Goal: Information Seeking & Learning: Learn about a topic

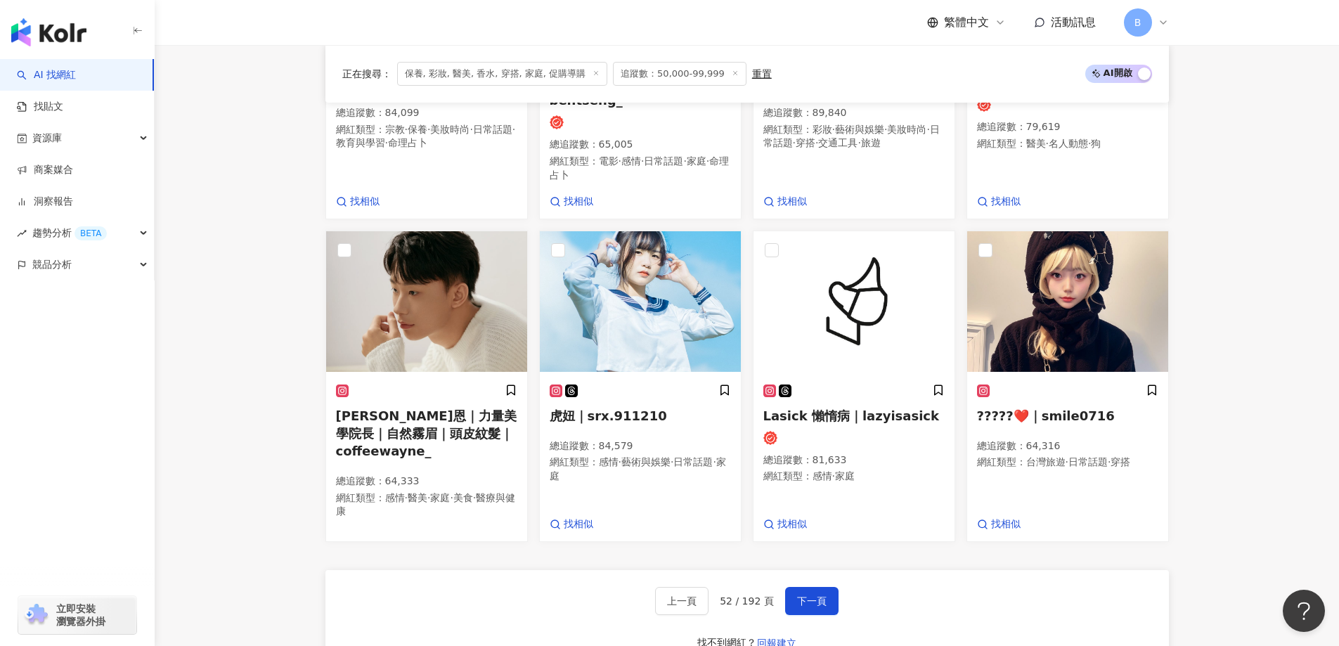
scroll to position [992, 0]
drag, startPoint x: 213, startPoint y: 301, endPoint x: 247, endPoint y: 313, distance: 36.5
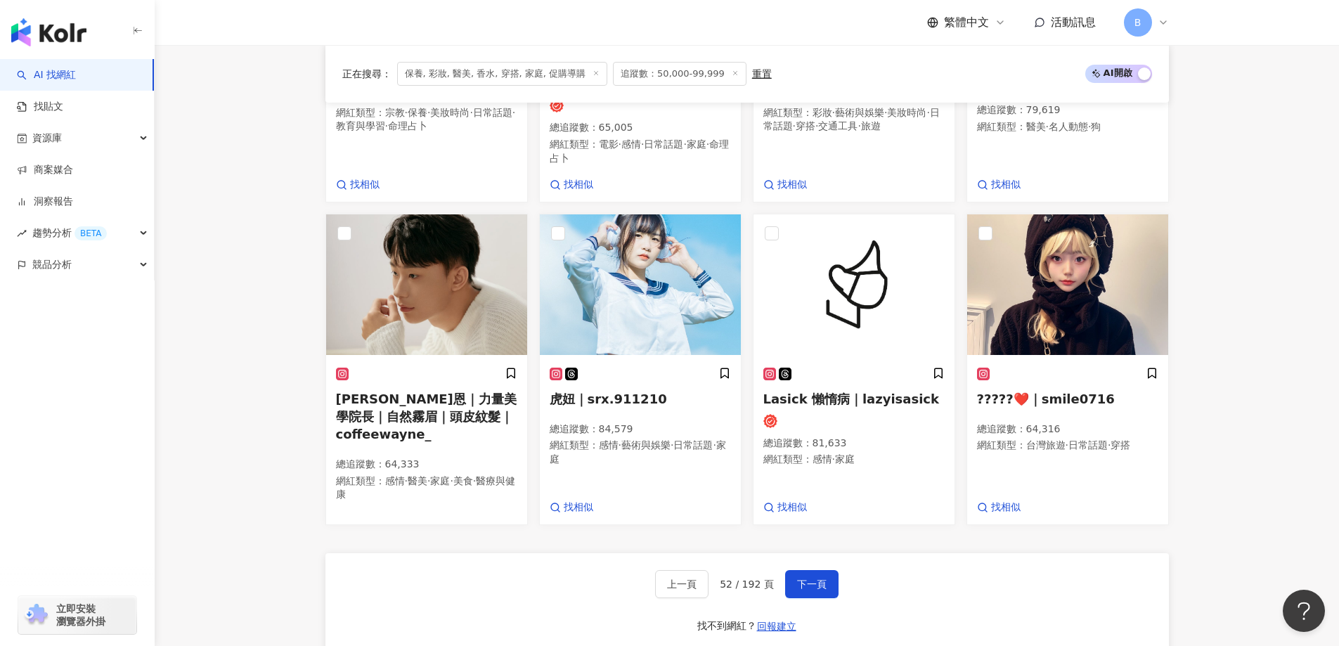
scroll to position [1109, 0]
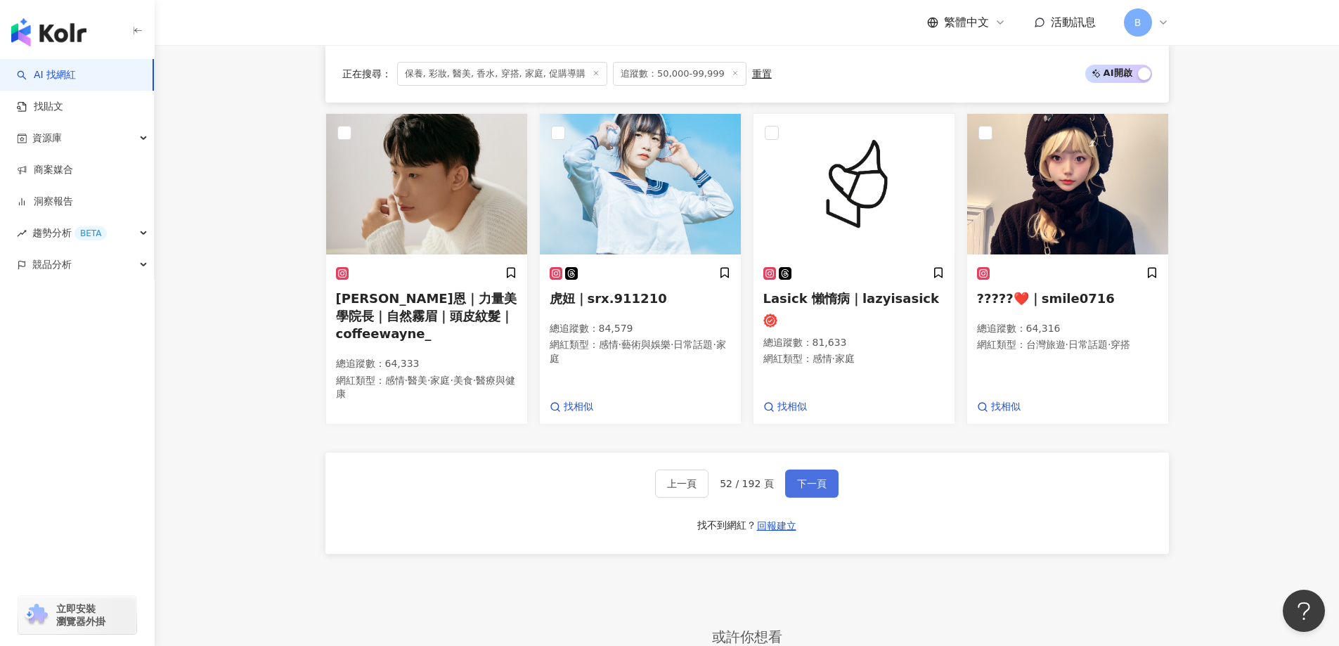
click at [804, 470] on button "下一頁" at bounding box center [811, 484] width 53 height 28
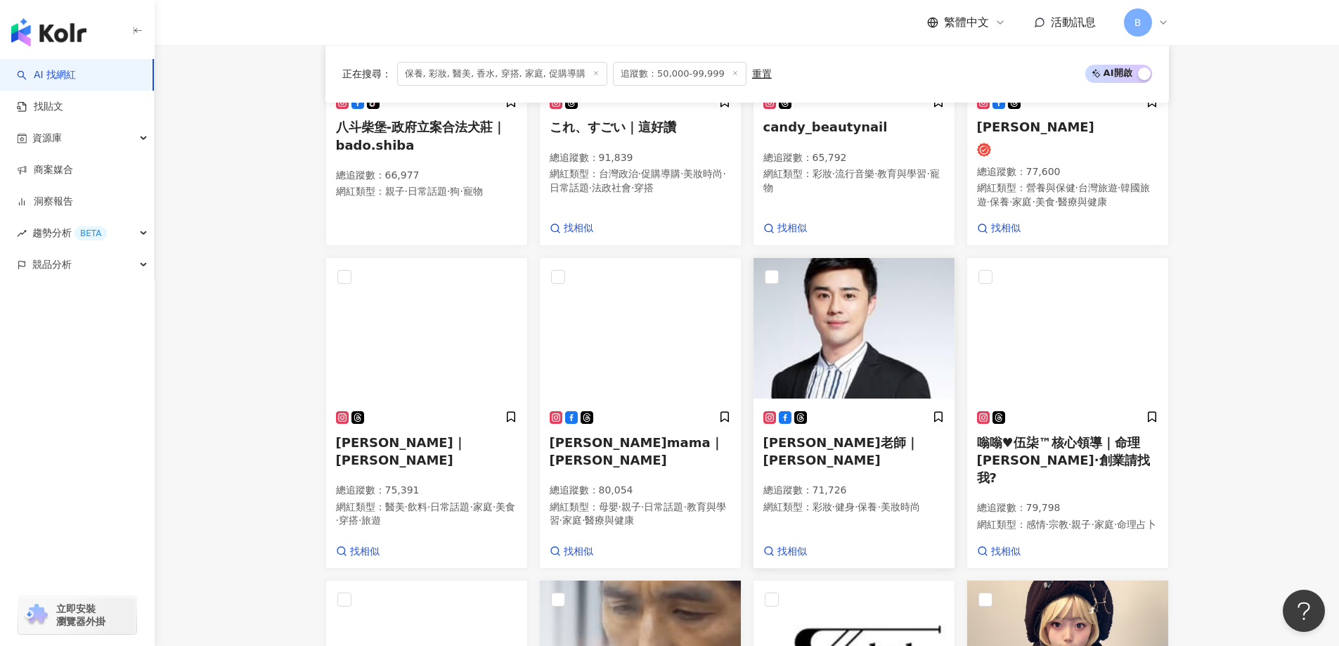
scroll to position [472, 0]
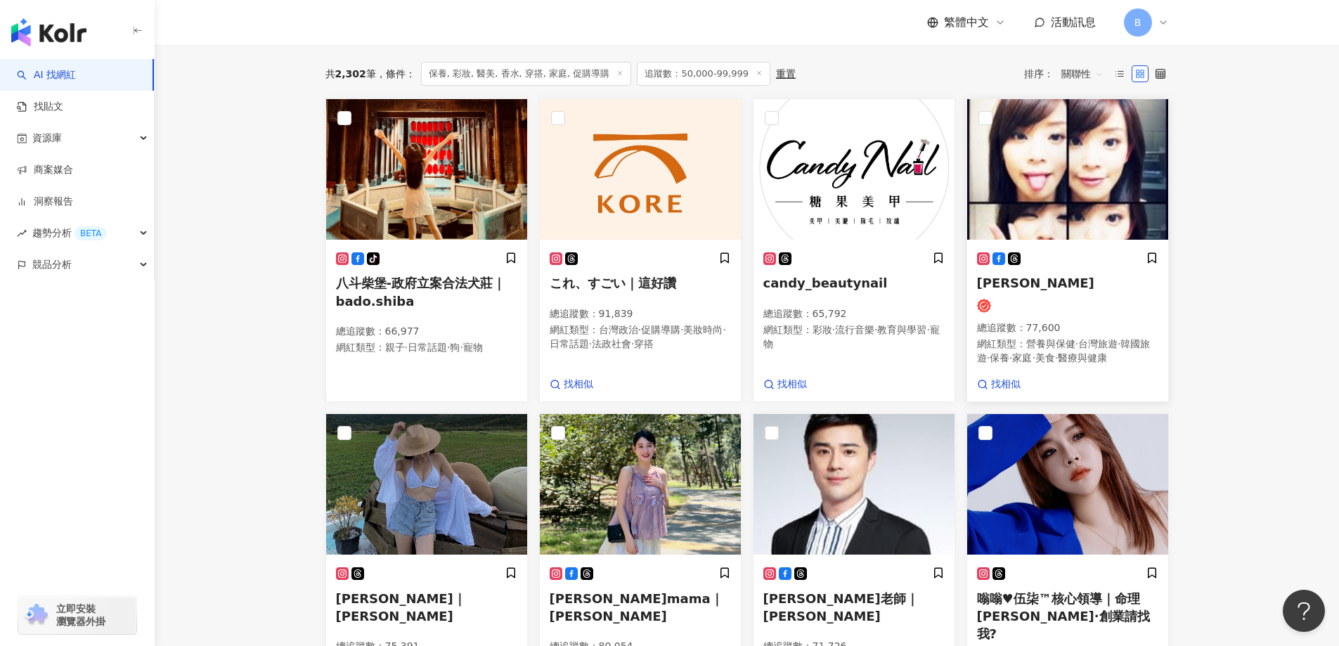
click at [1011, 174] on img at bounding box center [1067, 169] width 201 height 141
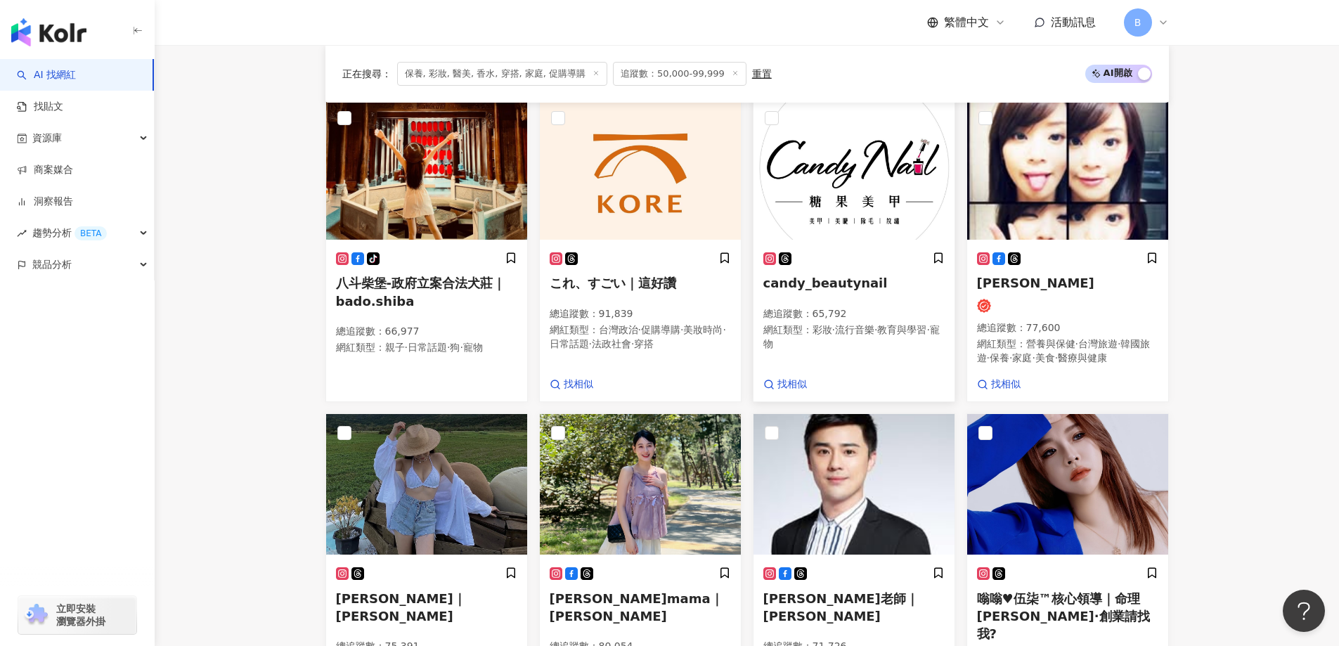
scroll to position [683, 0]
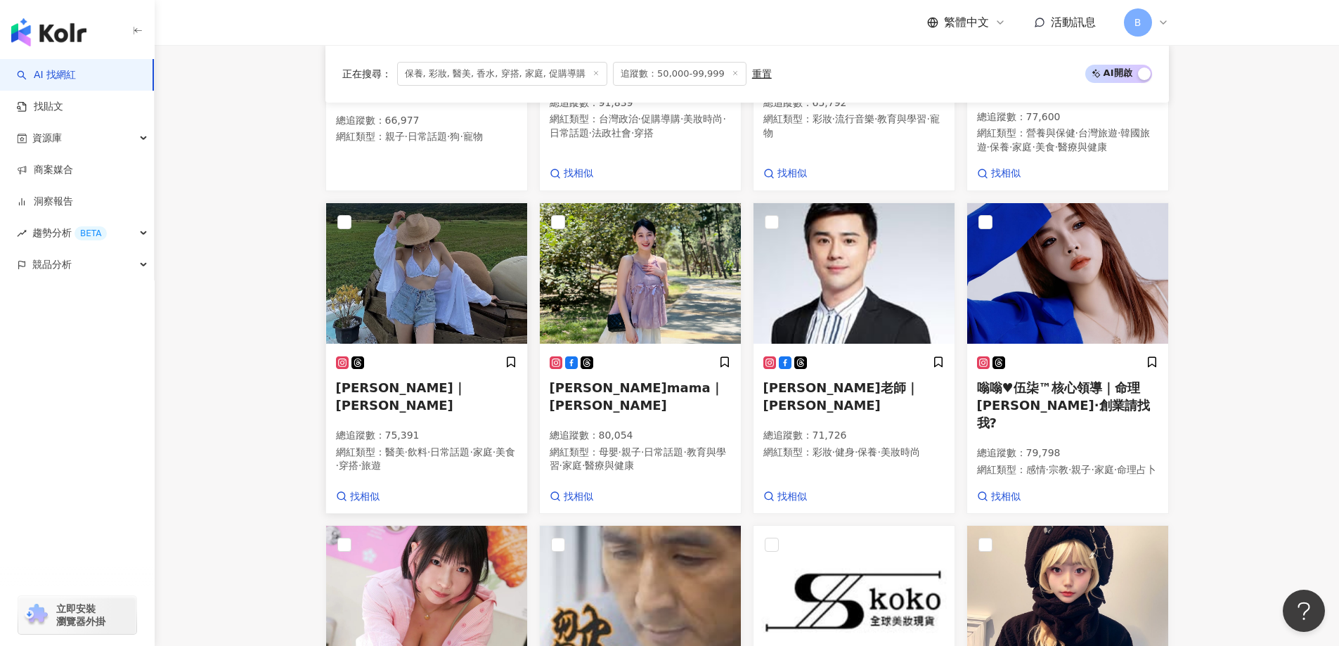
click at [458, 294] on img at bounding box center [426, 273] width 201 height 141
click at [659, 276] on img at bounding box center [640, 273] width 201 height 141
drag, startPoint x: 1275, startPoint y: 240, endPoint x: 1151, endPoint y: 301, distance: 138.3
click at [1275, 240] on main "不分平台 台灣 搜尋 您可能感興趣： haikyu_rement_love haikyu_rement_love 香水油 香水品牌 類型 性別 追蹤數 互動率…" at bounding box center [747, 277] width 1184 height 1830
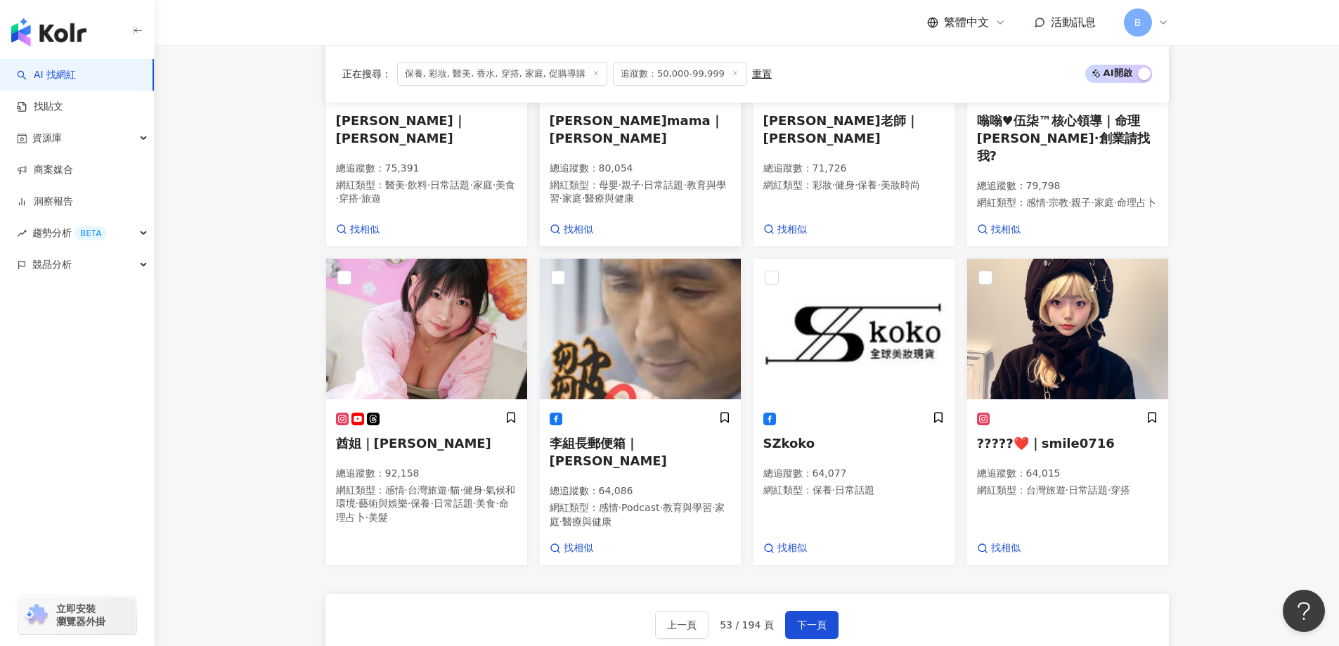
scroll to position [1035, 0]
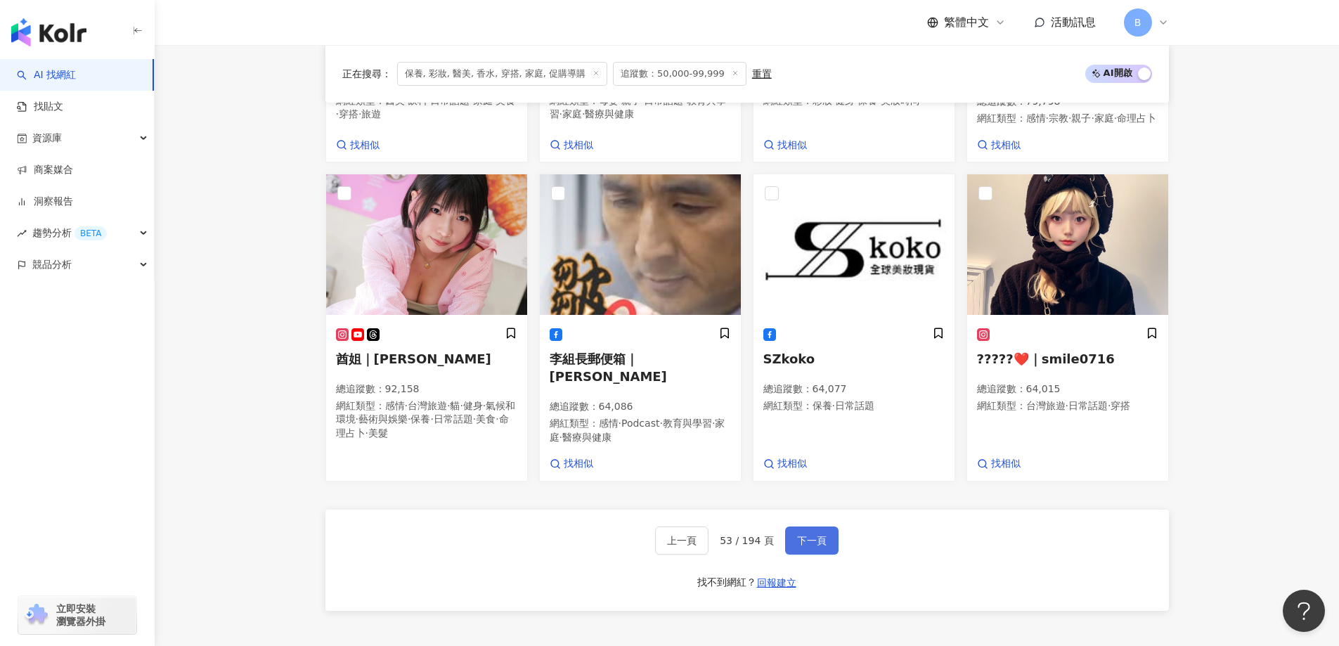
click at [797, 538] on span "下一頁" at bounding box center [812, 540] width 30 height 11
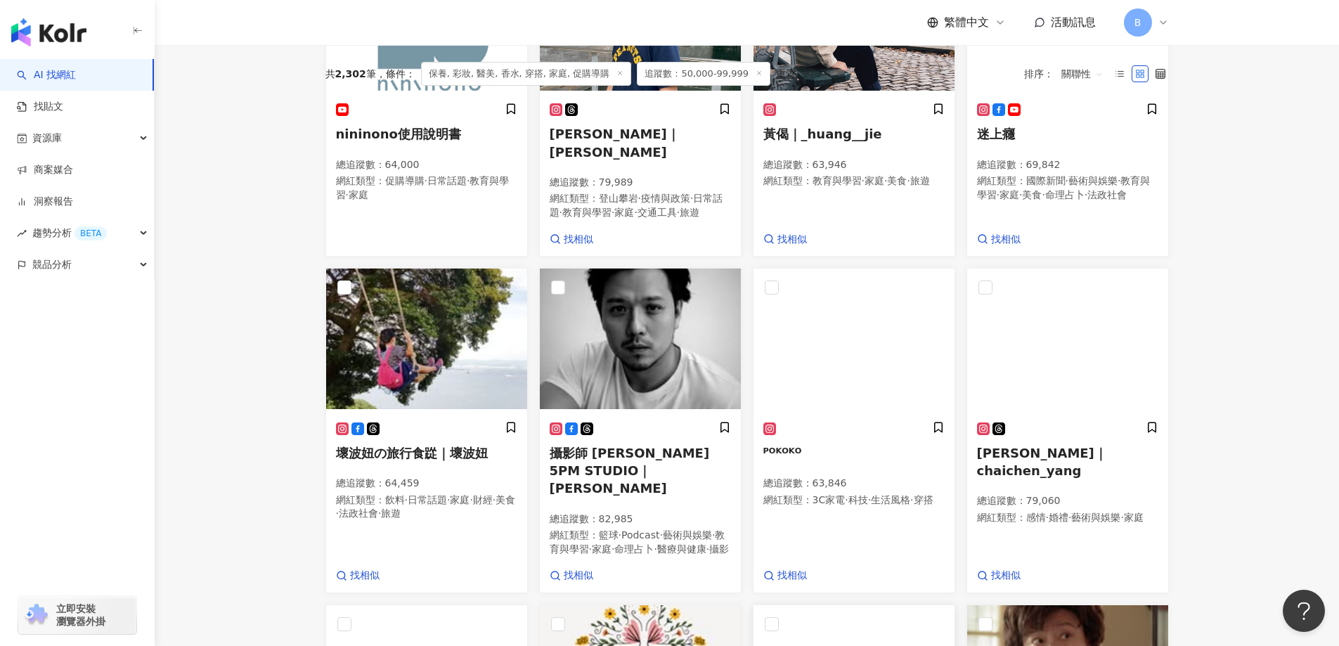
scroll to position [627, 0]
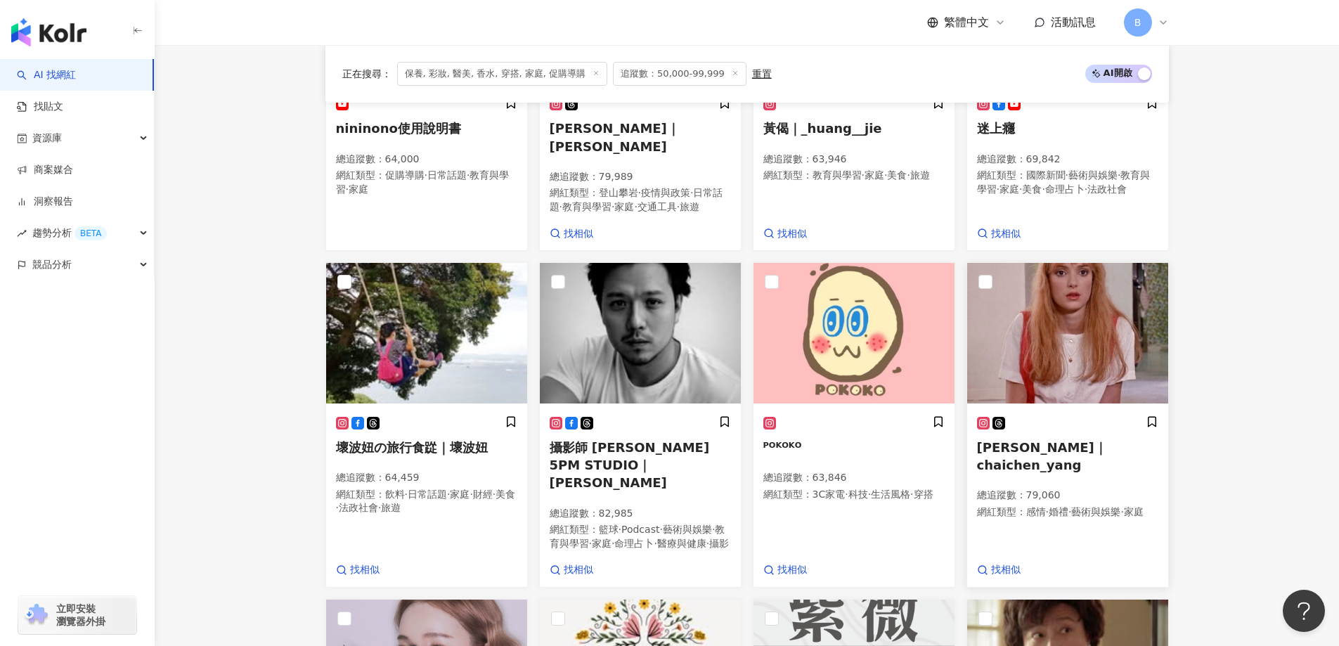
click at [1111, 308] on img at bounding box center [1067, 333] width 201 height 141
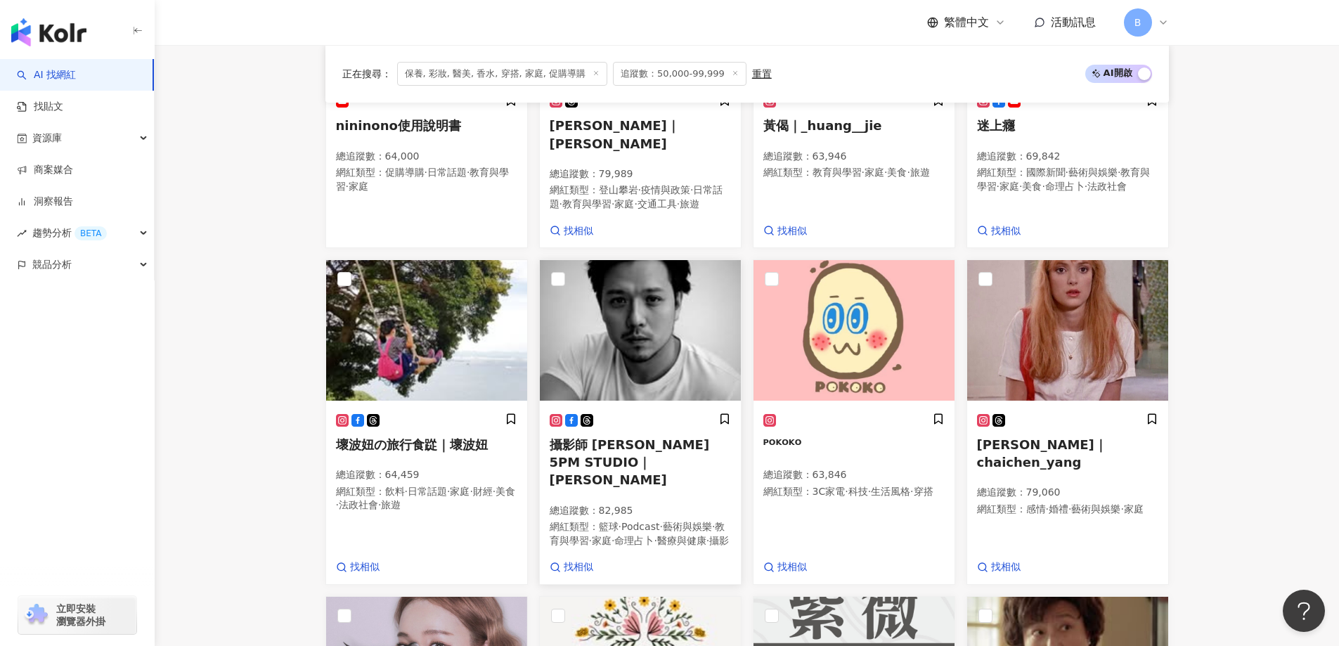
scroll to position [978, 0]
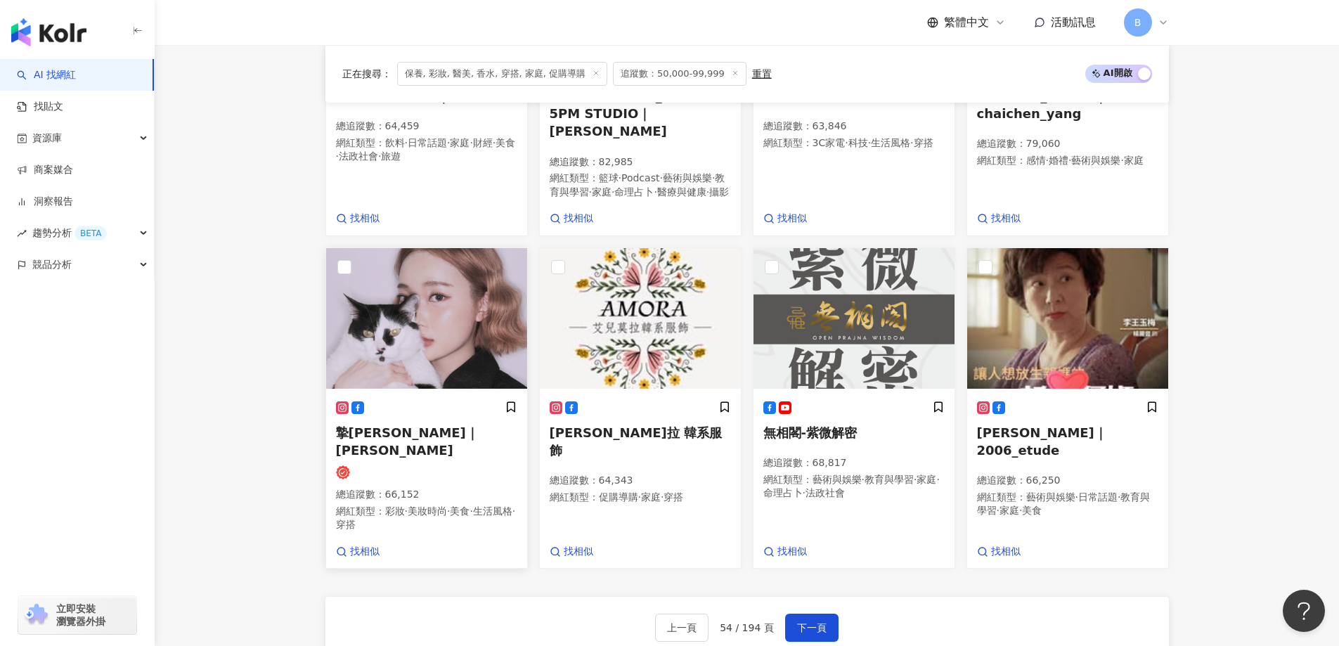
click at [436, 295] on img at bounding box center [426, 318] width 201 height 141
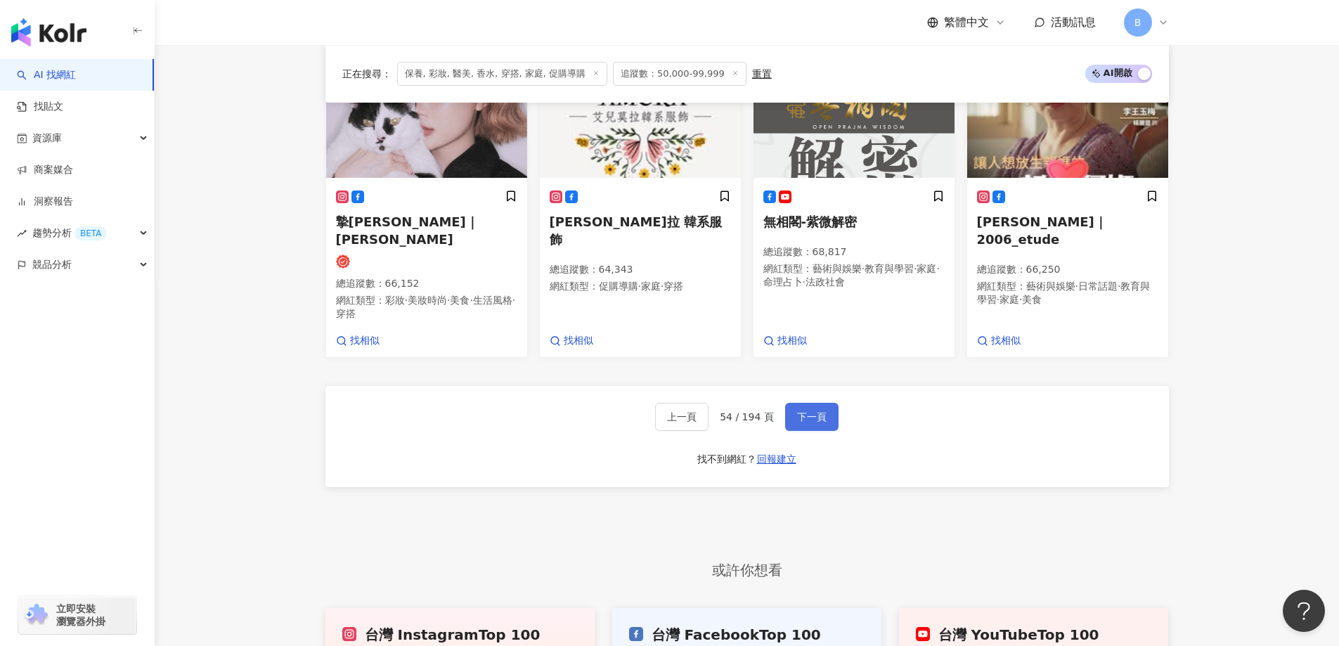
click at [811, 411] on span "下一頁" at bounding box center [812, 416] width 30 height 11
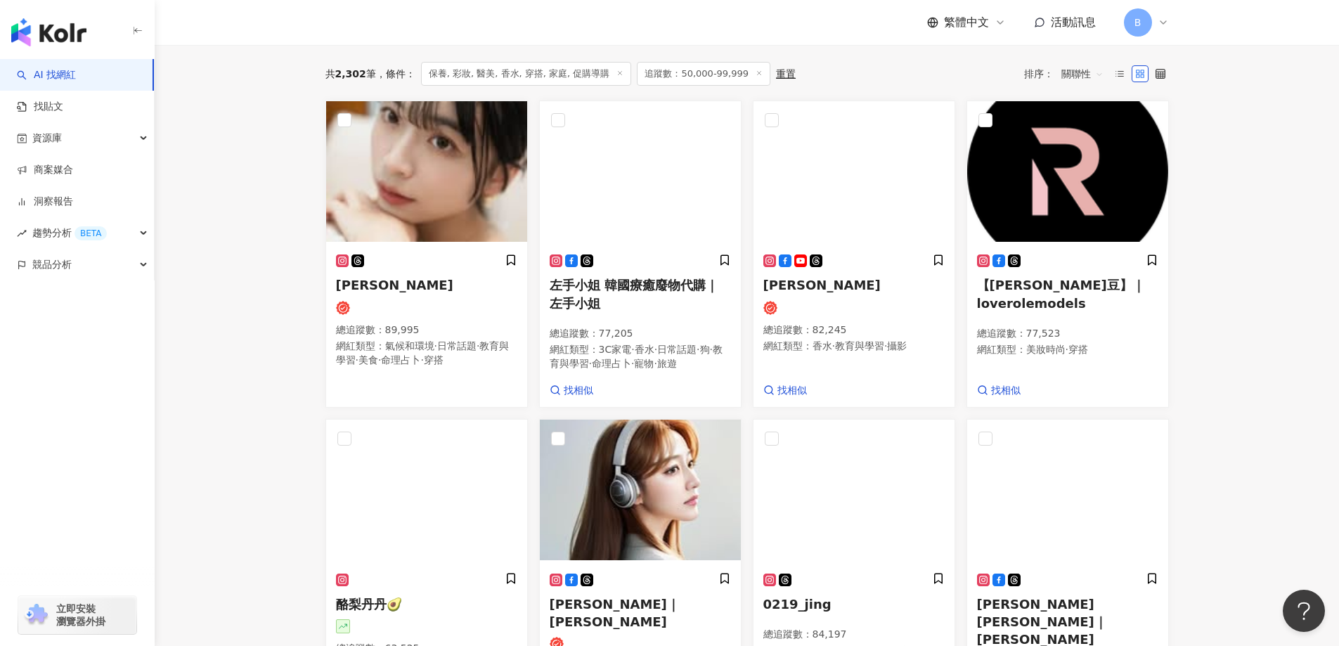
scroll to position [438, 0]
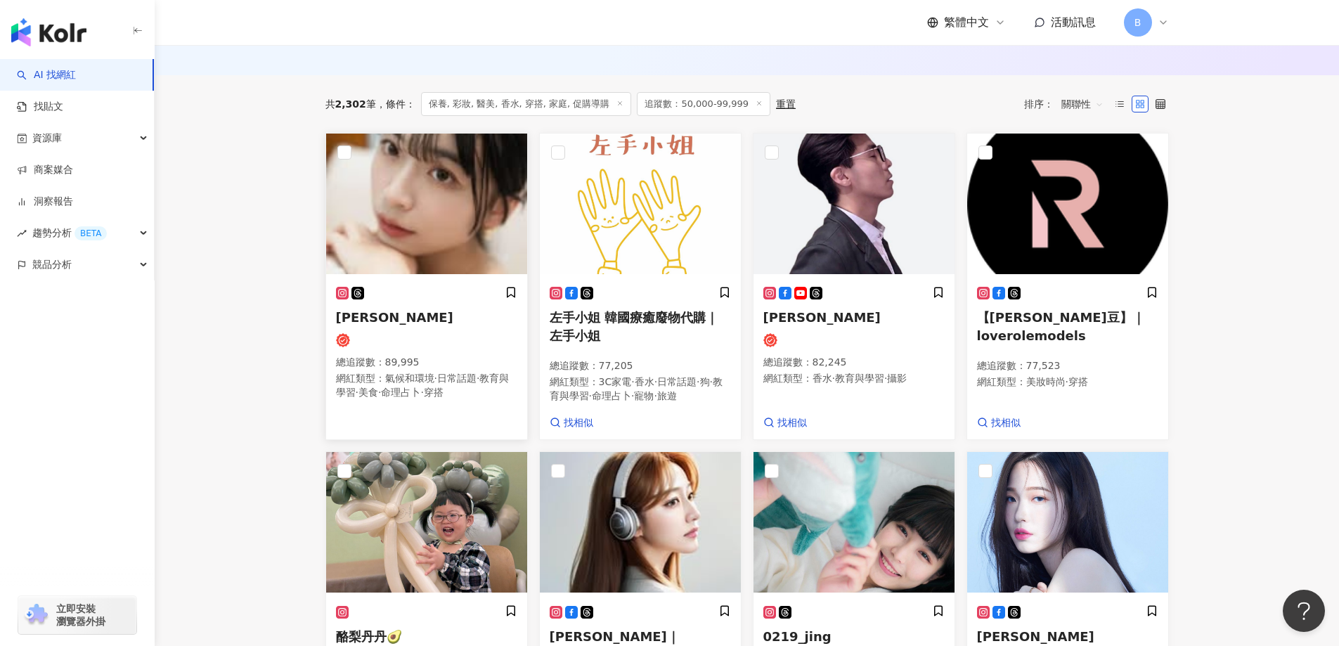
click at [446, 218] on img at bounding box center [426, 204] width 201 height 141
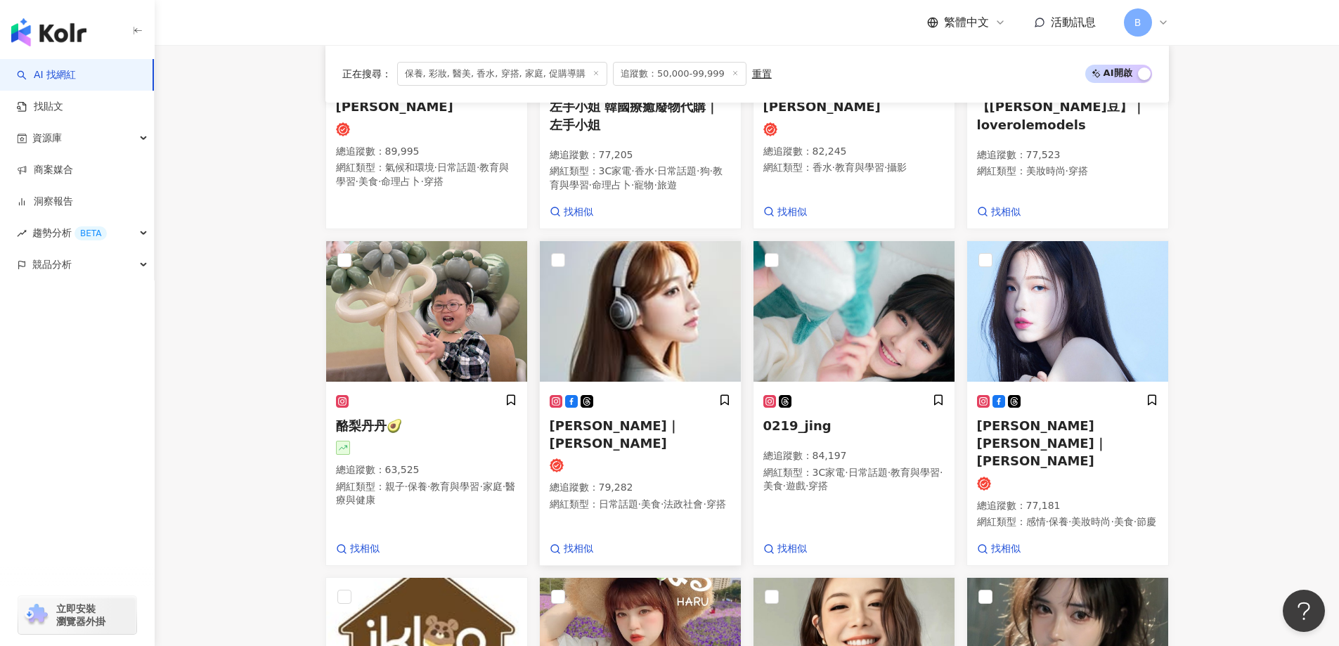
click at [615, 315] on img at bounding box center [640, 311] width 201 height 141
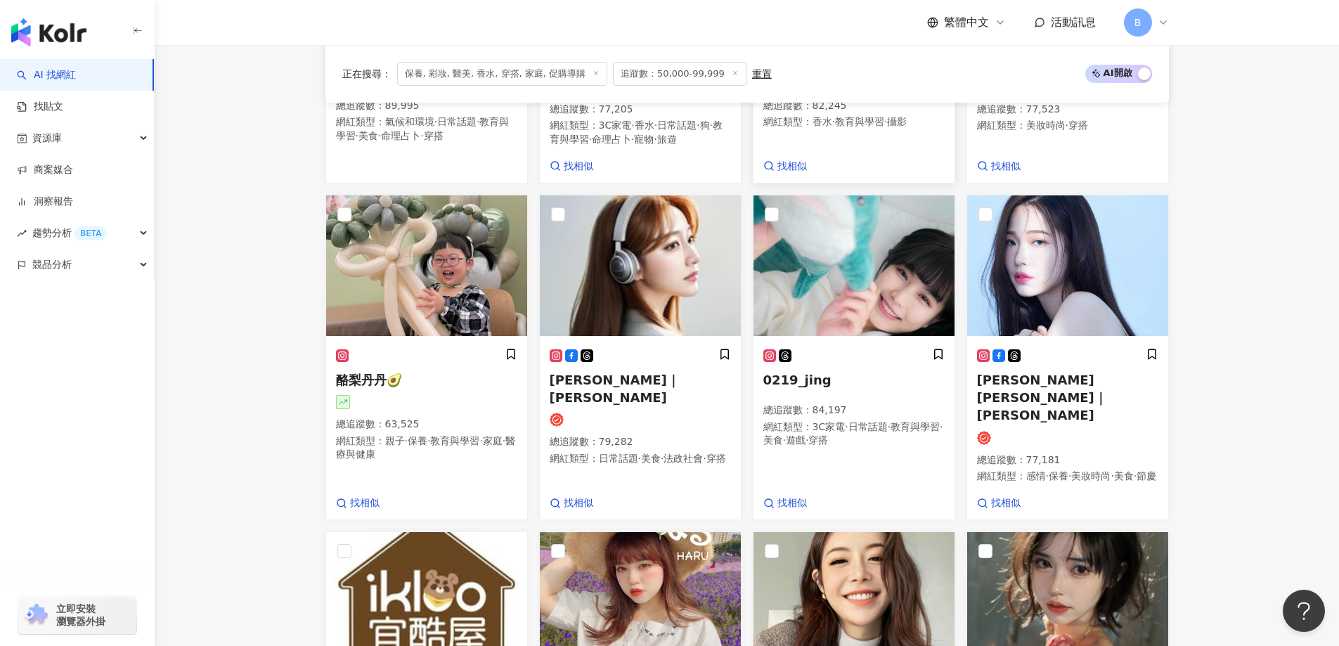
scroll to position [789, 0]
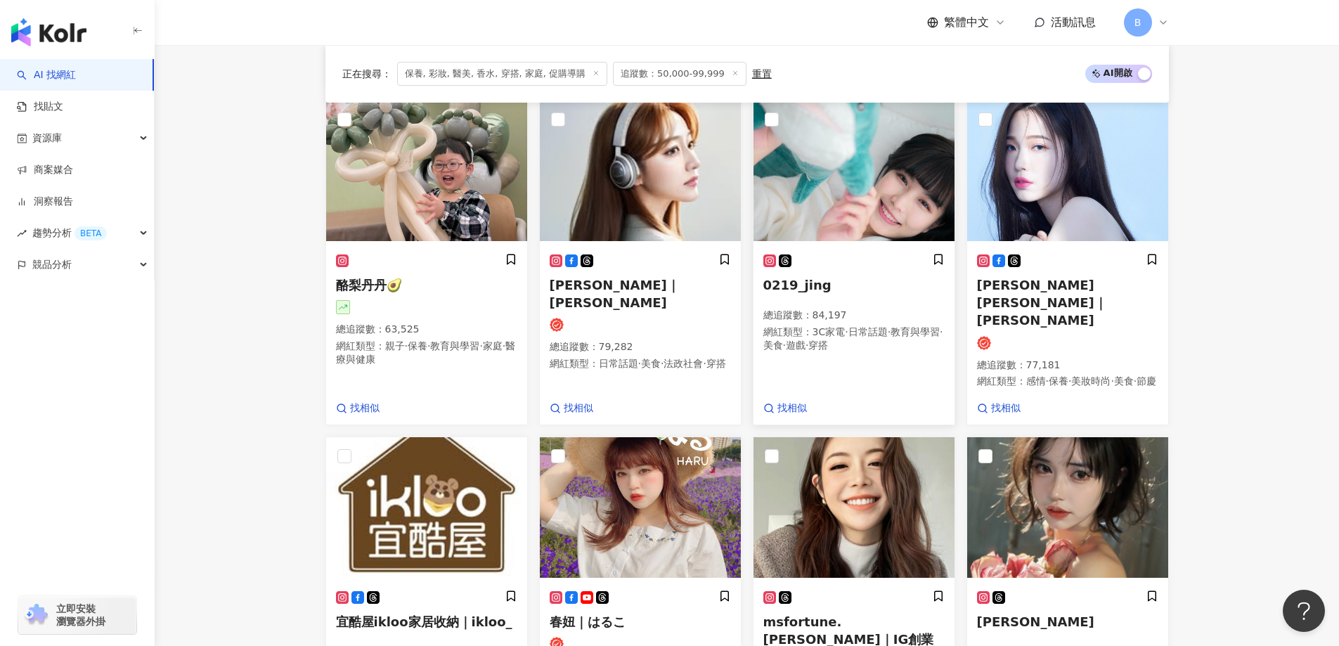
click at [887, 203] on img at bounding box center [854, 171] width 201 height 141
click at [1054, 207] on img at bounding box center [1067, 171] width 201 height 141
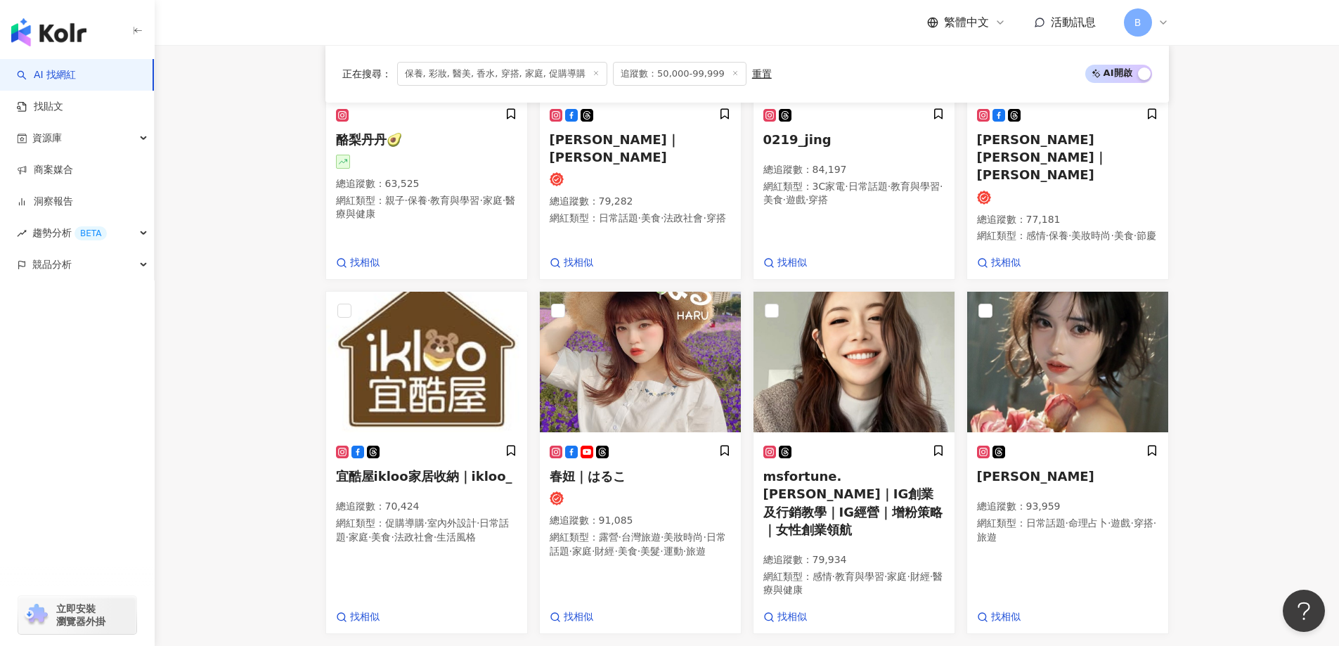
scroll to position [1000, 0]
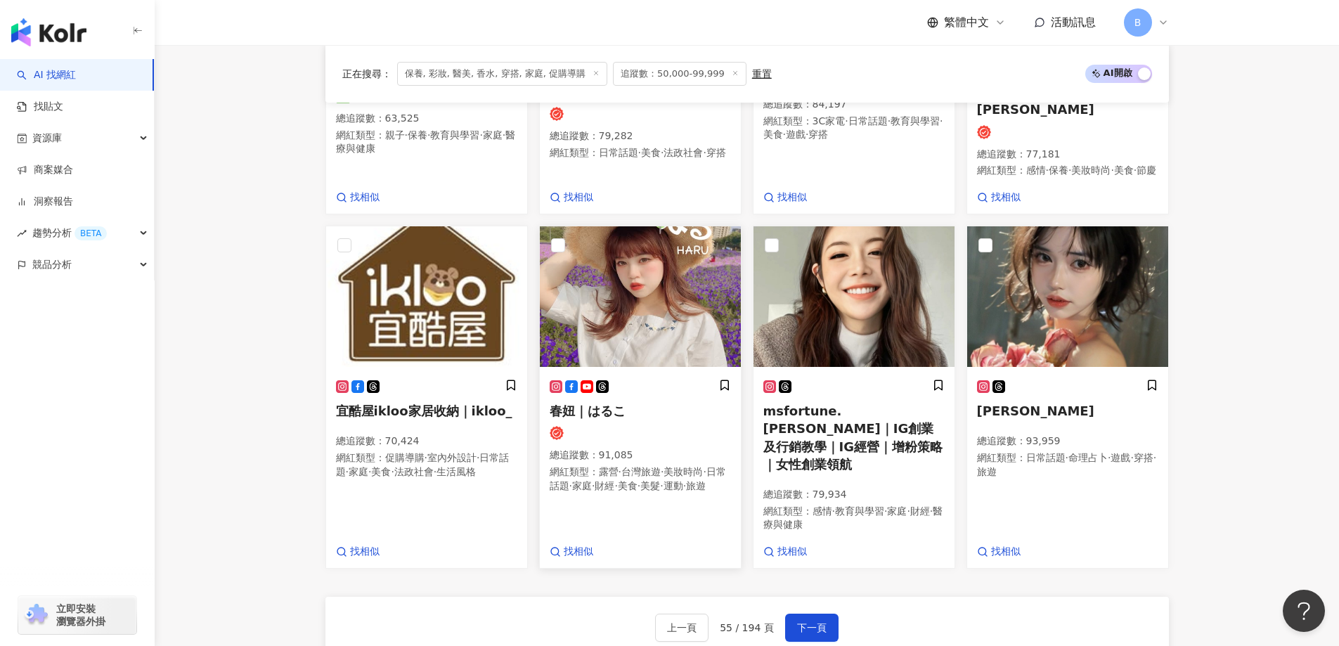
click at [666, 317] on img at bounding box center [640, 296] width 201 height 141
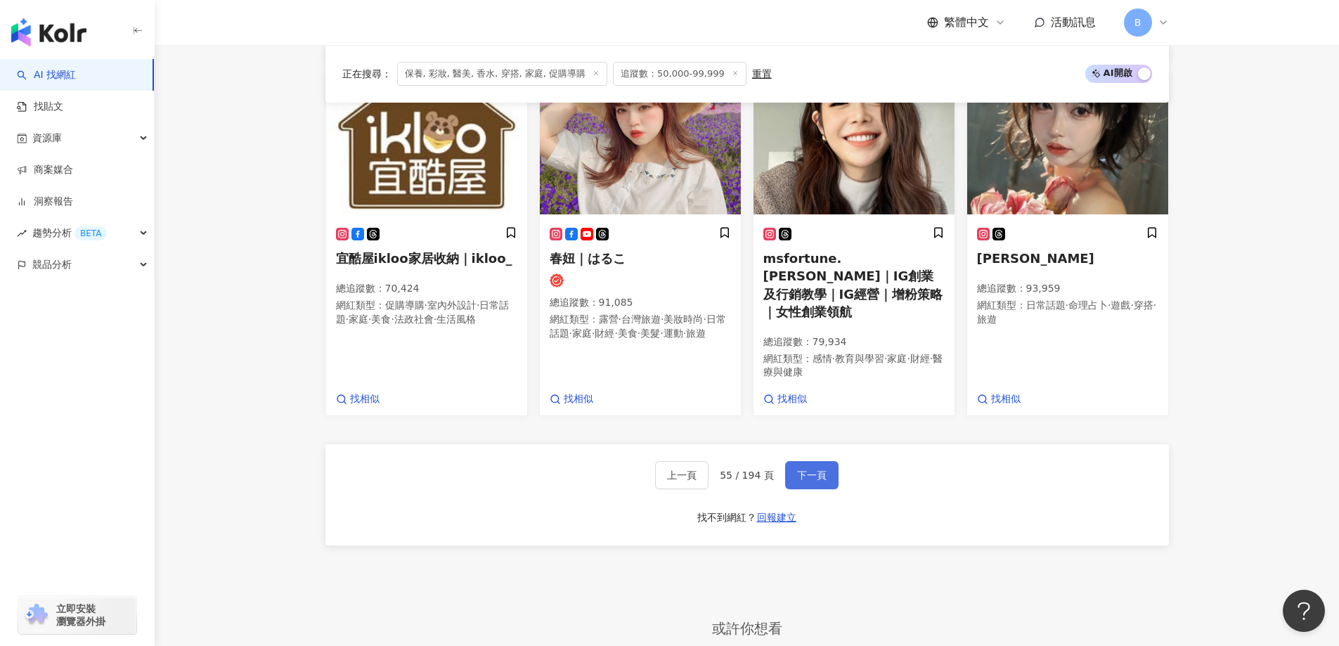
scroll to position [1211, 0]
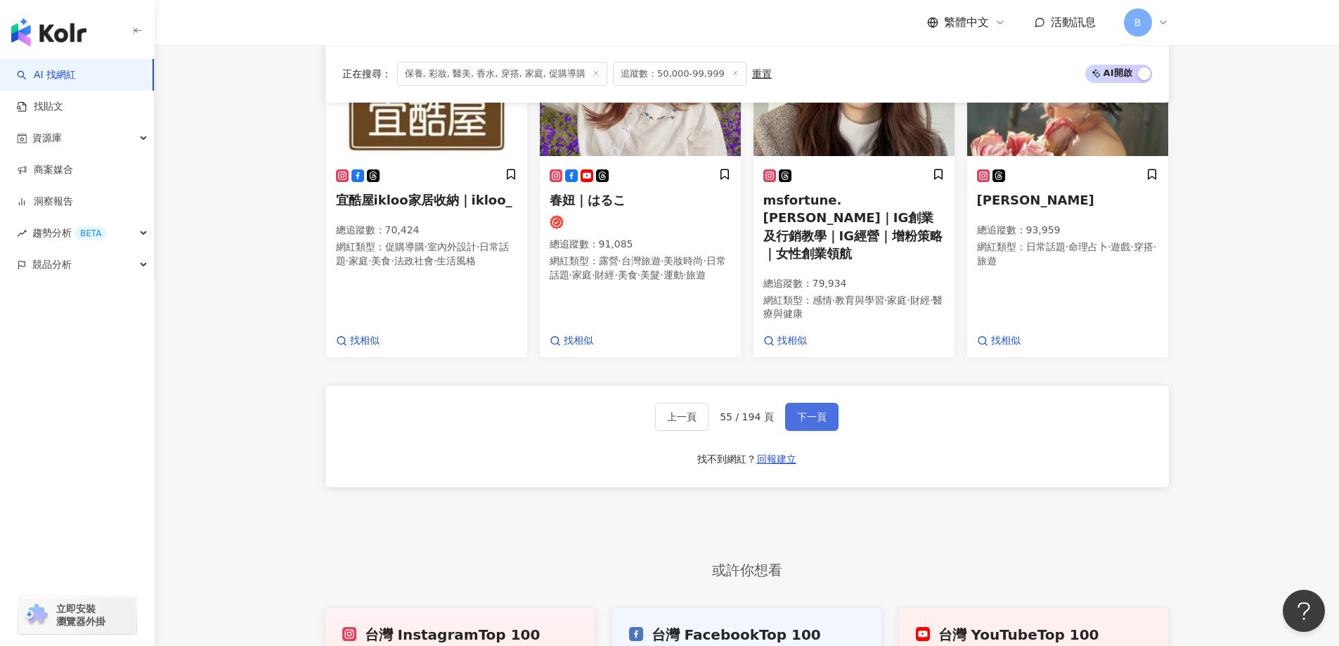
click at [805, 411] on span "下一頁" at bounding box center [812, 416] width 30 height 11
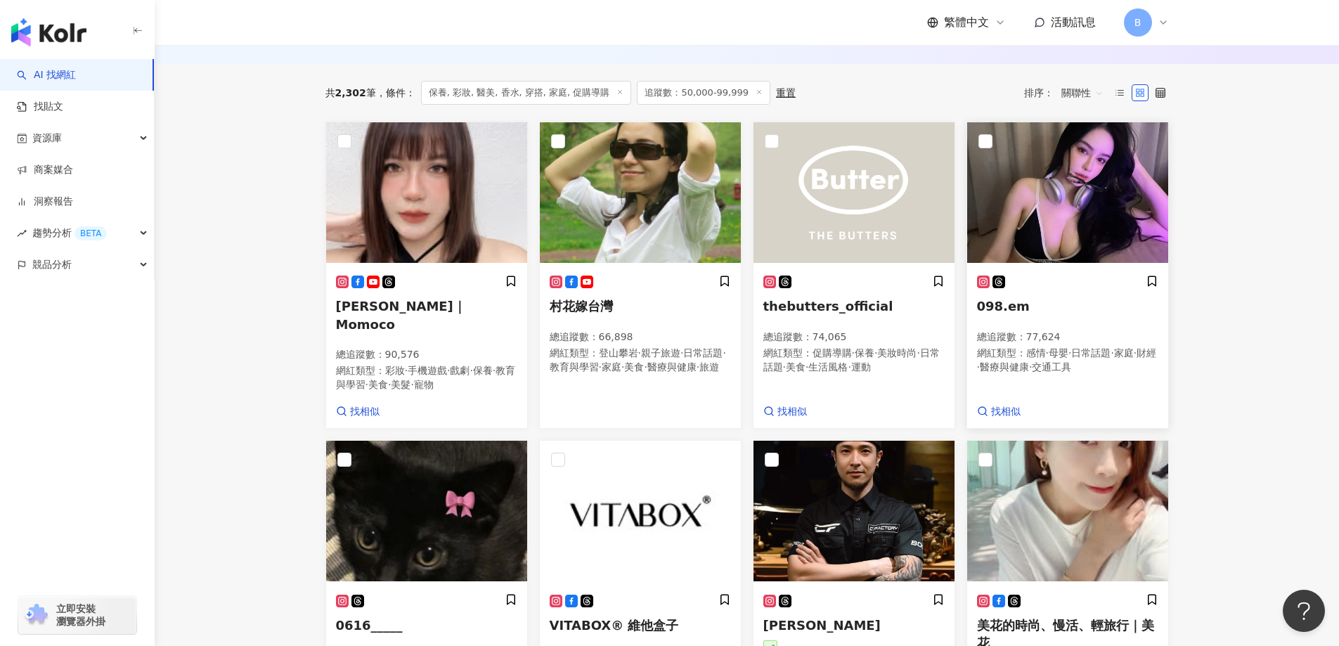
scroll to position [261, 0]
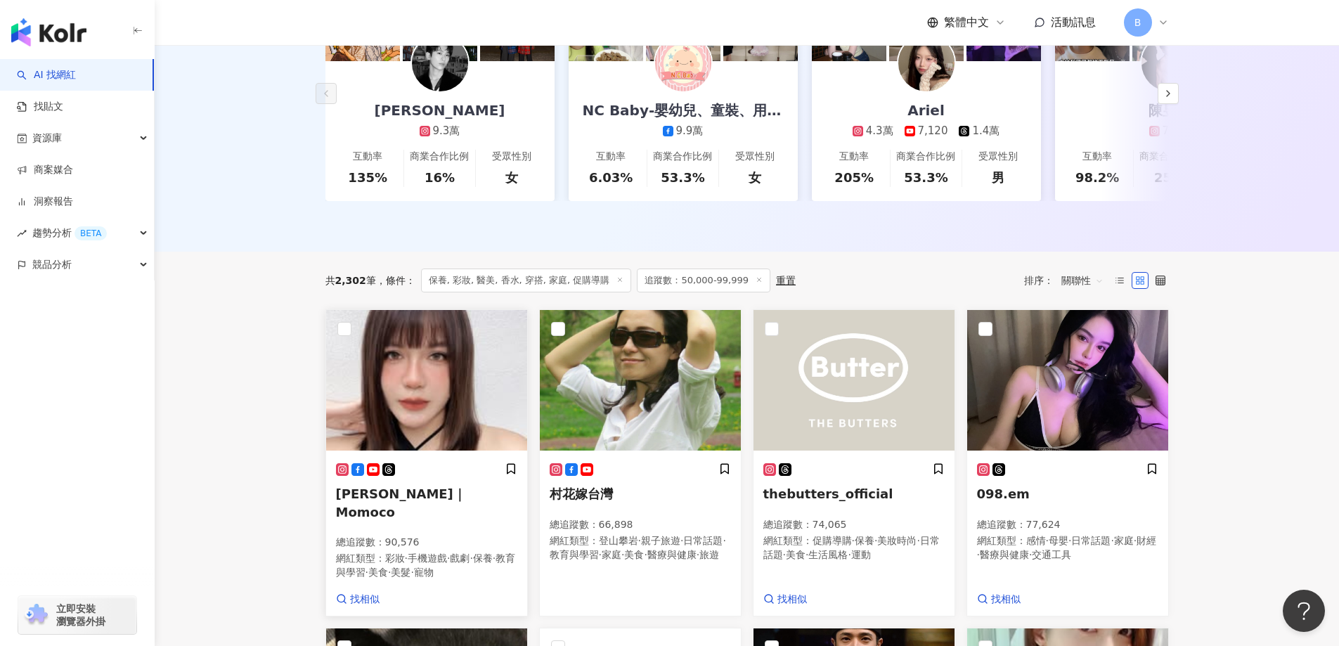
click at [398, 422] on img at bounding box center [426, 380] width 201 height 141
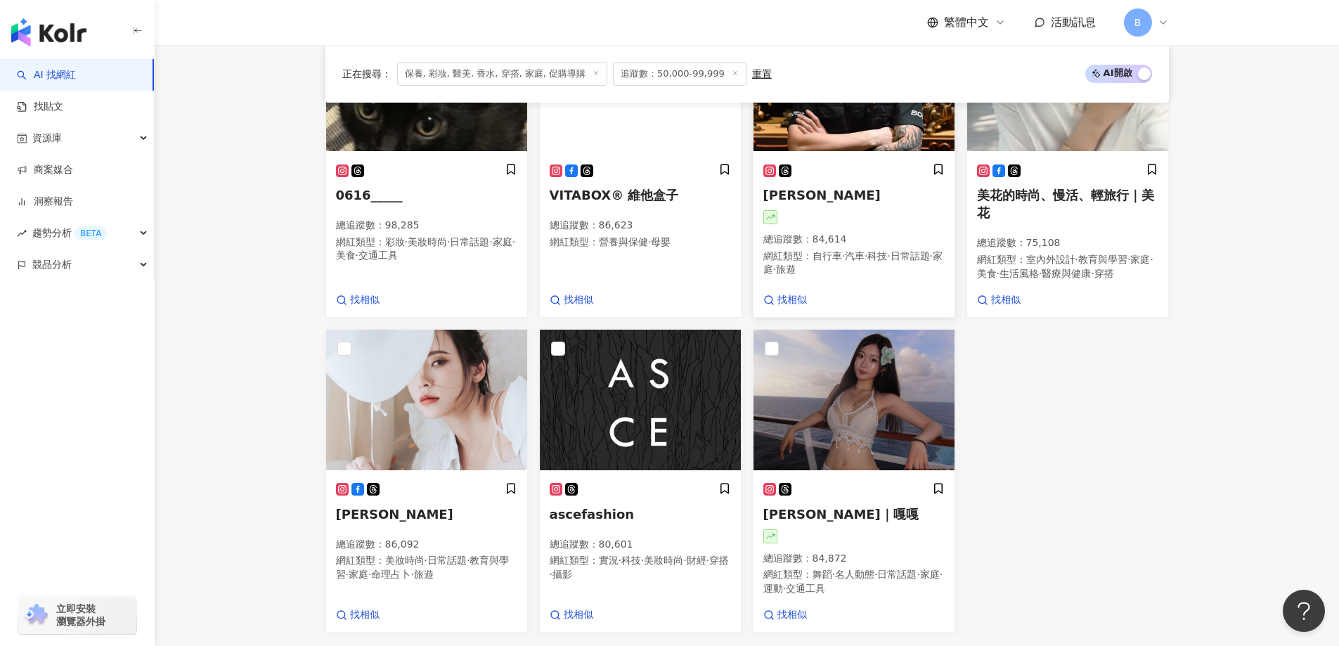
scroll to position [964, 0]
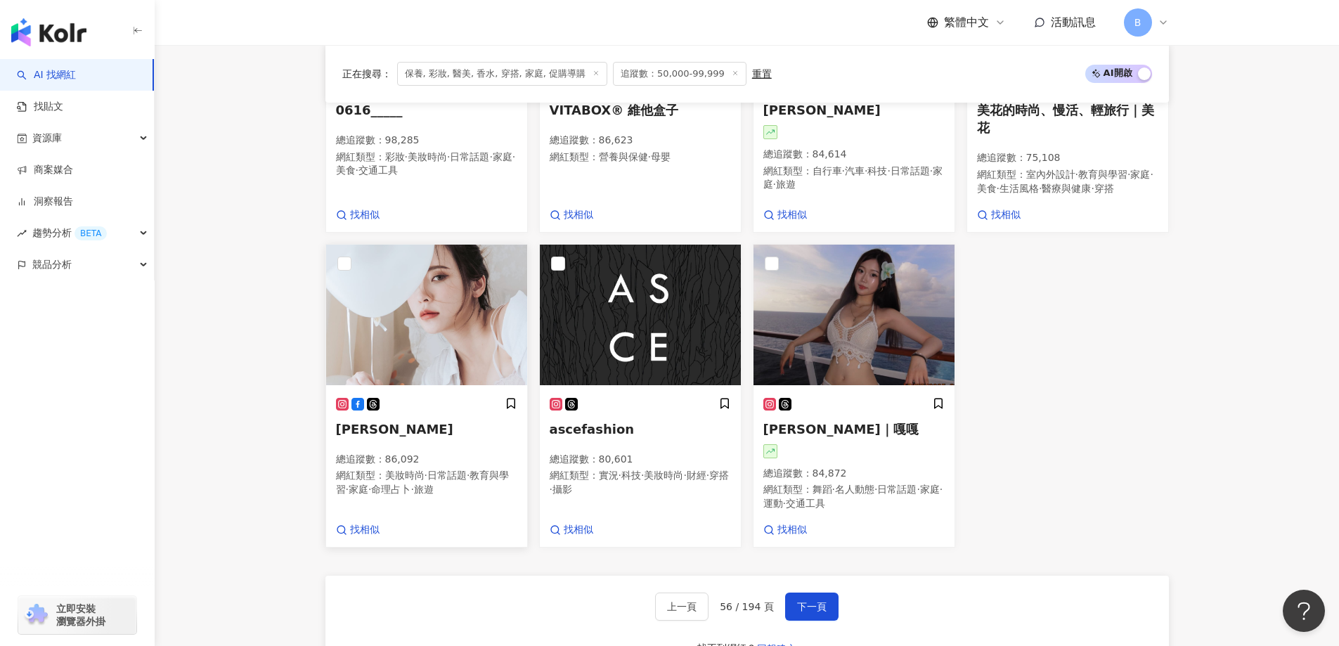
click at [432, 301] on img at bounding box center [426, 315] width 201 height 141
click at [799, 609] on span "下一頁" at bounding box center [812, 606] width 30 height 11
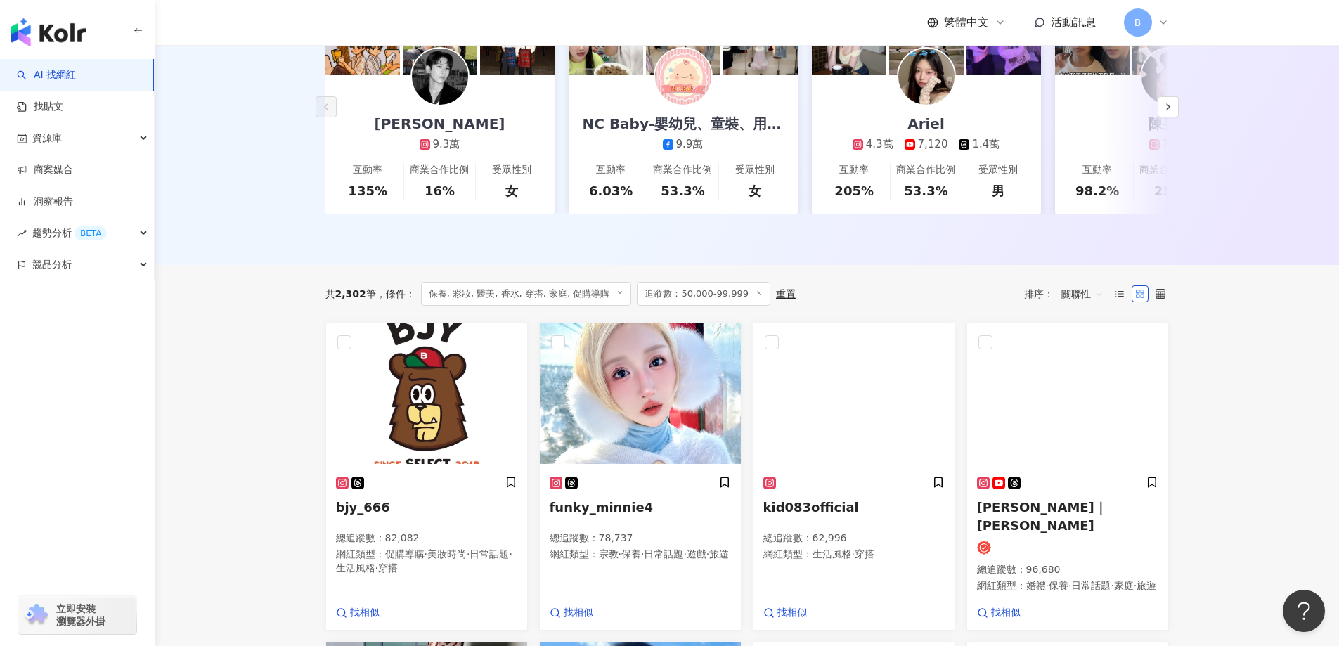
scroll to position [318, 0]
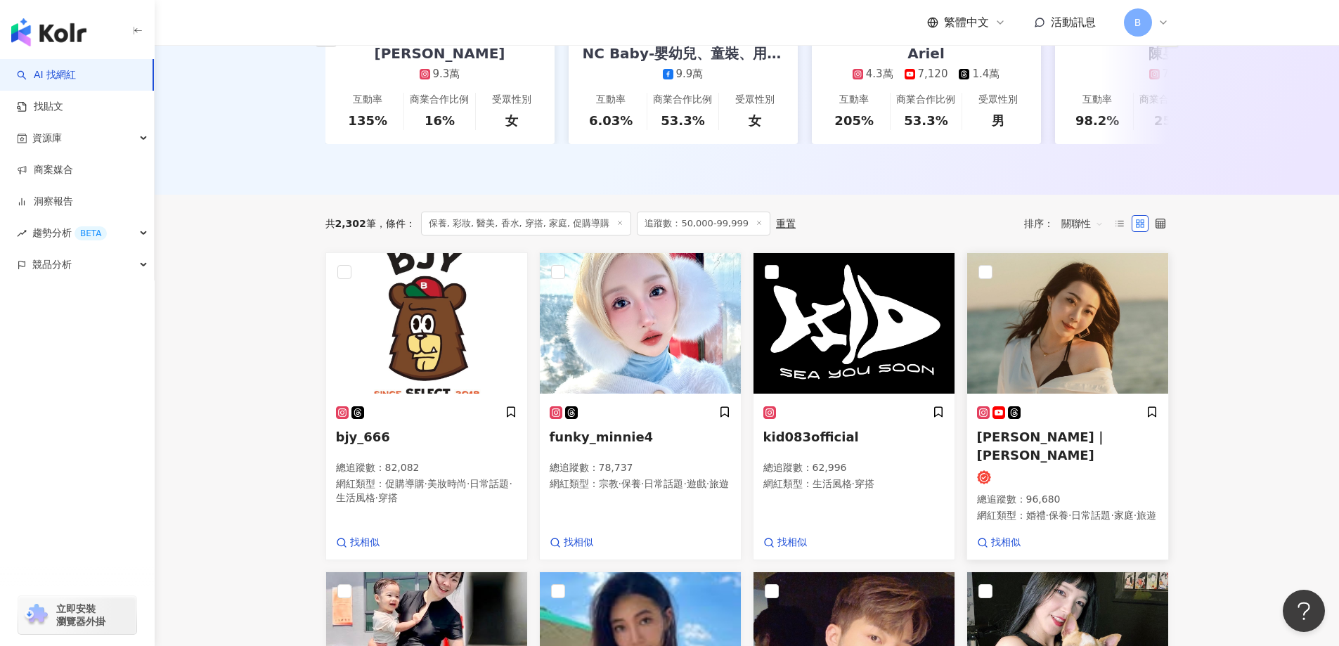
click at [1058, 307] on img at bounding box center [1067, 323] width 201 height 141
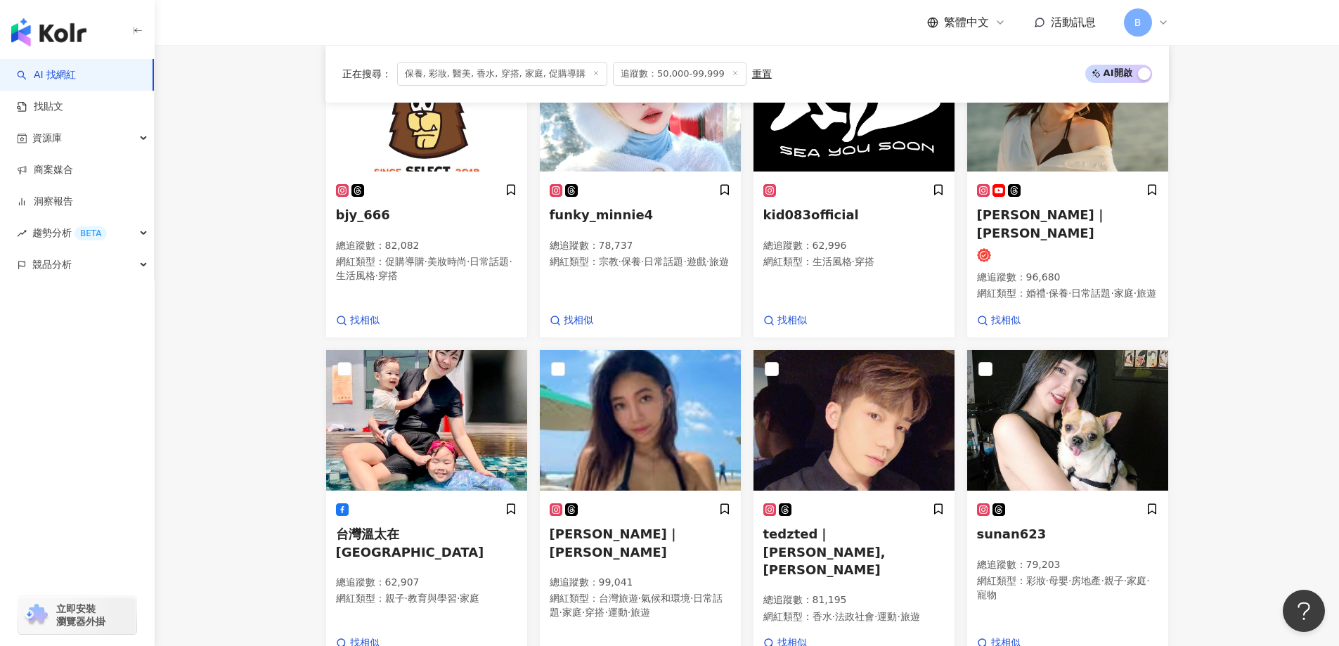
scroll to position [600, 0]
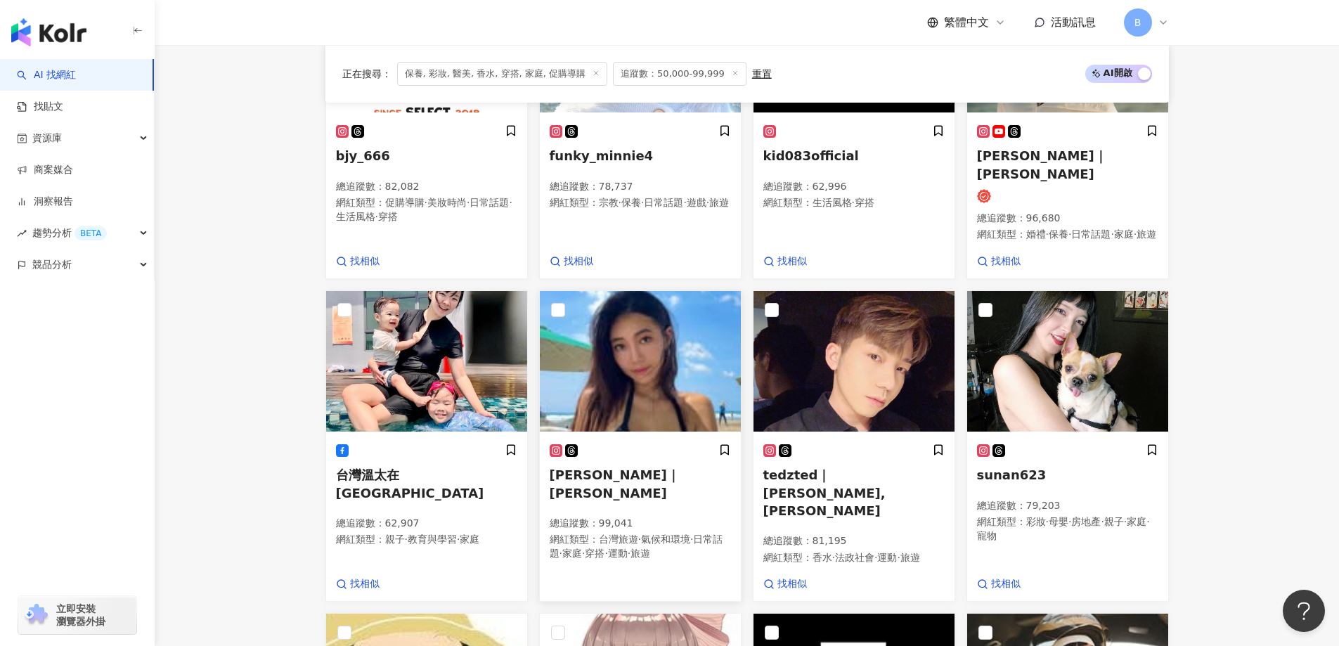
click at [661, 338] on img at bounding box center [640, 361] width 201 height 141
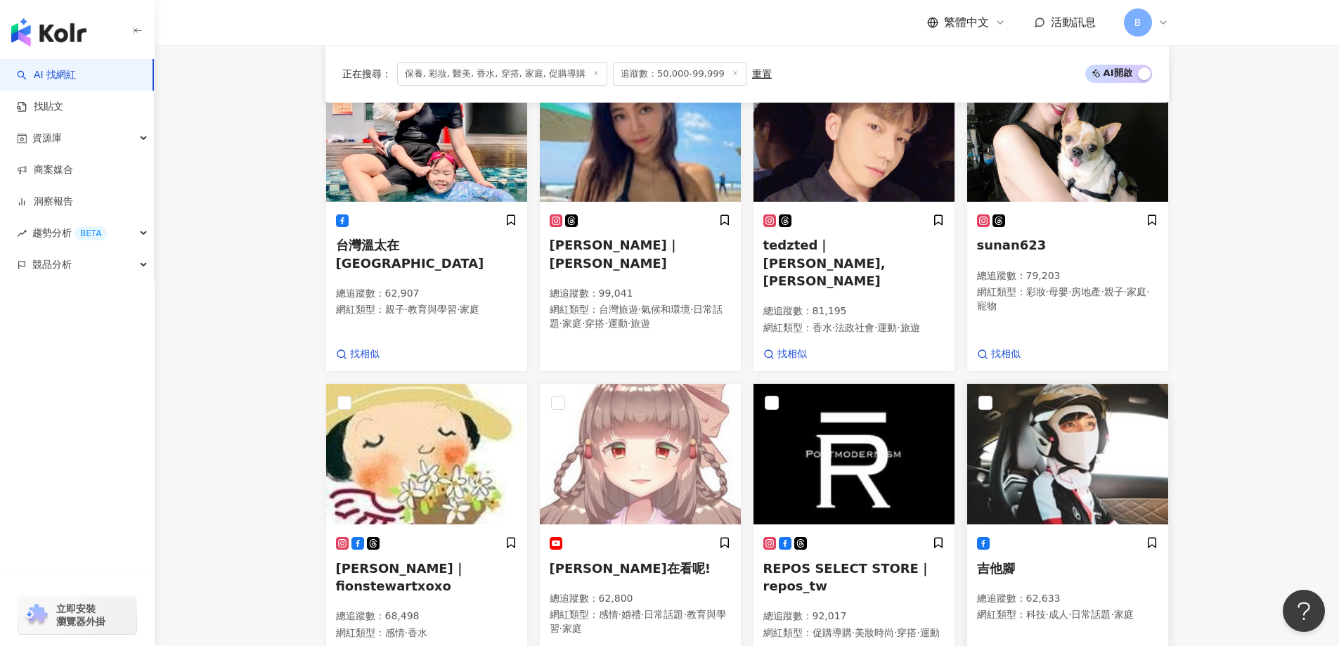
scroll to position [951, 0]
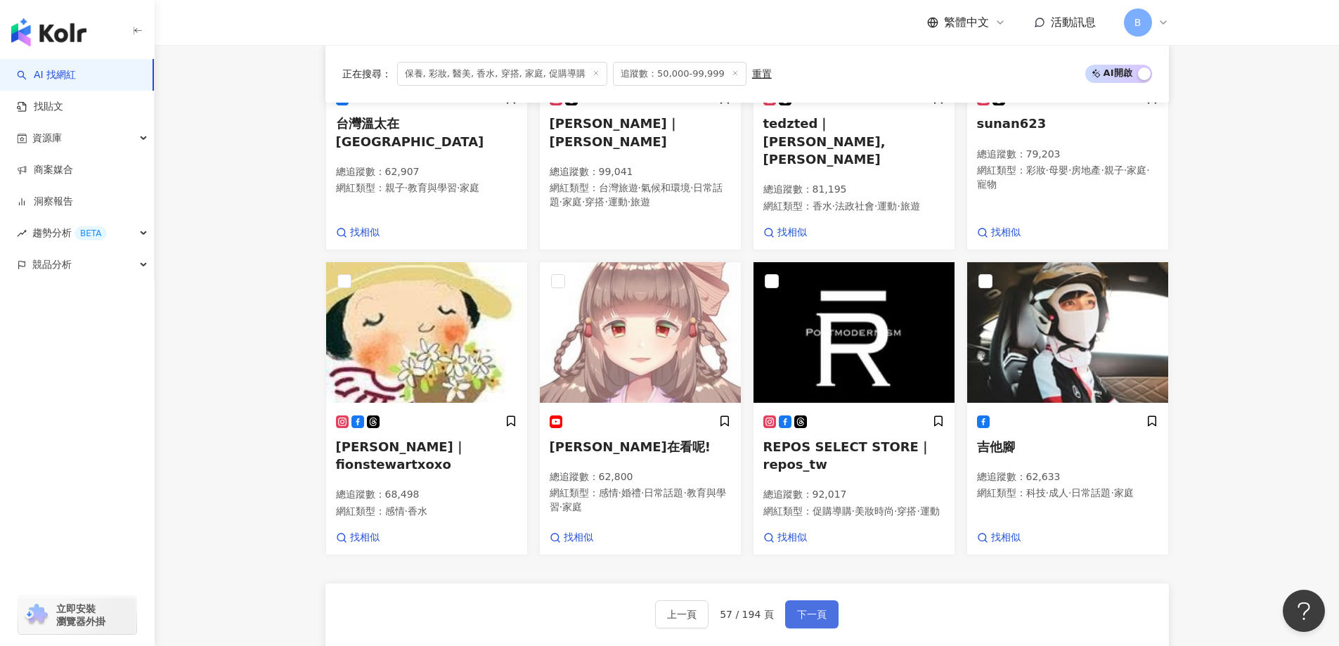
click at [815, 609] on span "下一頁" at bounding box center [812, 614] width 30 height 11
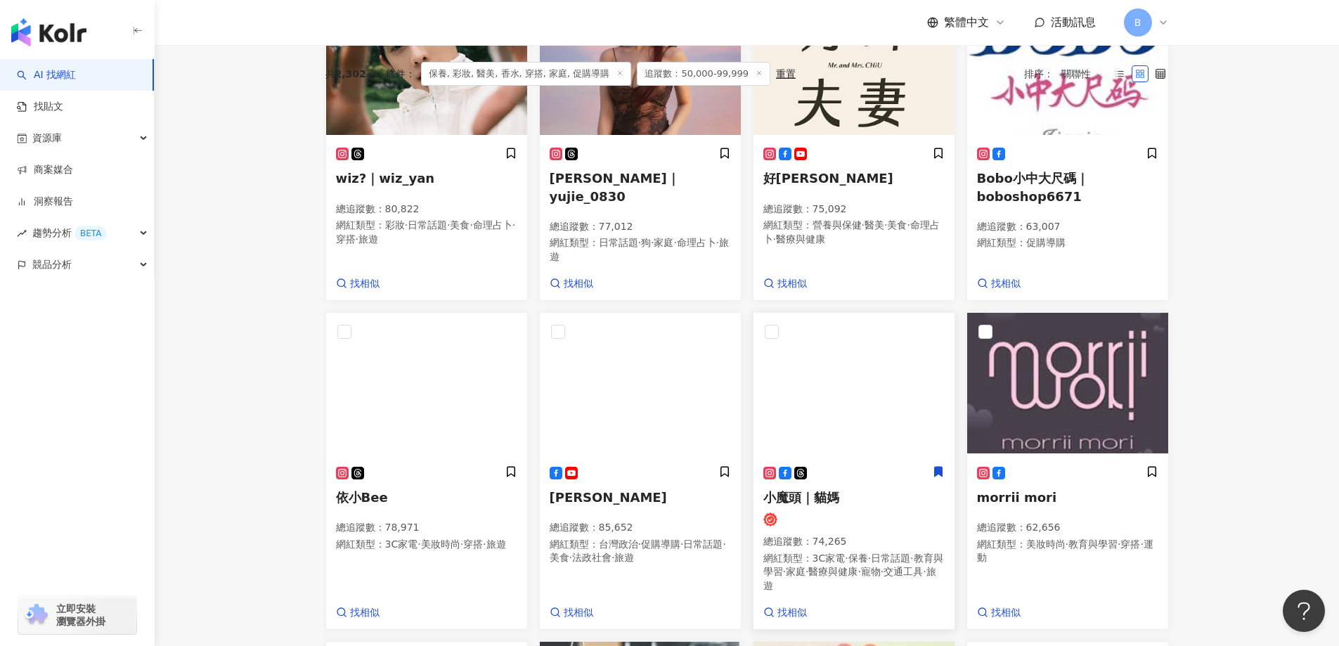
scroll to position [459, 0]
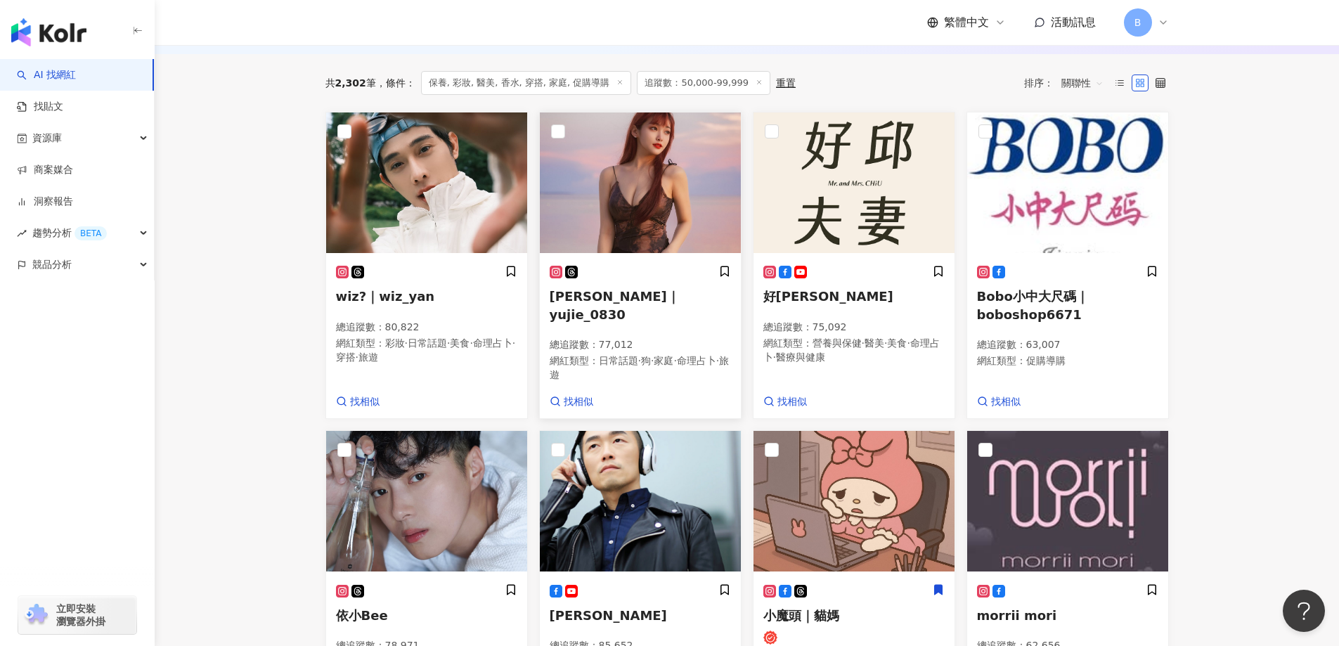
click at [644, 189] on img at bounding box center [640, 182] width 201 height 141
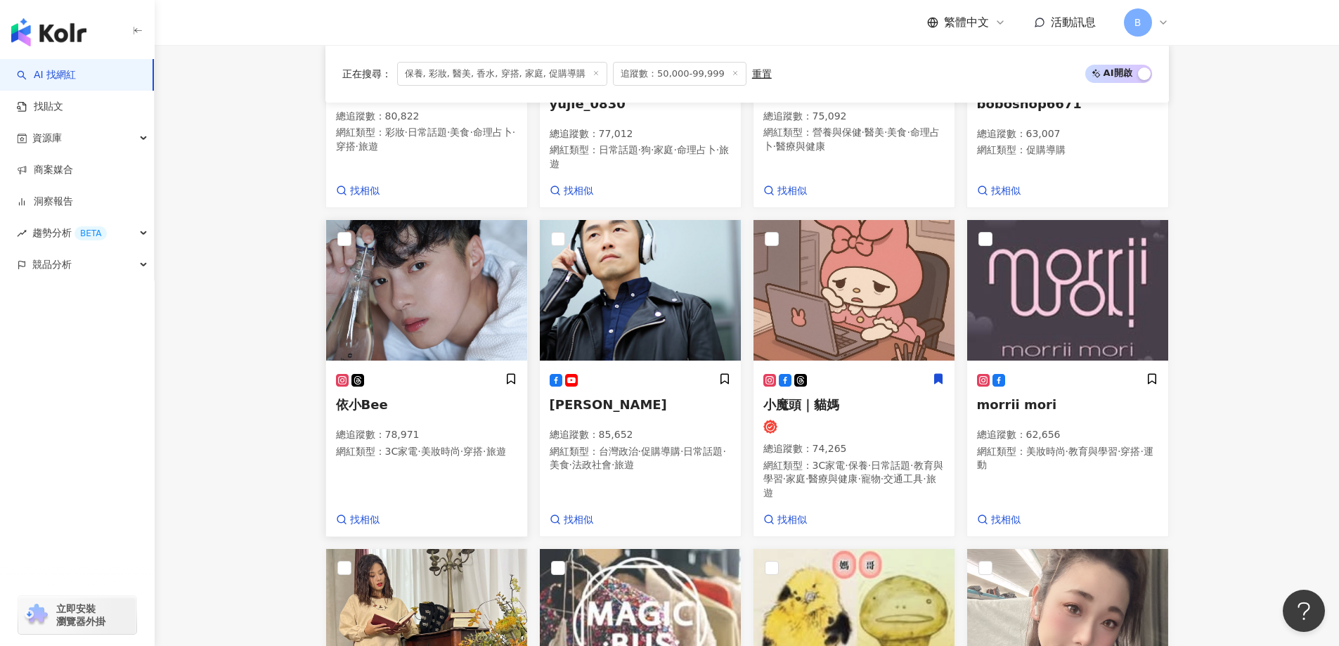
click at [461, 282] on img at bounding box center [426, 290] width 201 height 141
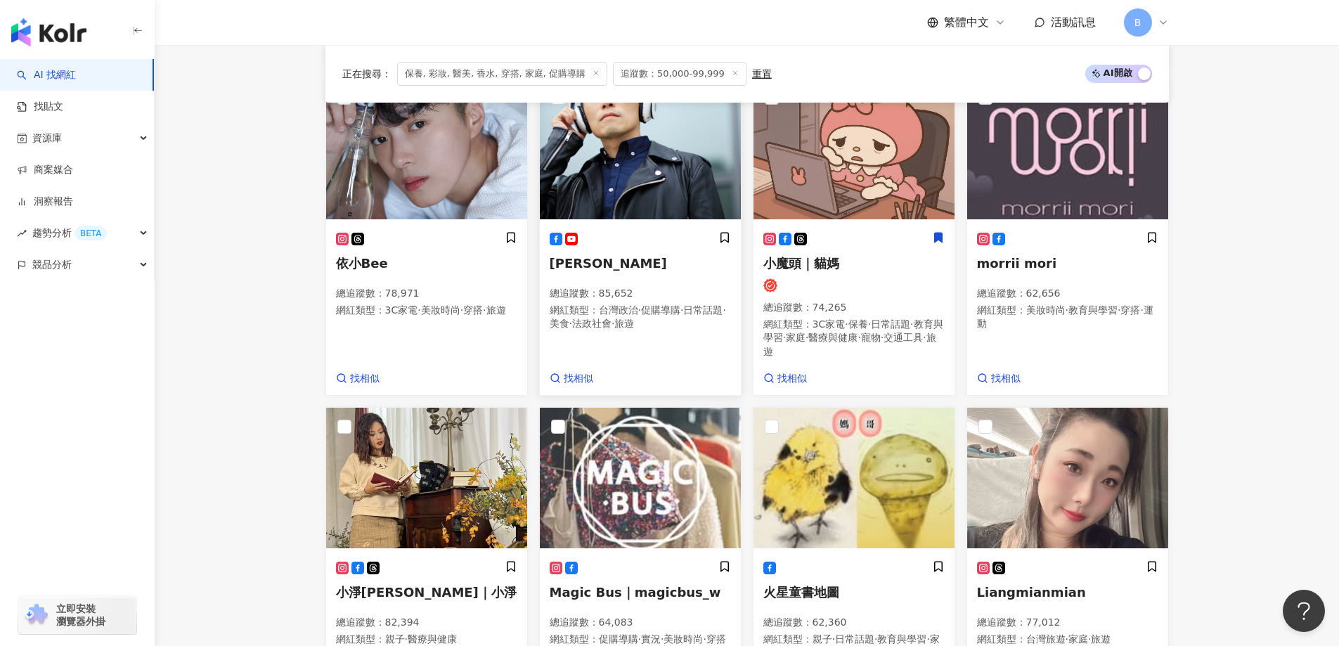
scroll to position [1021, 0]
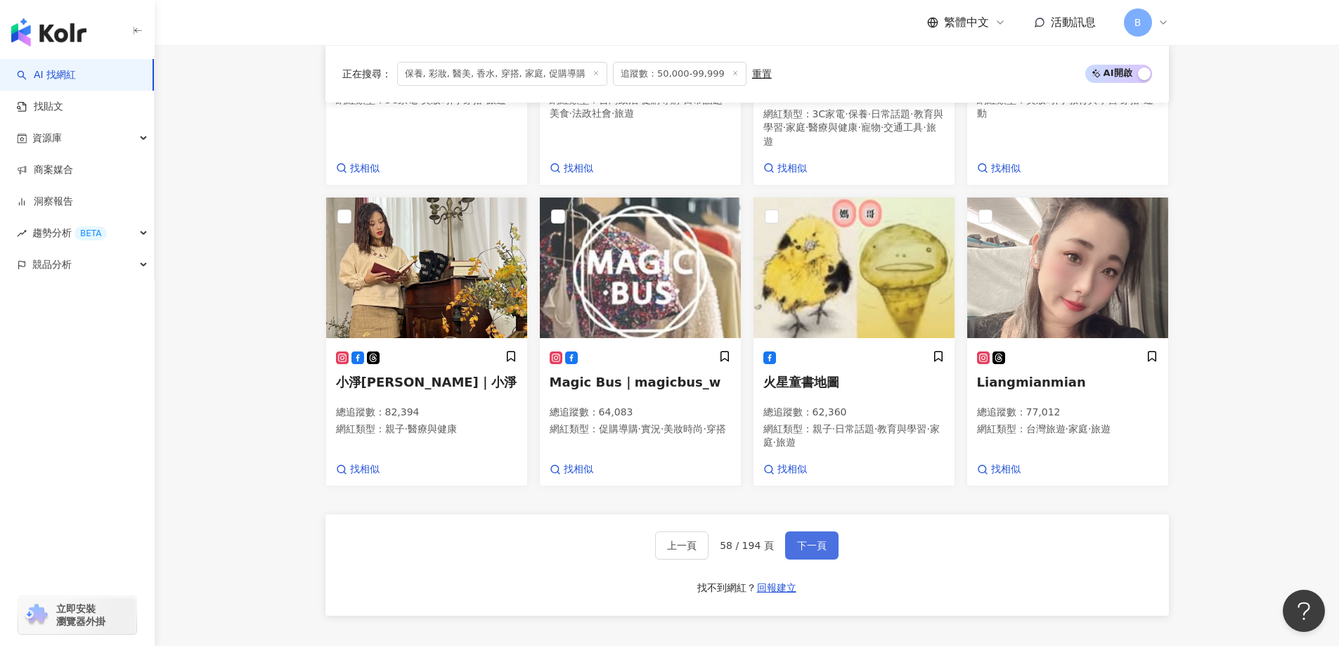
click at [822, 543] on span "下一頁" at bounding box center [812, 545] width 30 height 11
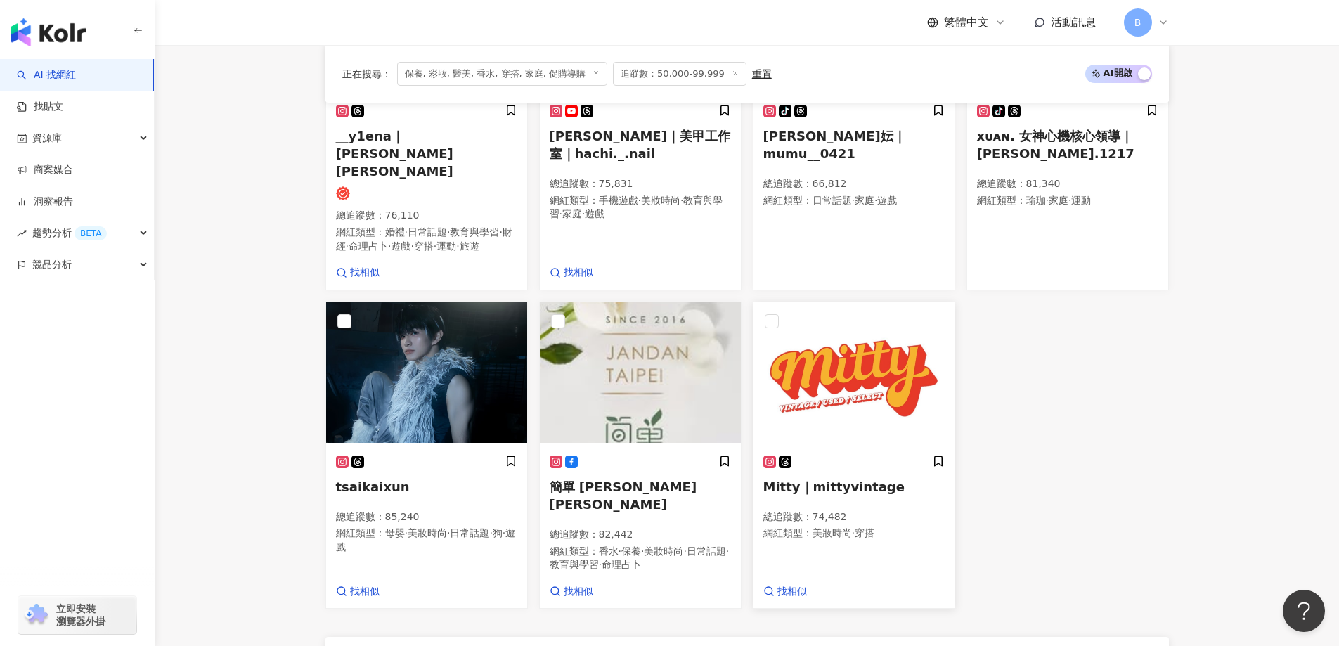
scroll to position [1075, 0]
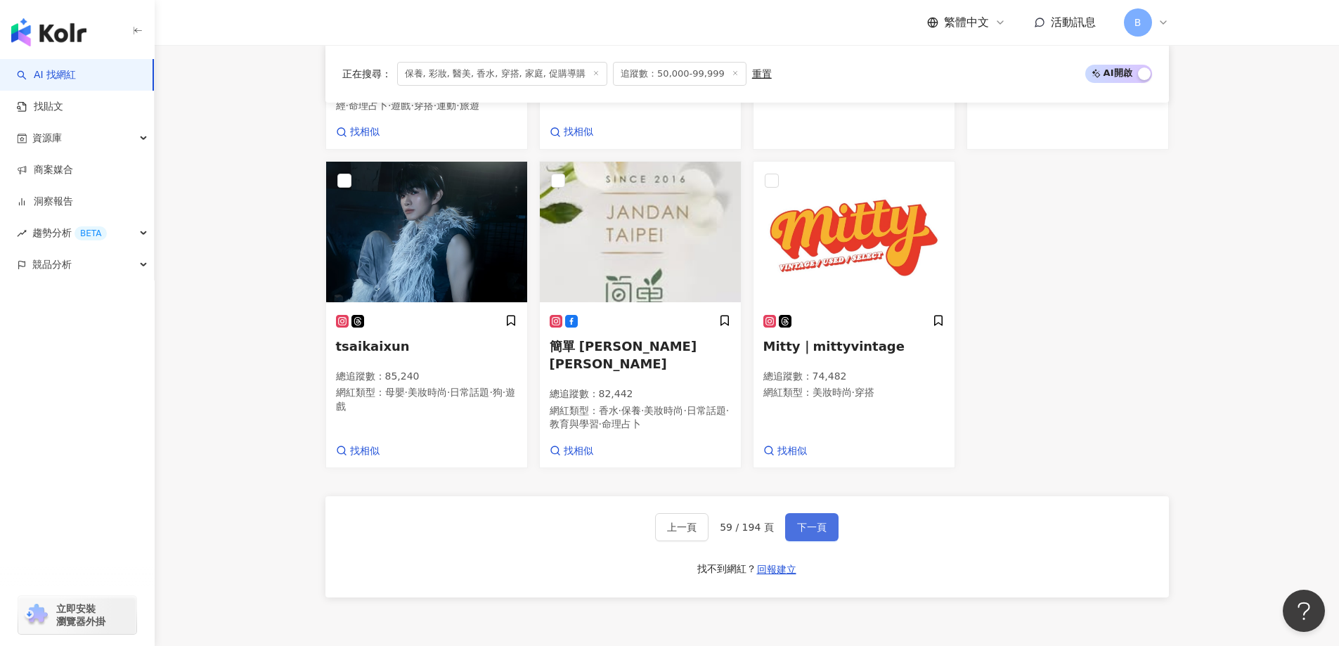
click at [806, 522] on span "下一頁" at bounding box center [812, 527] width 30 height 11
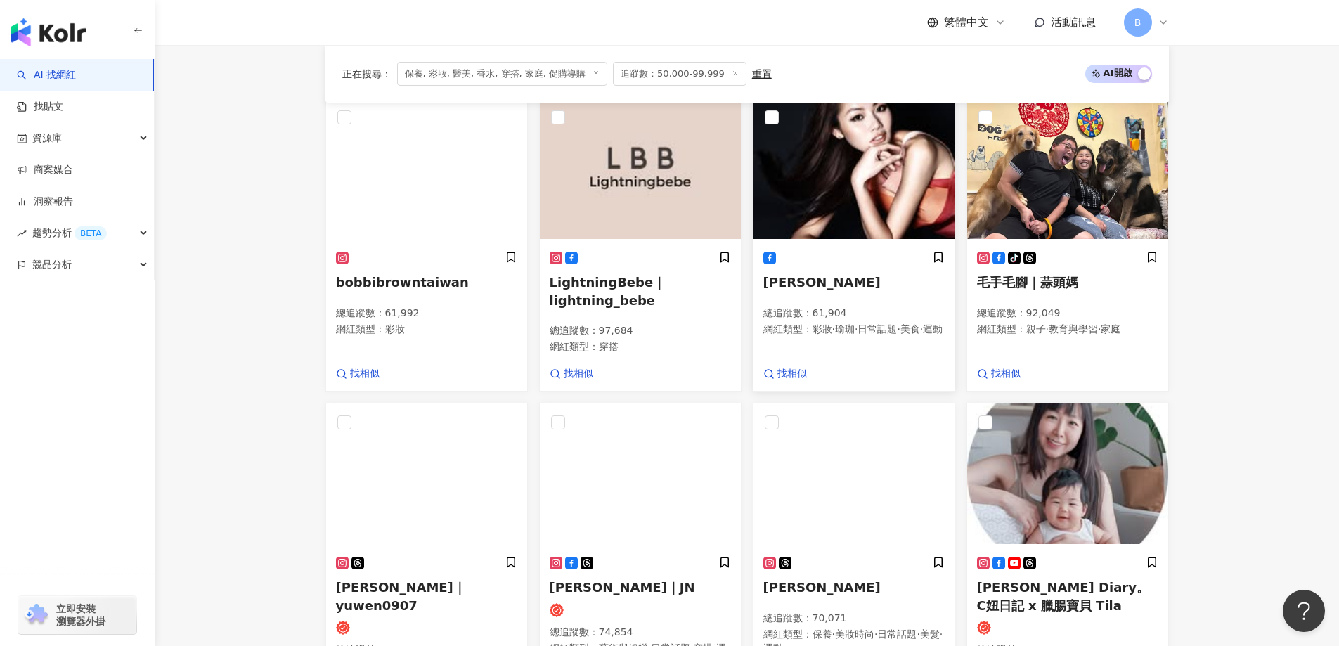
scroll to position [684, 0]
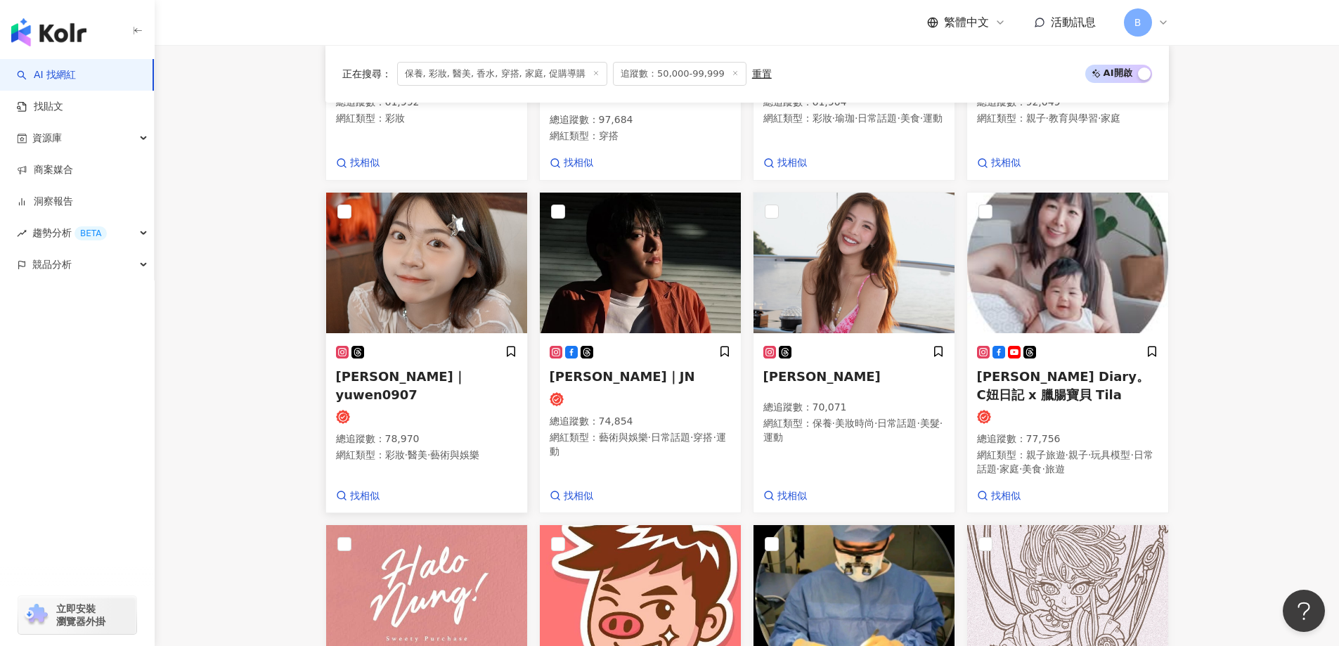
click at [427, 262] on img at bounding box center [426, 263] width 201 height 141
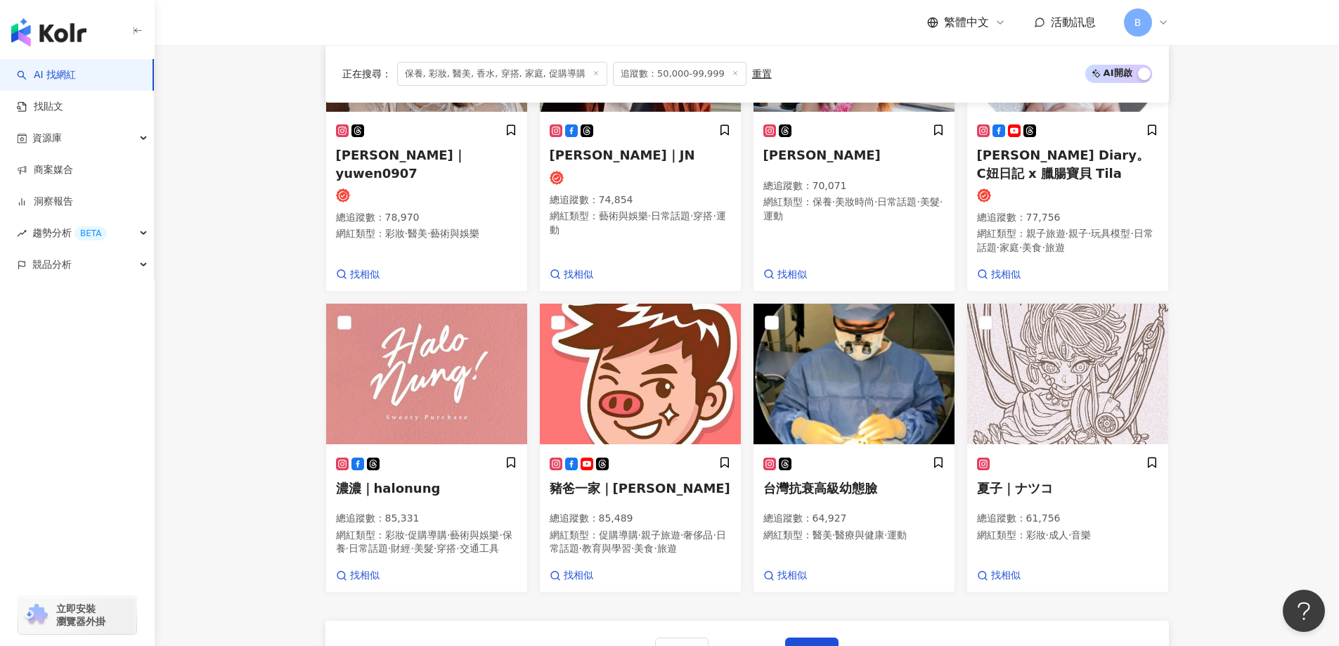
scroll to position [1035, 0]
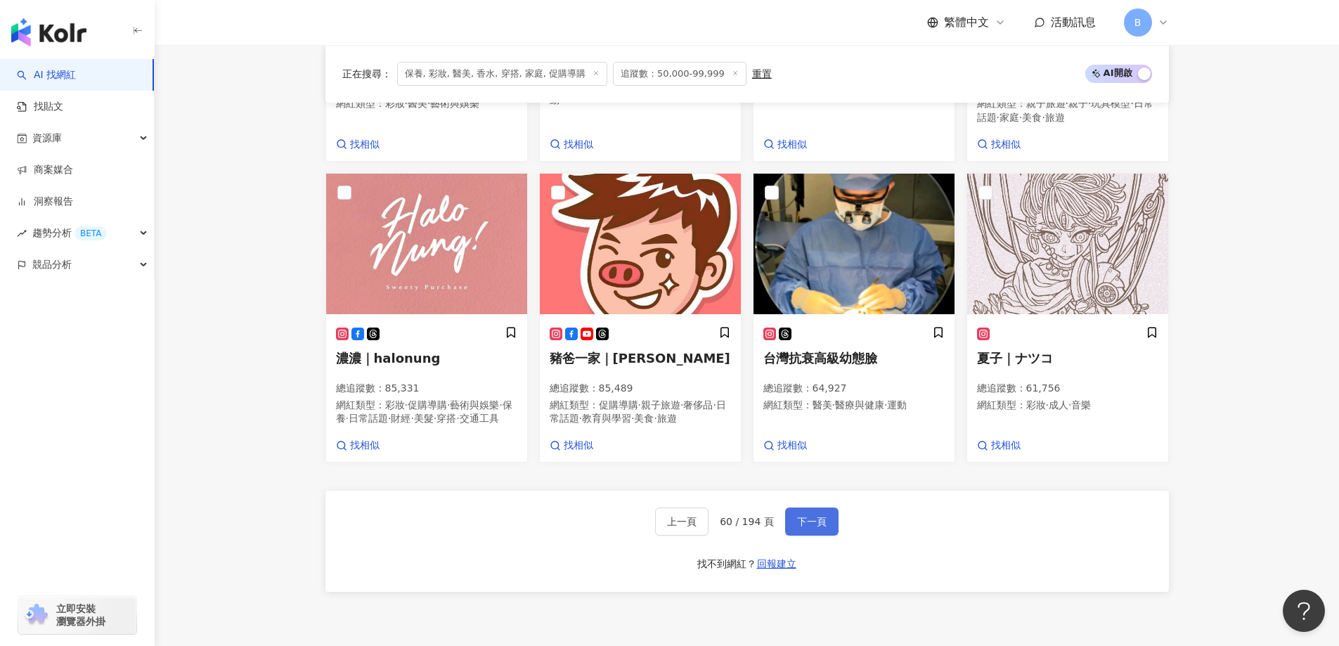
click at [812, 534] on button "下一頁" at bounding box center [811, 521] width 53 height 28
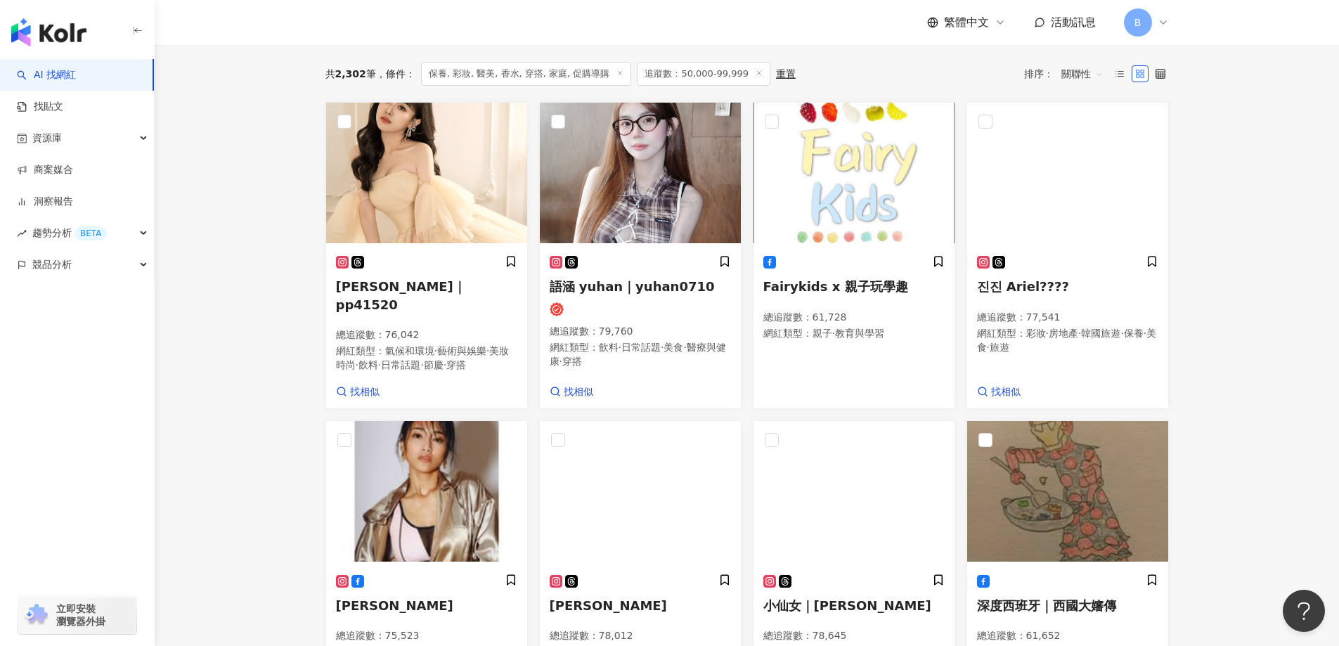
scroll to position [450, 0]
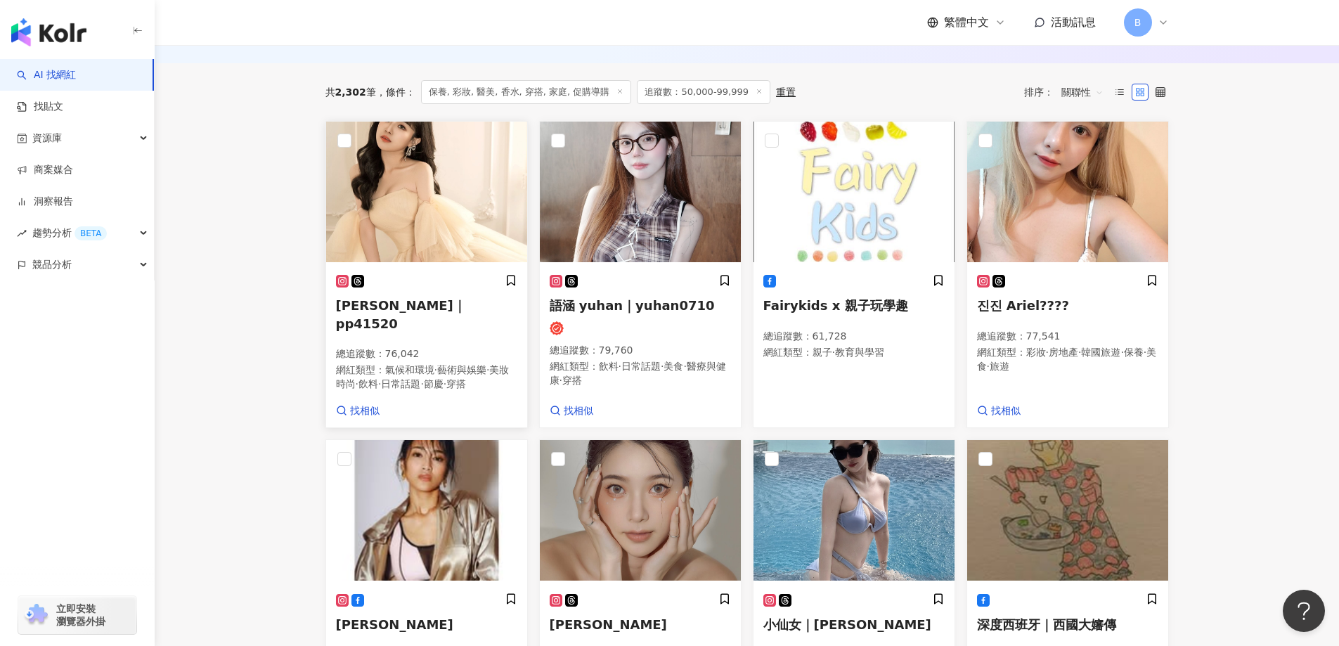
click at [442, 182] on img at bounding box center [426, 192] width 201 height 141
click at [632, 188] on img at bounding box center [640, 192] width 201 height 141
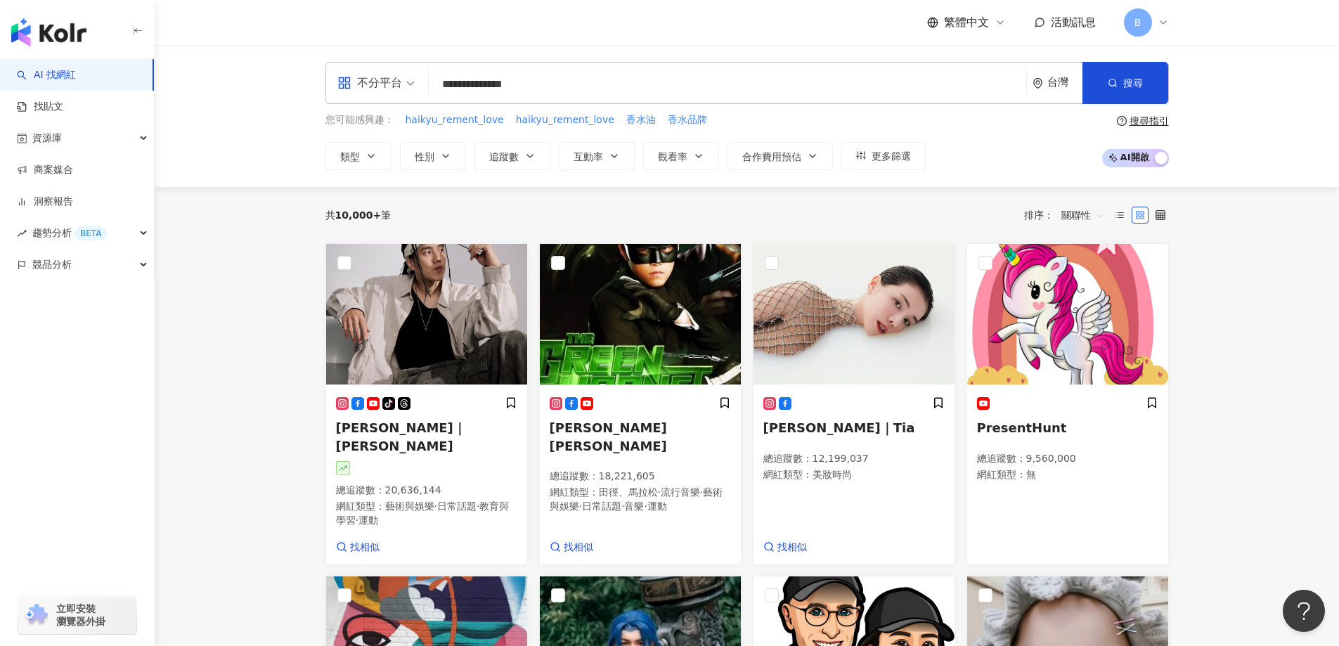
type input "**********"
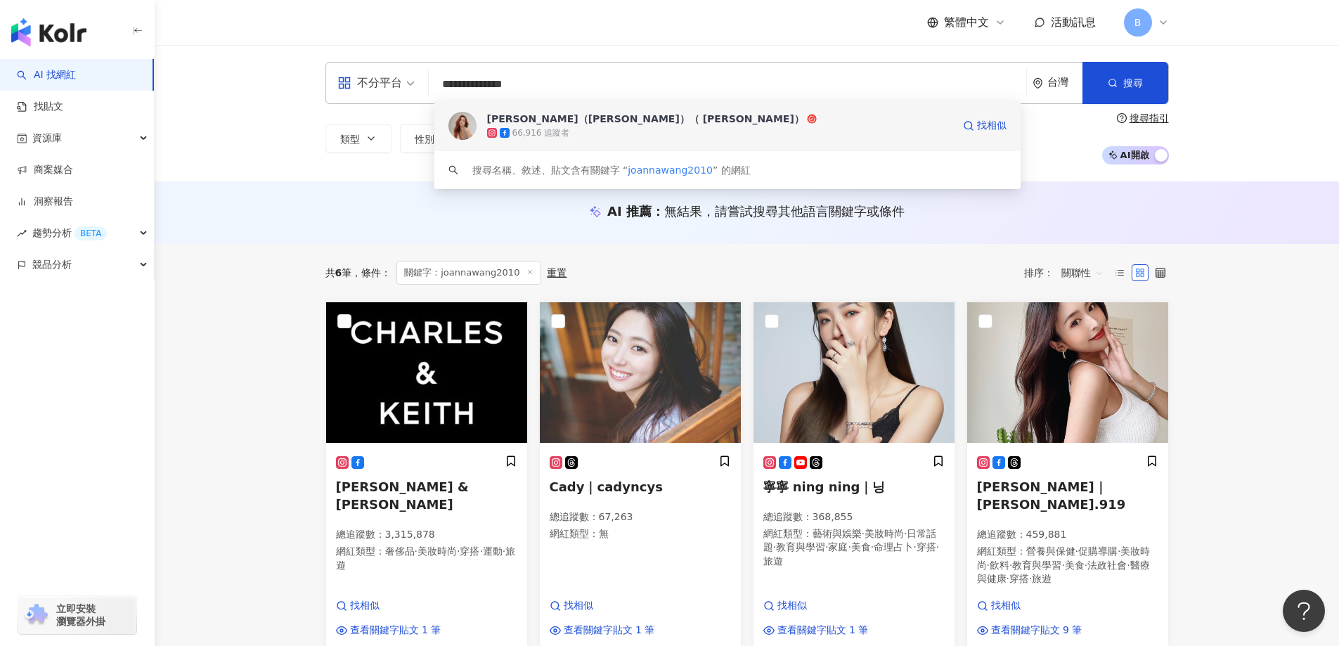
click at [591, 117] on div "王藝安（Joanna Wang）（ アン）" at bounding box center [645, 119] width 317 height 14
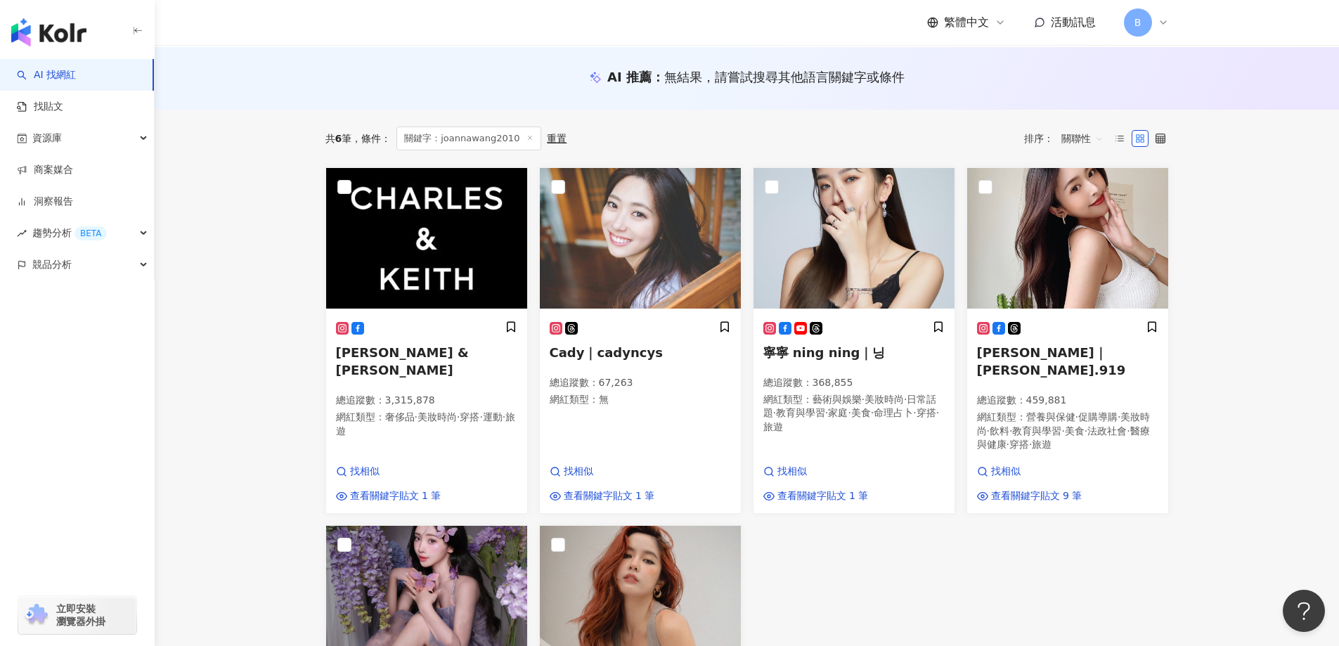
scroll to position [141, 0]
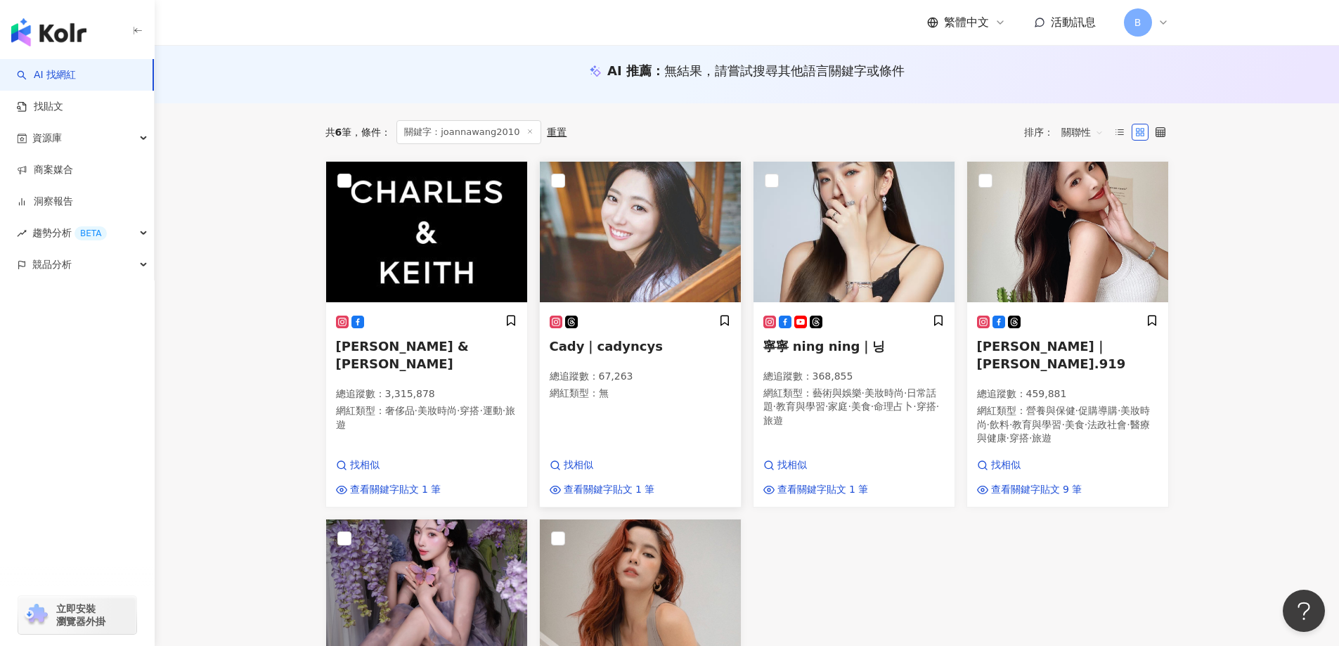
click at [681, 209] on img at bounding box center [640, 232] width 201 height 141
click at [1037, 226] on img at bounding box center [1067, 232] width 201 height 141
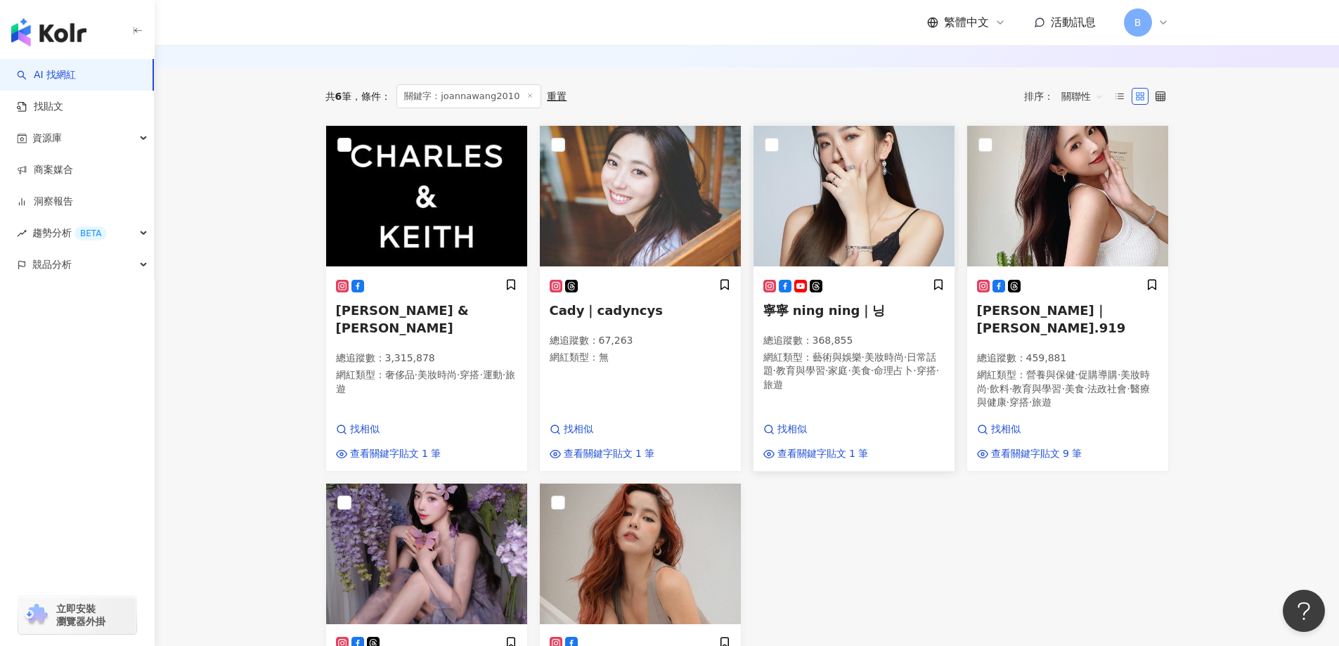
scroll to position [351, 0]
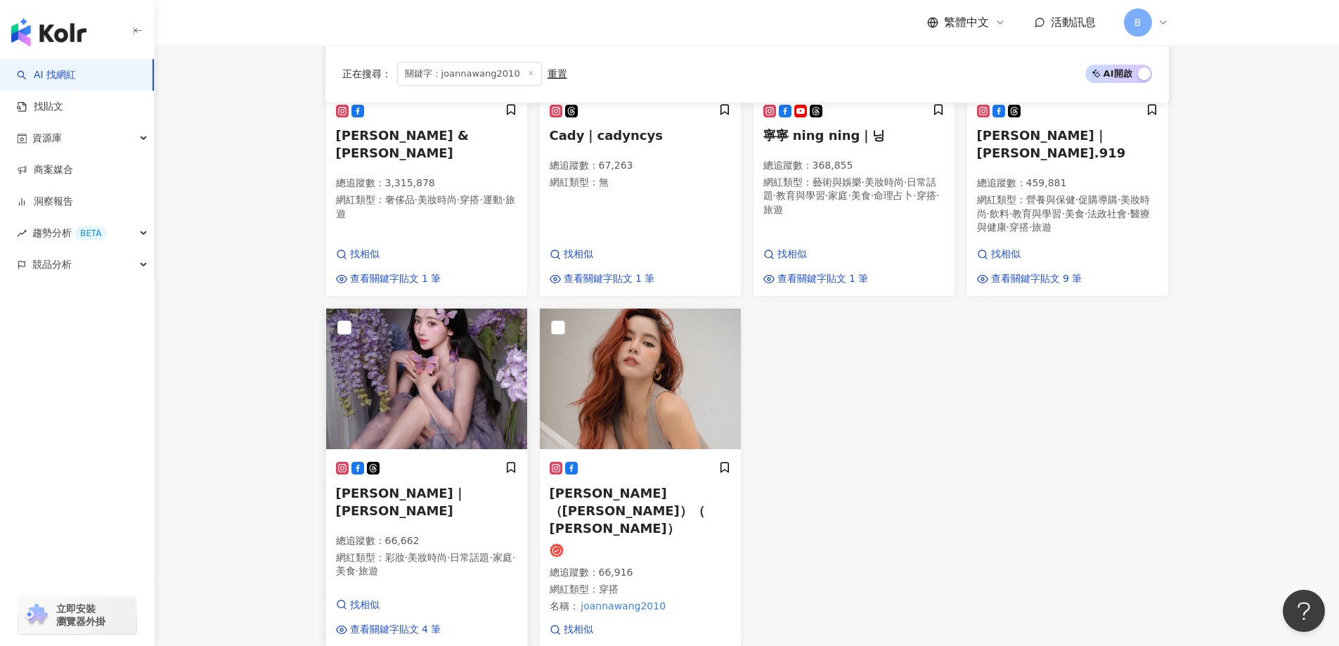
click at [463, 337] on img at bounding box center [426, 379] width 201 height 141
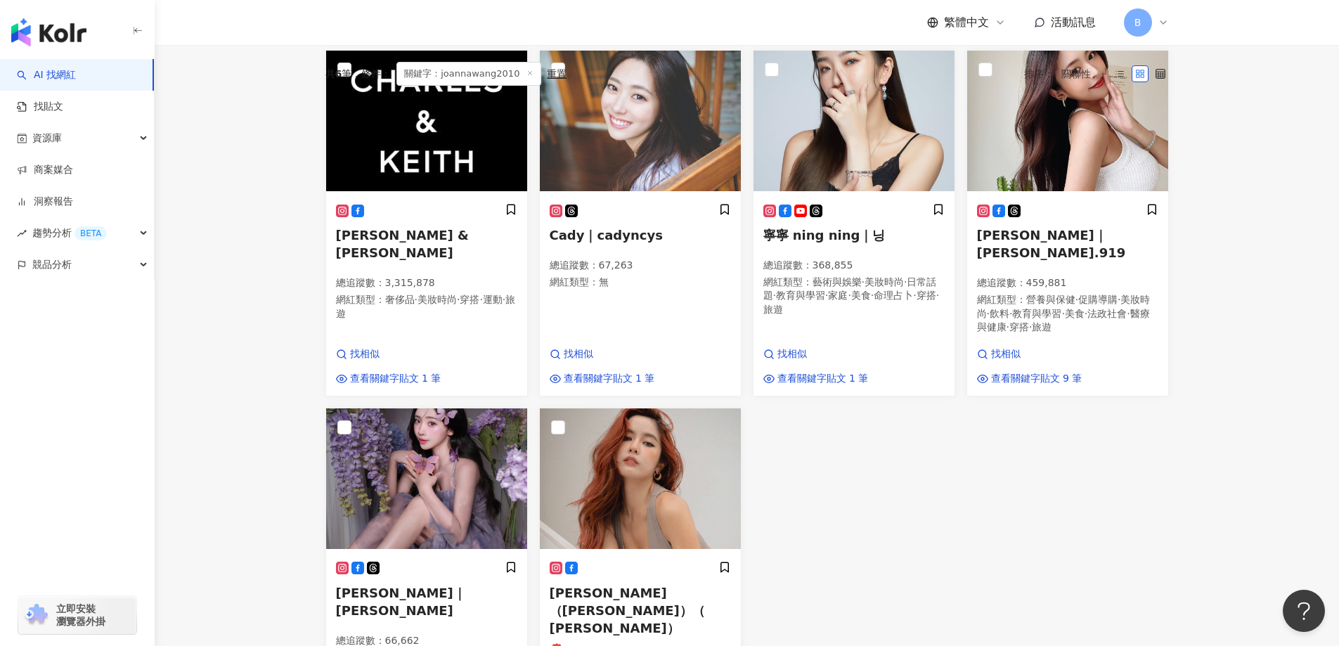
scroll to position [141, 0]
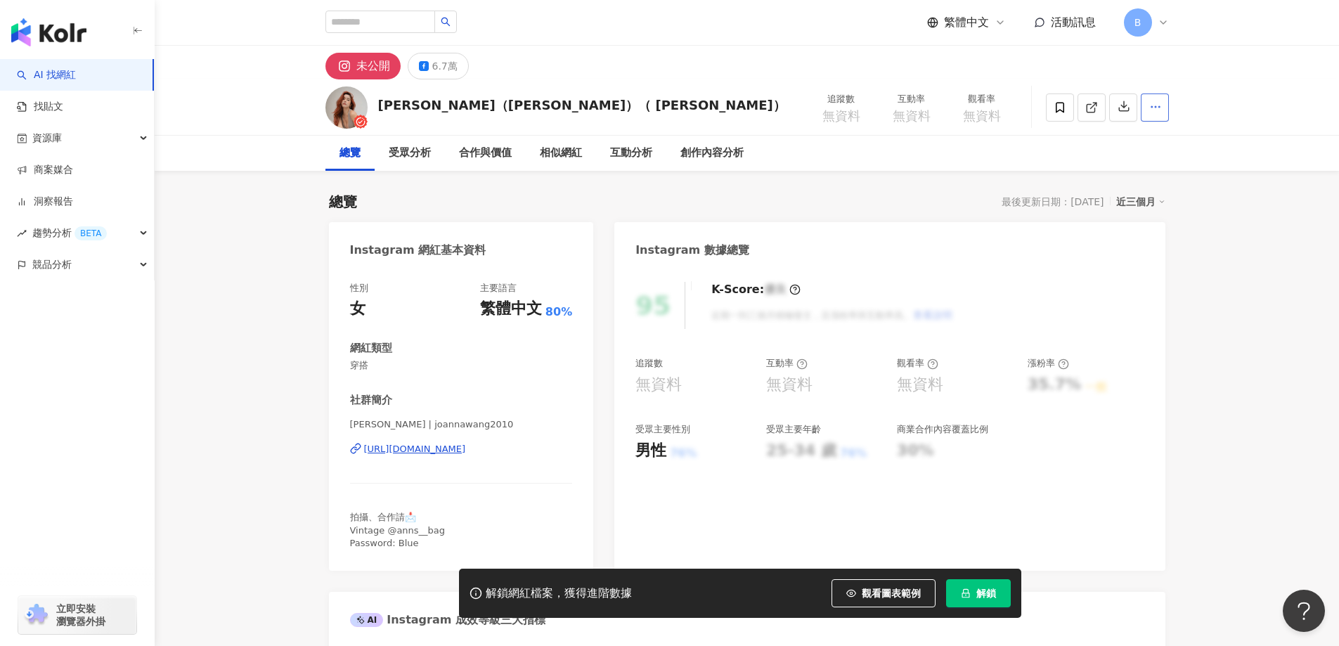
drag, startPoint x: 1093, startPoint y: 107, endPoint x: 1149, endPoint y: 115, distance: 56.8
click at [1093, 107] on icon at bounding box center [1091, 107] width 13 height 13
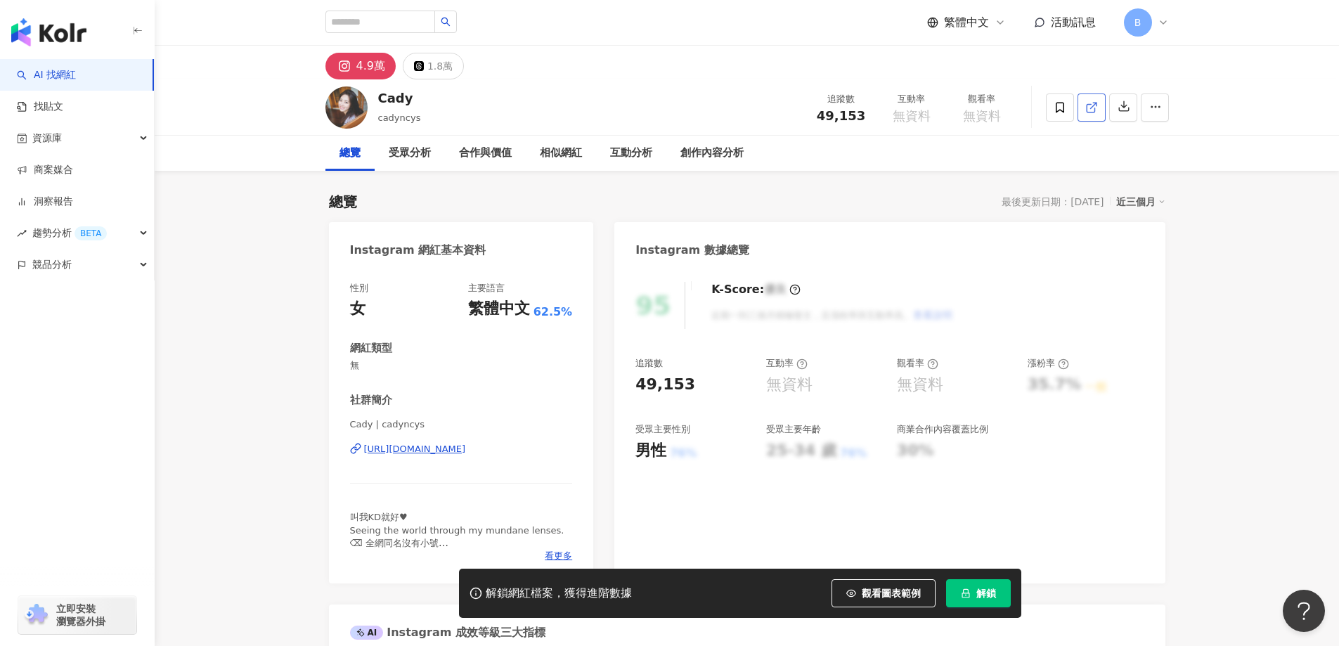
click at [1089, 104] on icon at bounding box center [1091, 108] width 8 height 8
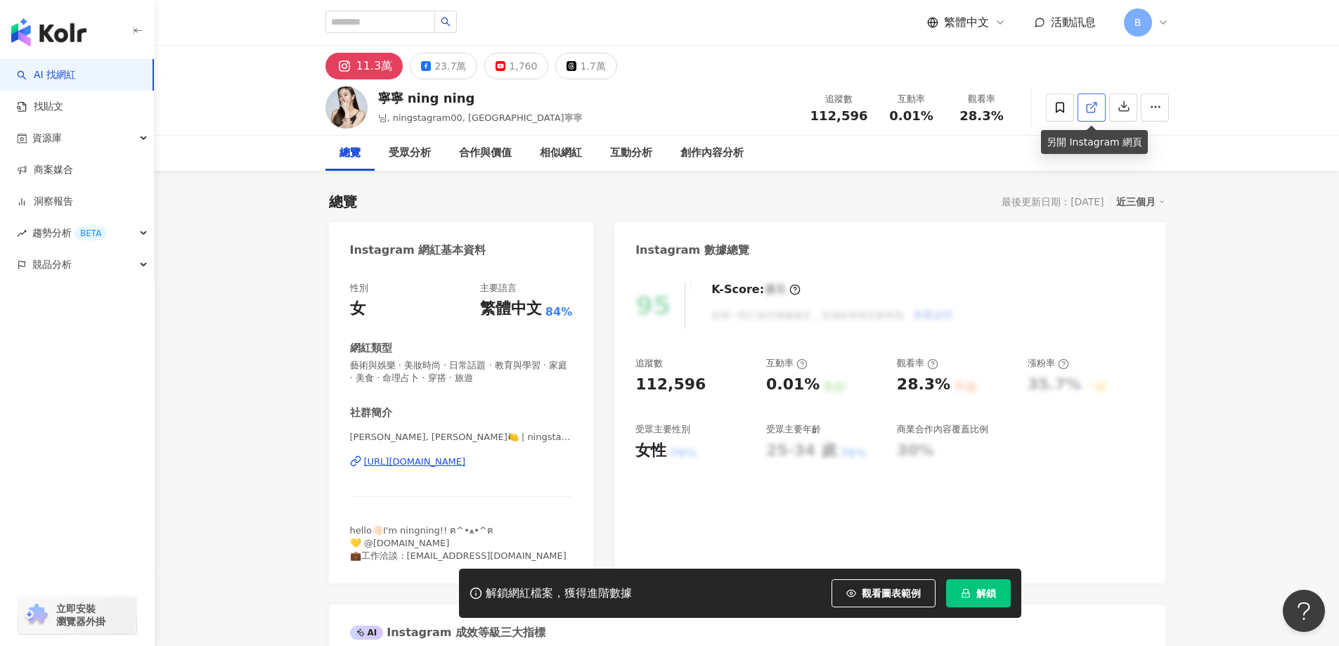
click at [1091, 101] on icon at bounding box center [1091, 107] width 13 height 13
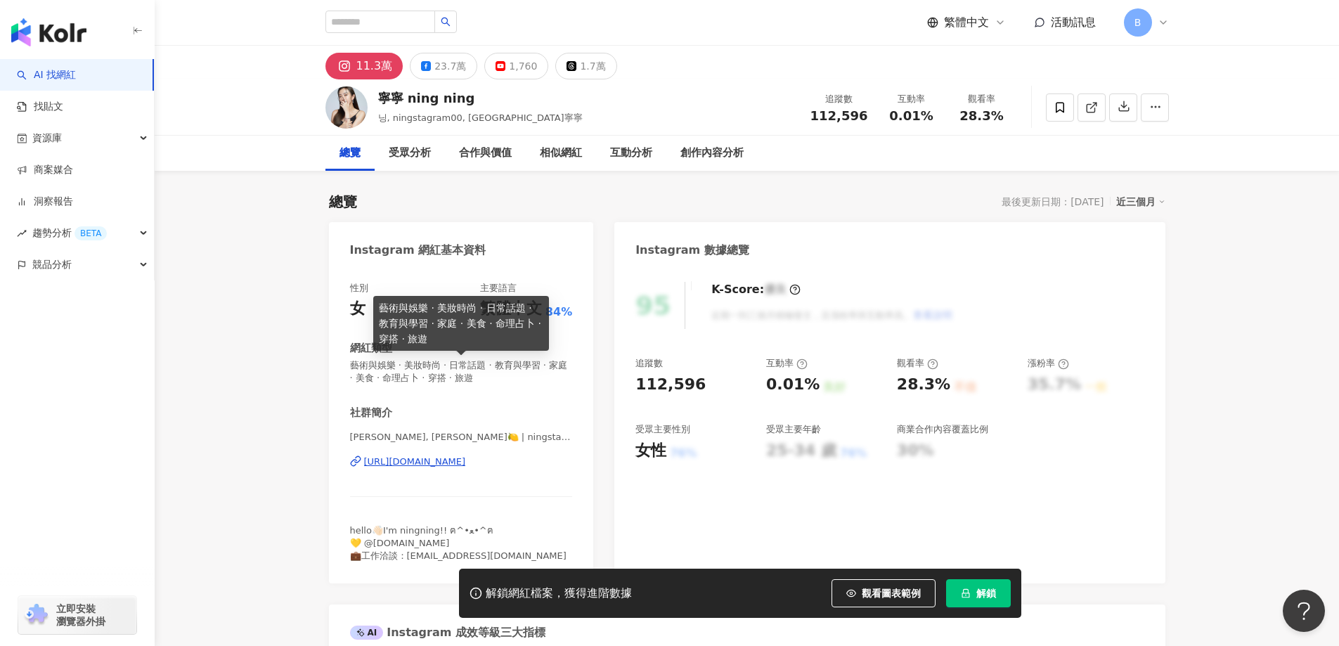
click at [427, 365] on span "藝術與娛樂 · 美妝時尚 · 日常話題 · 教育與學習 · 家庭 · 美食 · 命理占卜 · 穿搭 · 旅遊" at bounding box center [461, 371] width 223 height 25
copy span "藝術與娛樂 · 美妝時尚 · 日常話題 · 教育與學習 · 家庭 · 美食 · 命理占卜 · 穿搭 · 旅遊"
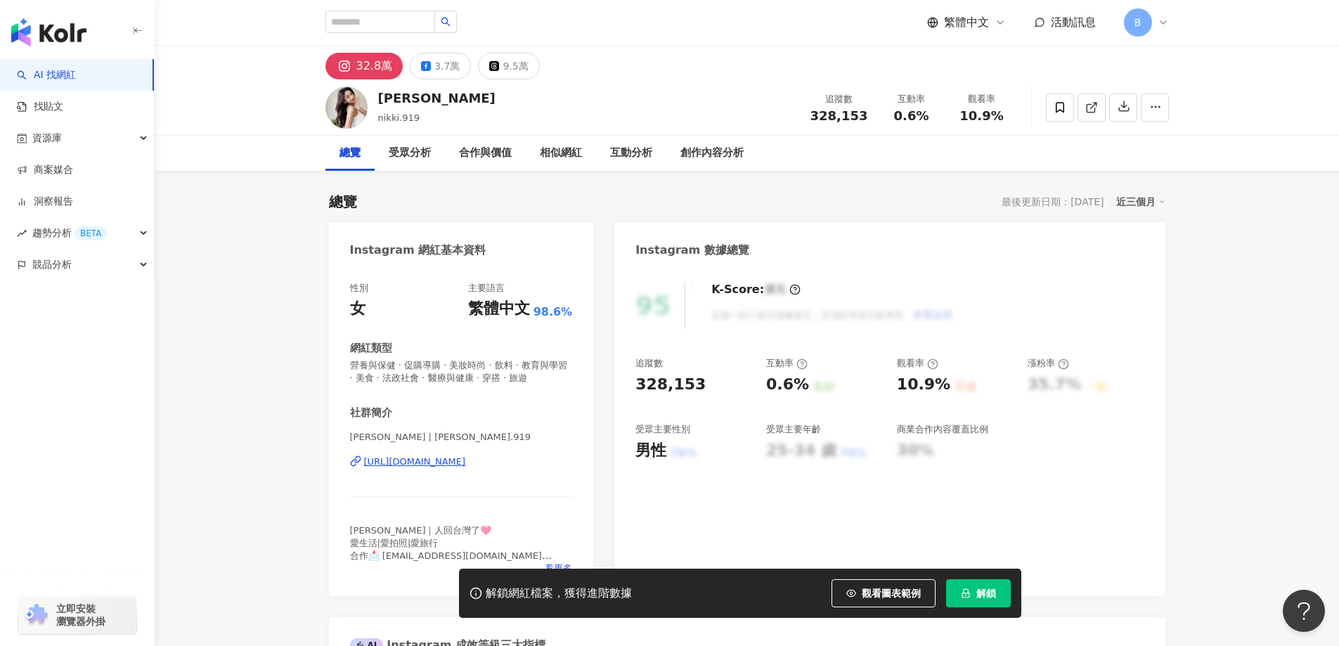
click at [1097, 105] on polyline at bounding box center [1095, 105] width 4 height 4
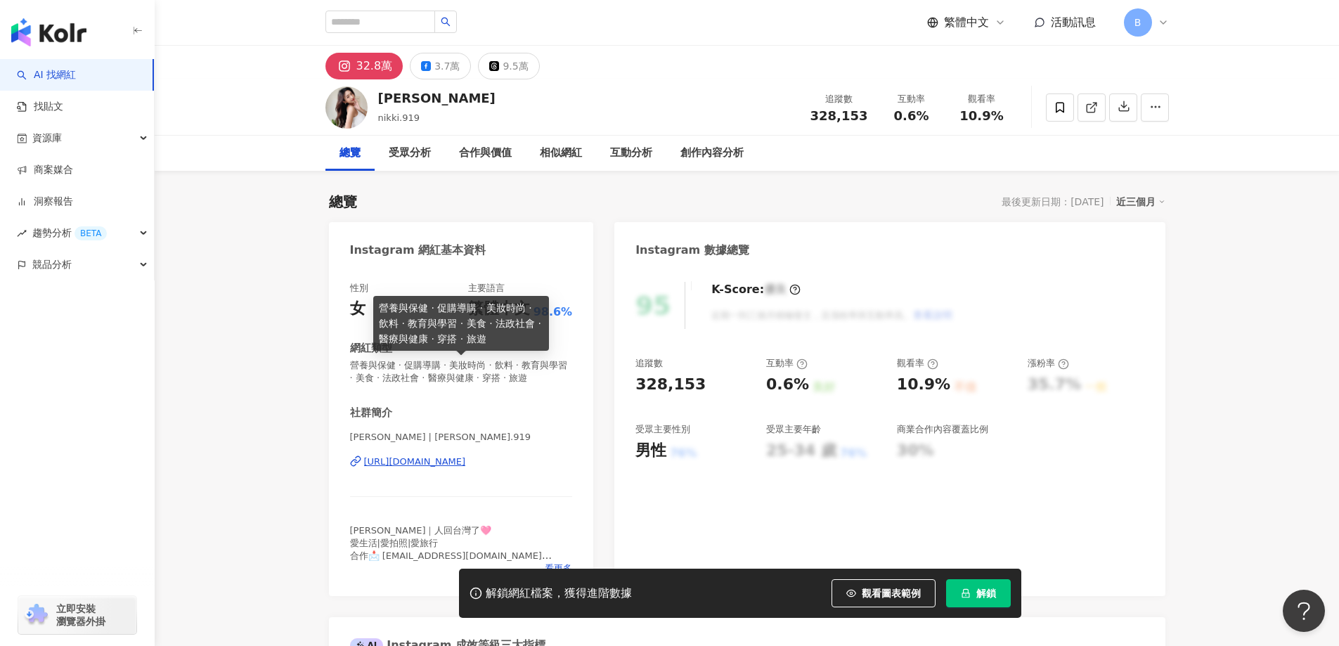
click at [468, 366] on span "營養與保健 · 促購導購 · 美妝時尚 · 飲料 · 教育與學習 · 美食 · 法政社會 · 醫療與健康 · 穿搭 · 旅遊" at bounding box center [461, 371] width 223 height 25
copy span "營養與保健 · 促購導購 · 美妝時尚 · 飲料 · 教育與學習 · 美食 · 法政社會 · 醫療與健康 · 穿搭 · 旅遊"
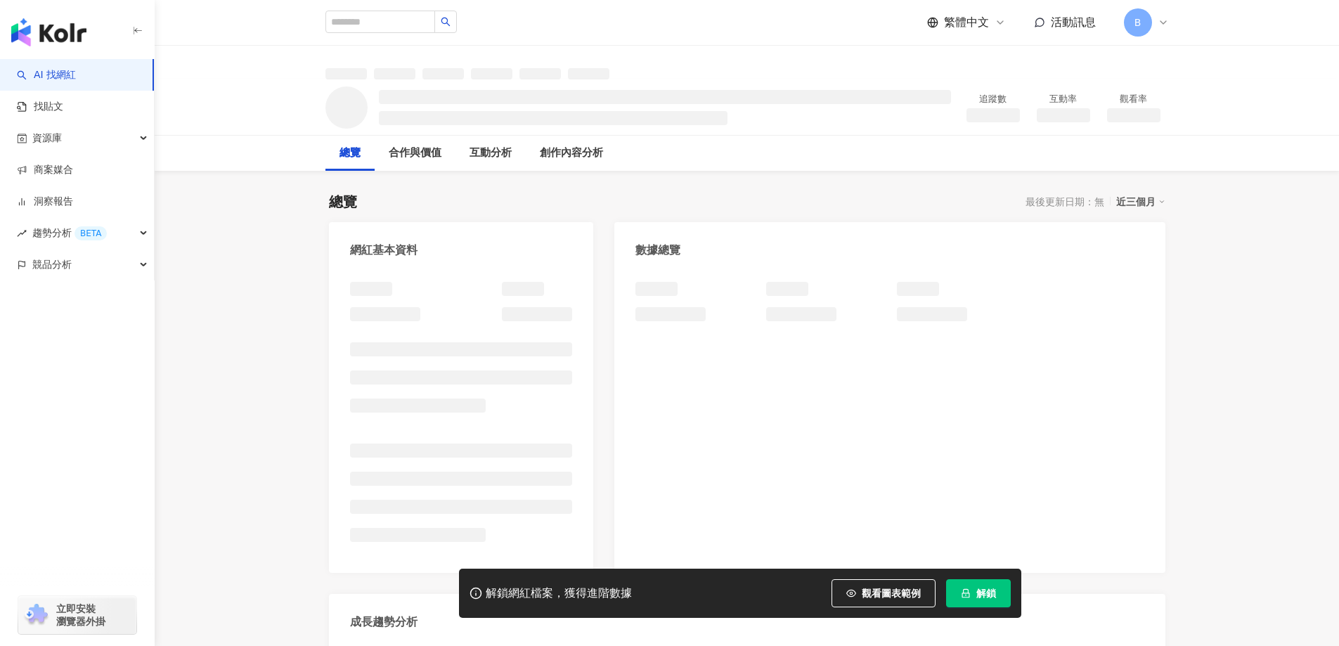
click at [1265, 75] on div at bounding box center [747, 63] width 1184 height 34
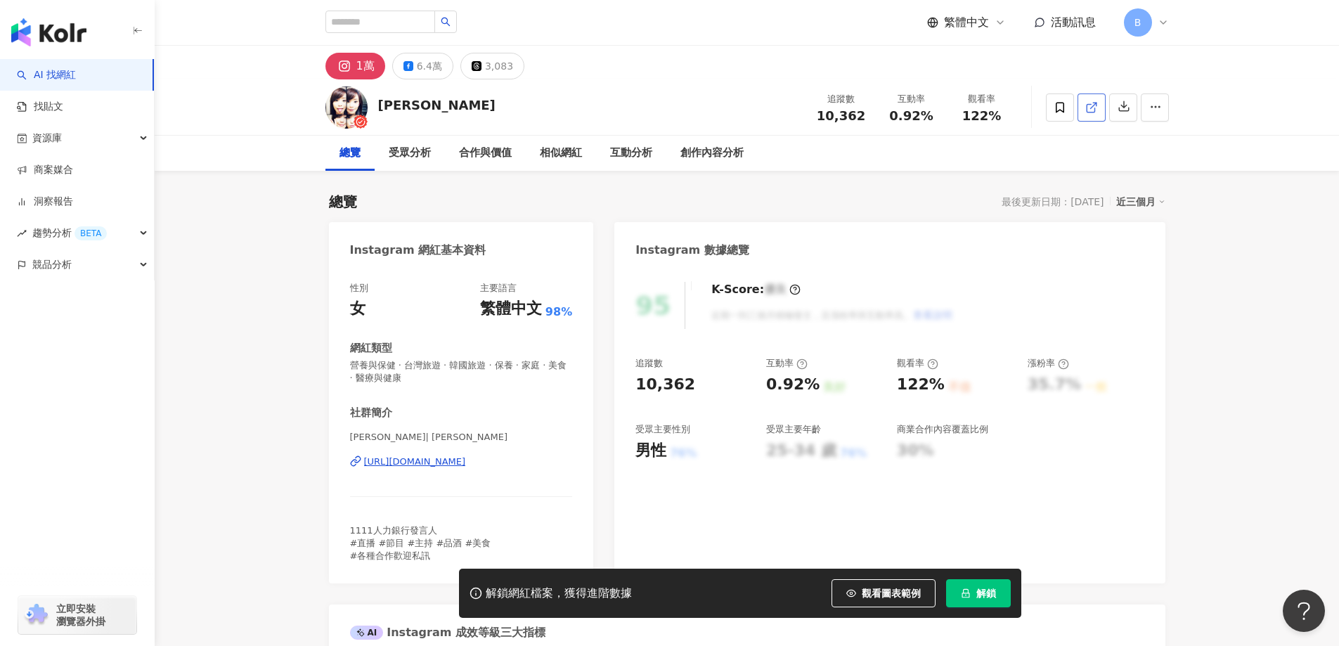
click at [1085, 108] on icon at bounding box center [1091, 107] width 13 height 13
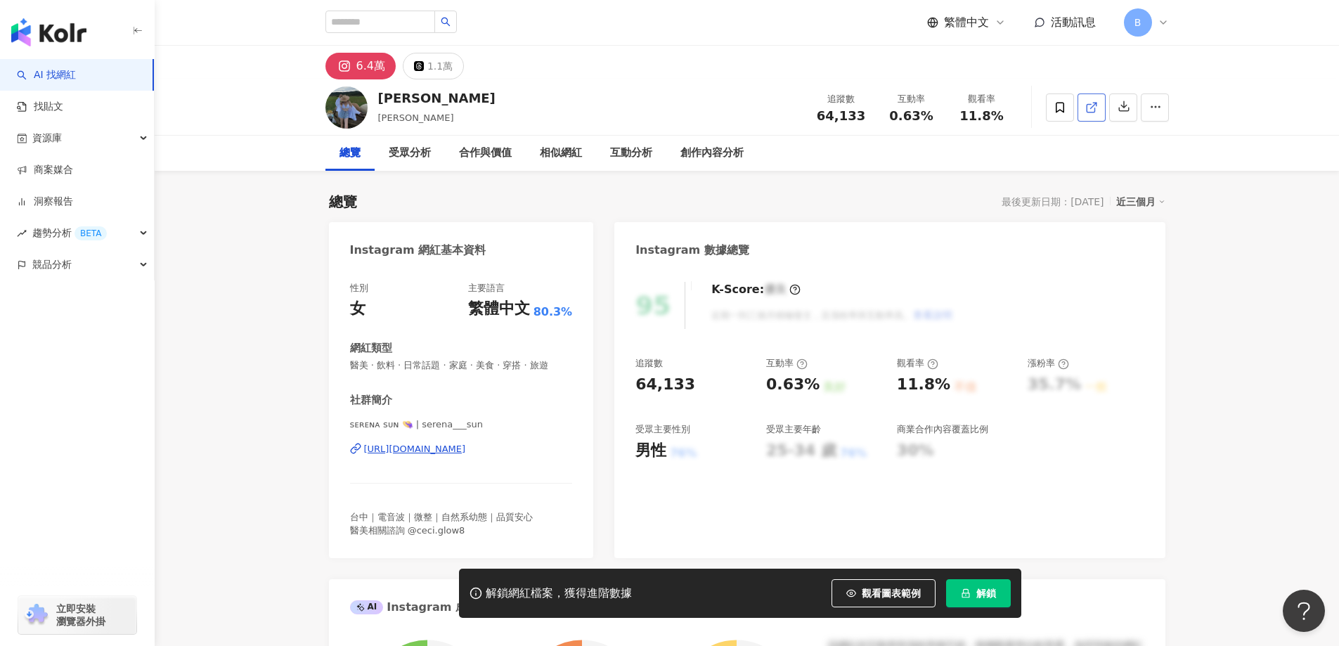
click at [1087, 113] on icon at bounding box center [1091, 107] width 13 height 13
click at [475, 366] on span "醫美 · 飲料 · 日常話題 · 家庭 · 美食 · 穿搭 · 旅遊" at bounding box center [461, 365] width 223 height 13
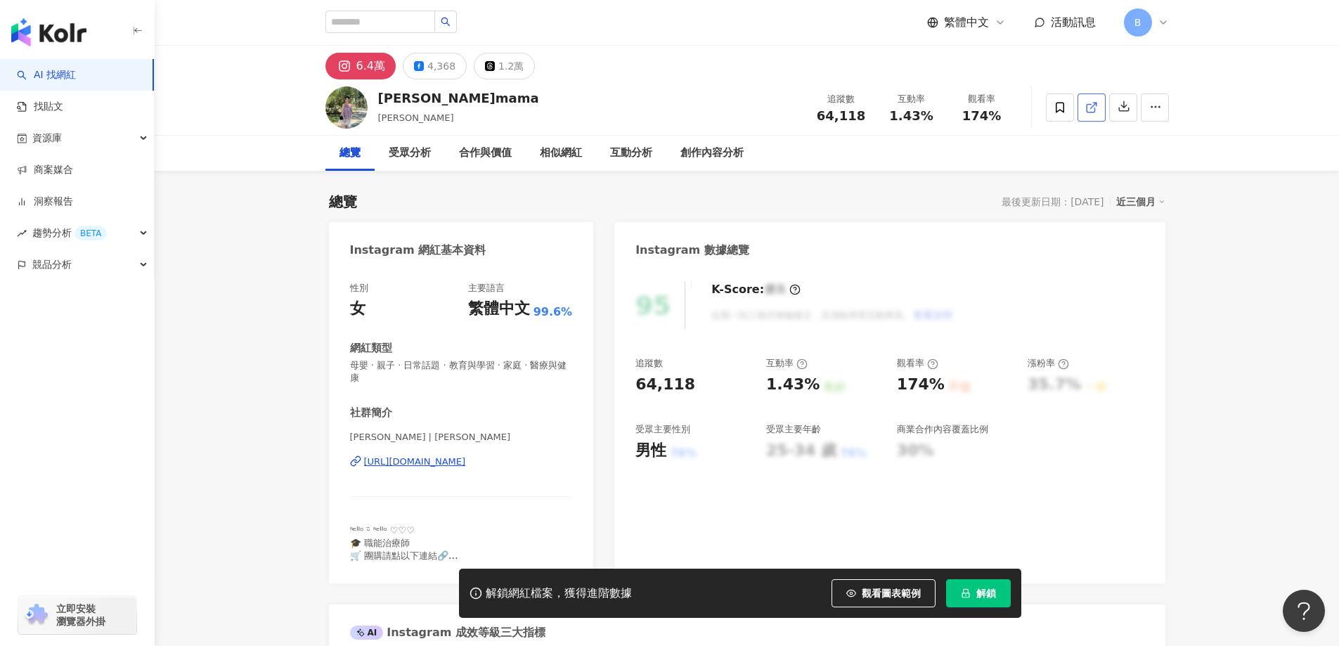
click at [1089, 104] on icon at bounding box center [1091, 108] width 8 height 8
drag, startPoint x: 1095, startPoint y: 103, endPoint x: 1073, endPoint y: 180, distance: 79.8
click at [1096, 103] on line at bounding box center [1093, 106] width 6 height 6
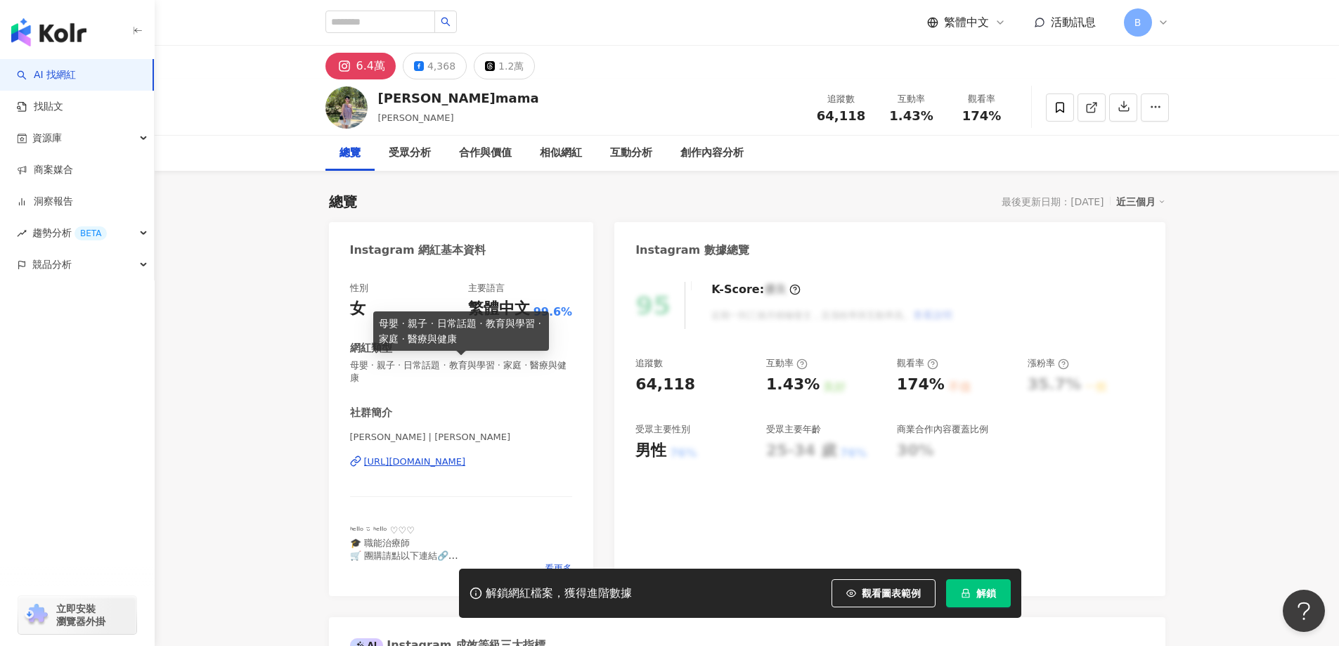
click at [429, 366] on span "母嬰 · 親子 · 日常話題 · 教育與學習 · 家庭 · 醫療與健康" at bounding box center [461, 371] width 223 height 25
copy span "母嬰 · 親子 · 日常話題 · 教育與學習 · 家庭 · 醫療與健康"
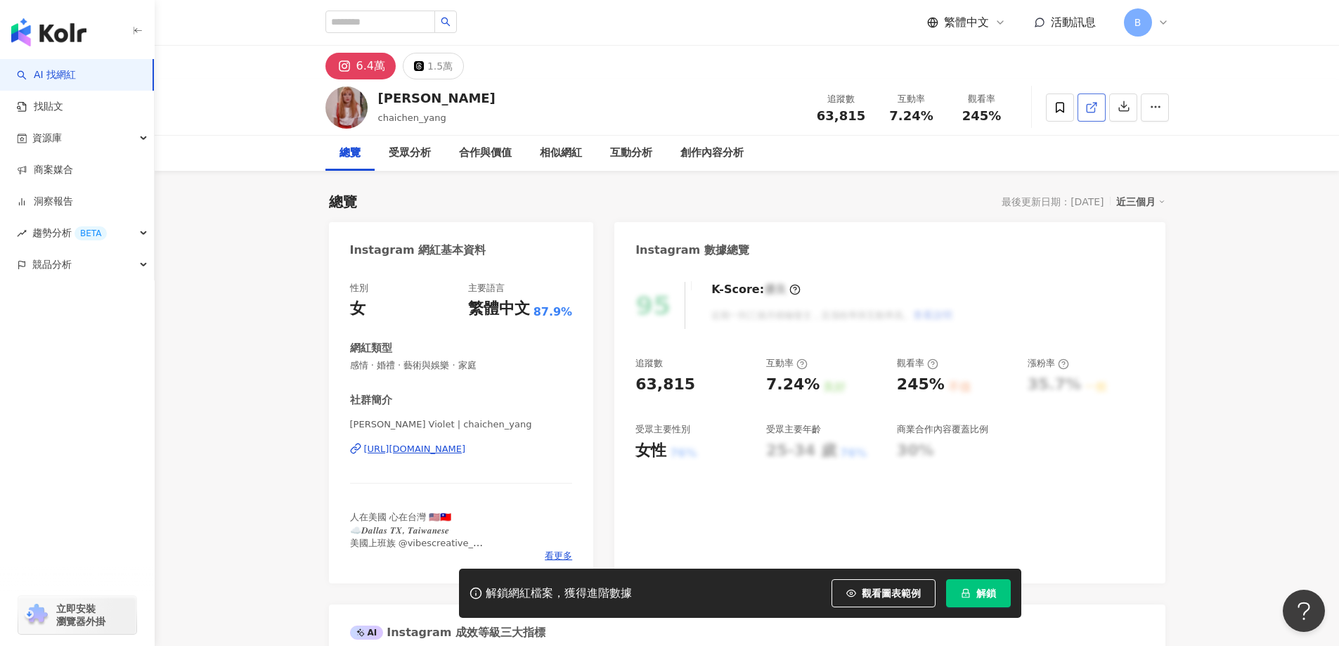
click at [1094, 107] on icon at bounding box center [1091, 107] width 13 height 13
click at [432, 368] on span "感情 · 婚禮 · 藝術與娛樂 · 家庭" at bounding box center [461, 365] width 223 height 13
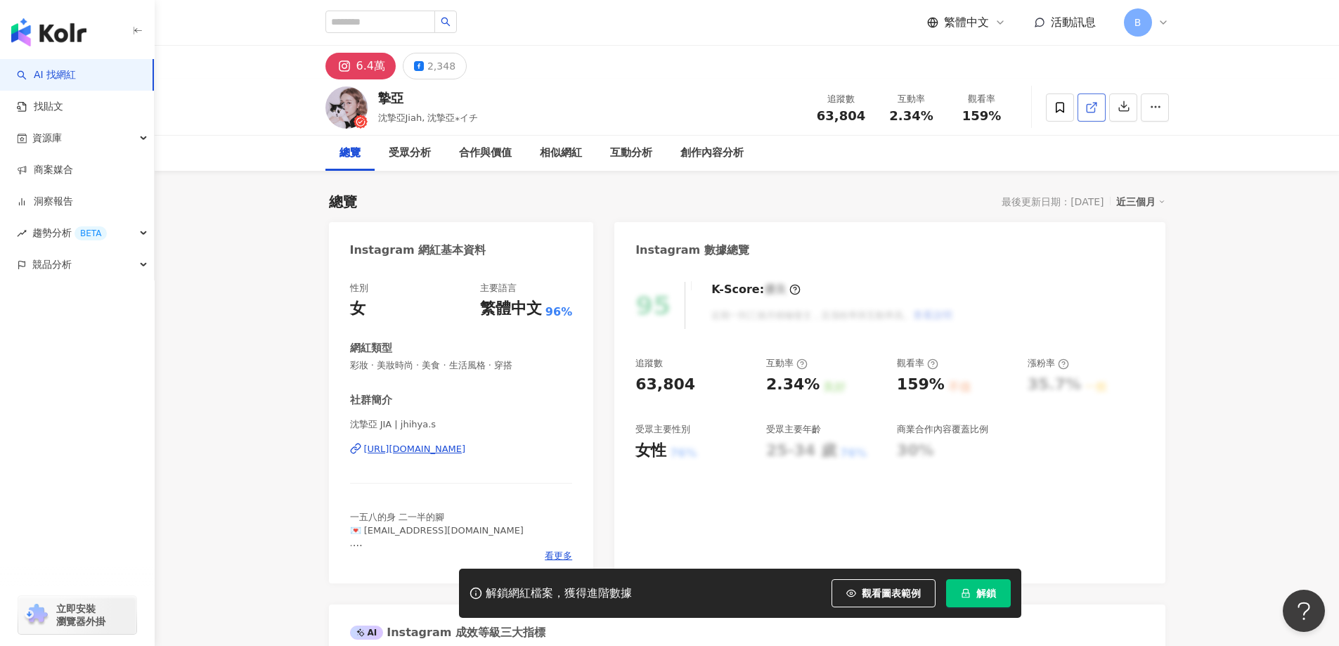
click at [1091, 108] on line at bounding box center [1093, 106] width 6 height 6
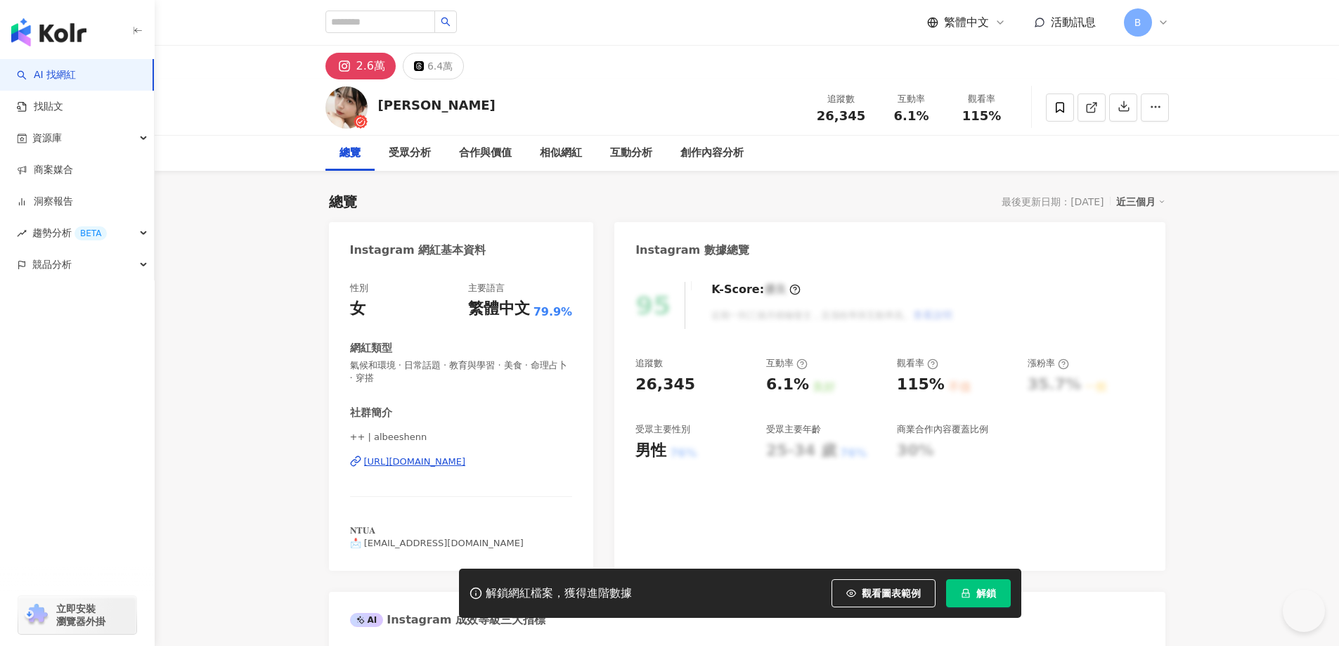
click at [439, 365] on span "氣候和環境 · 日常話題 · 教育與學習 · 美食 · 命理占卜 · 穿搭" at bounding box center [461, 371] width 223 height 25
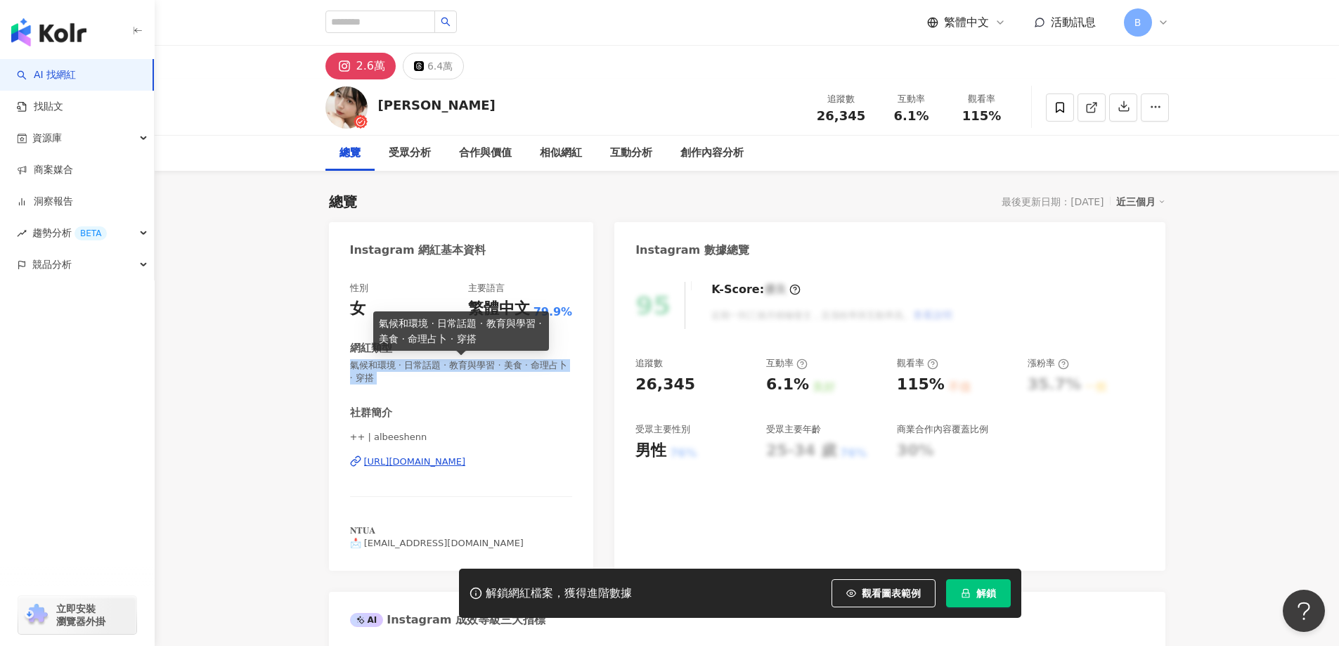
click at [439, 365] on span "氣候和環境 · 日常話題 · 教育與學習 · 美食 · 命理占卜 · 穿搭" at bounding box center [461, 371] width 223 height 25
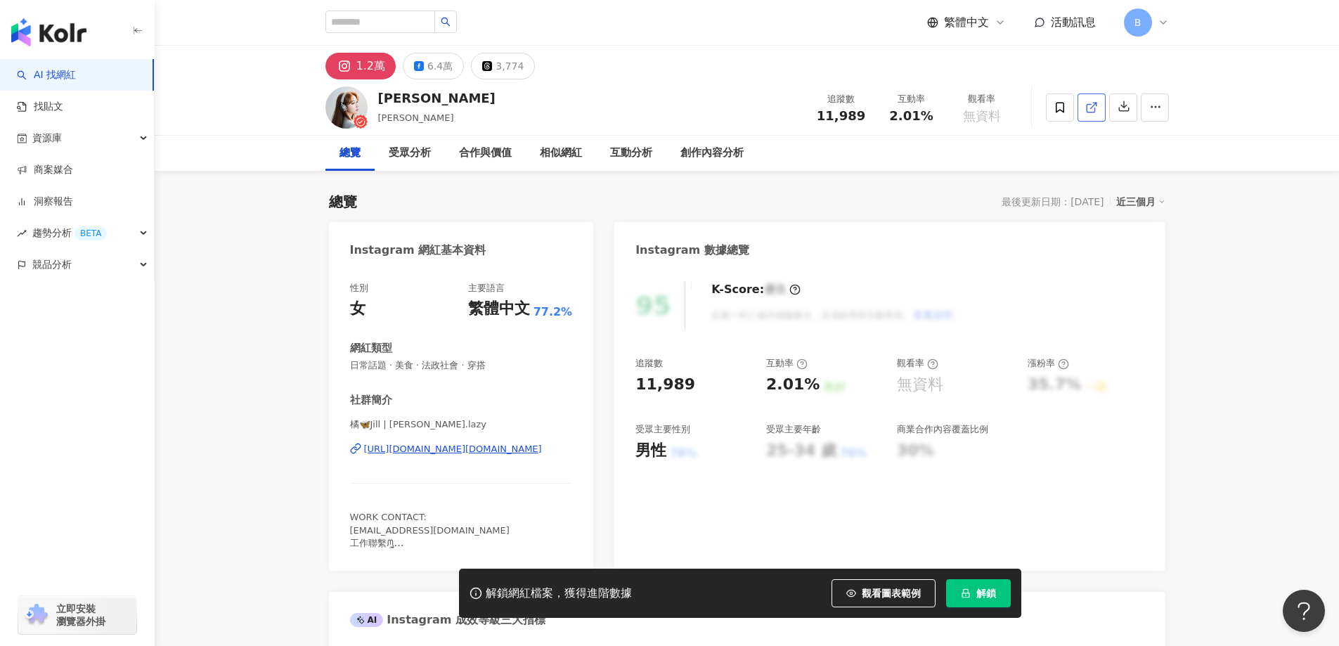
click at [1088, 111] on icon at bounding box center [1091, 107] width 13 height 13
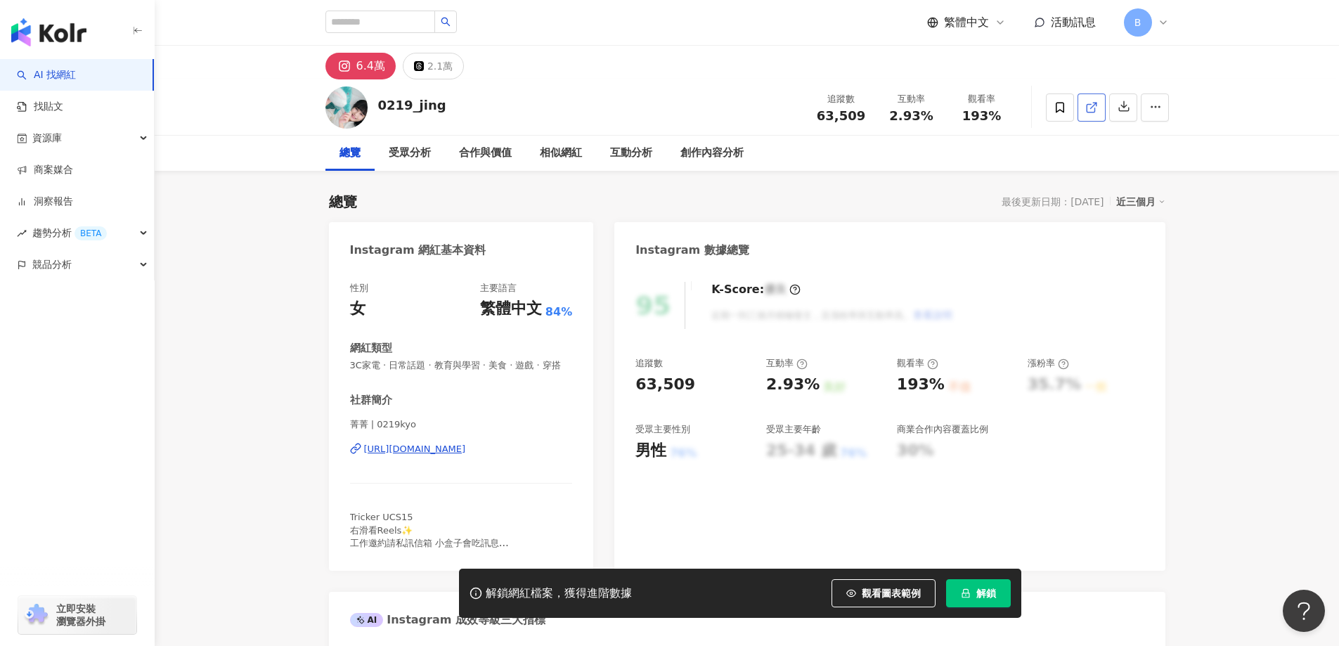
click at [1097, 104] on icon at bounding box center [1091, 107] width 13 height 13
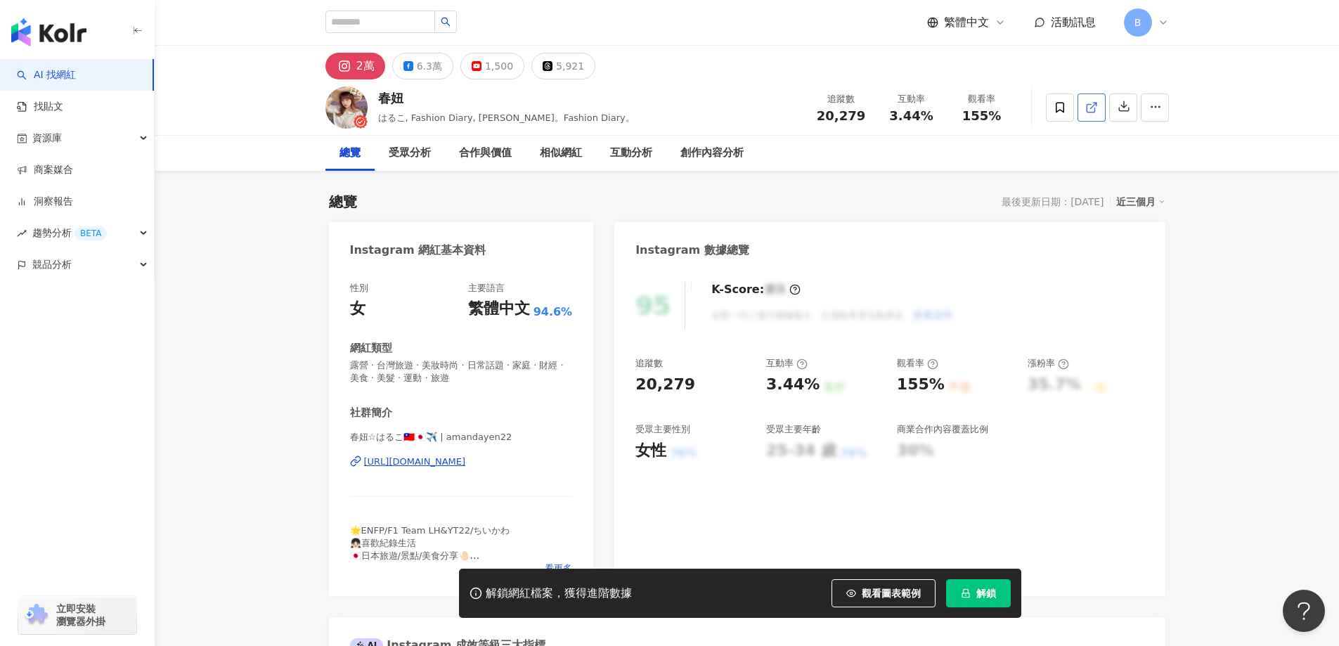
click at [1089, 108] on icon at bounding box center [1091, 107] width 13 height 13
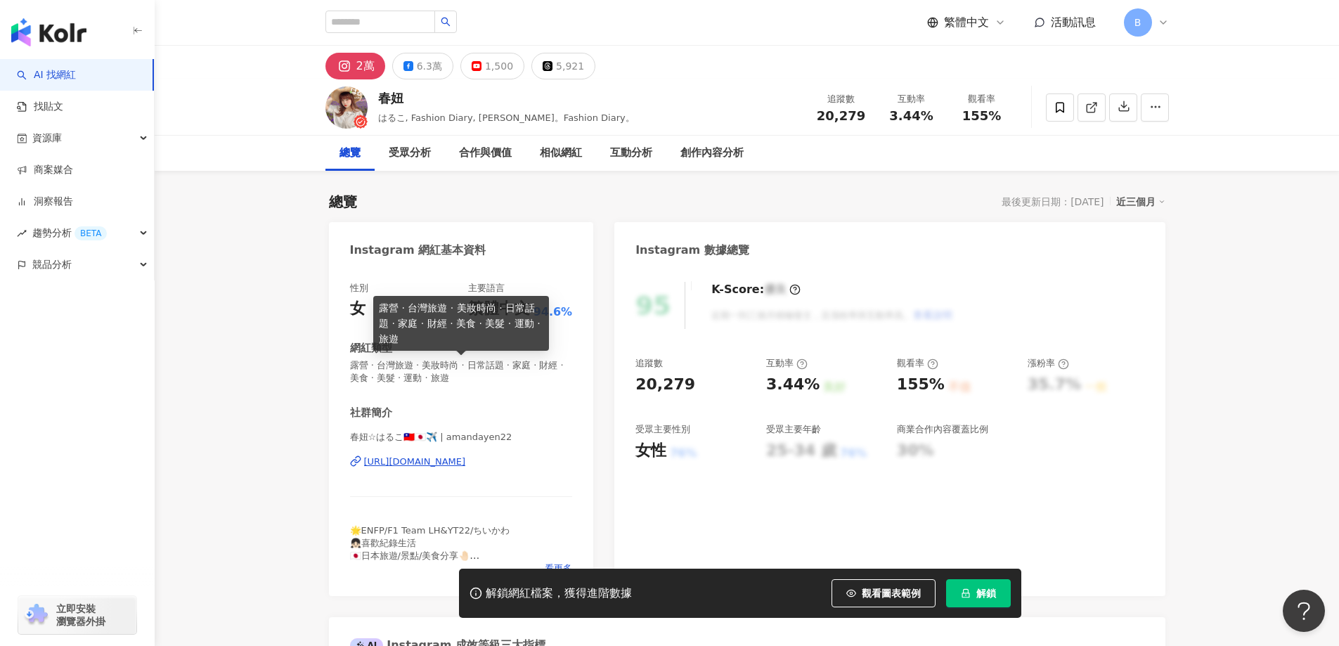
click at [455, 368] on span "露營 · 台灣旅遊 · 美妝時尚 · 日常話題 · 家庭 · 財經 · 美食 · 美髮 · 運動 · 旅遊" at bounding box center [461, 371] width 223 height 25
copy span "露營 · 台灣旅遊 · 美妝時尚 · 日常話題 · 家庭 · 財經 · 美食 · 美髮 · 運動 · 旅遊"
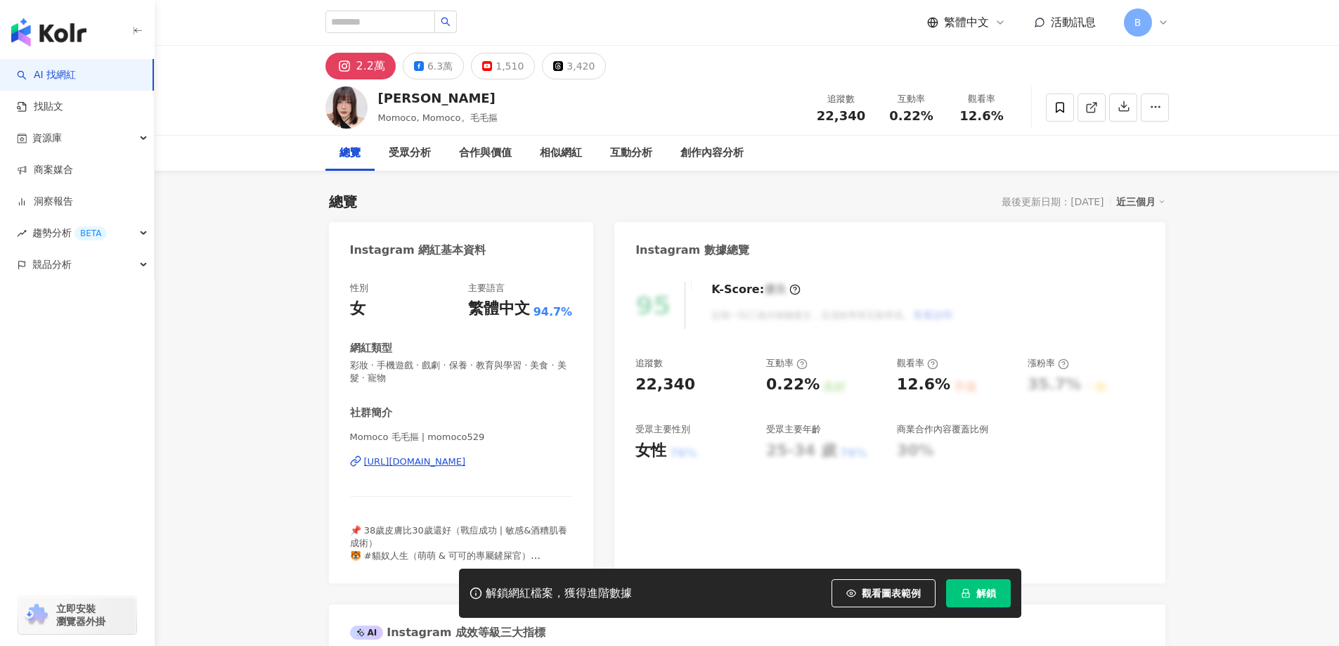
click at [1092, 112] on icon at bounding box center [1091, 108] width 8 height 8
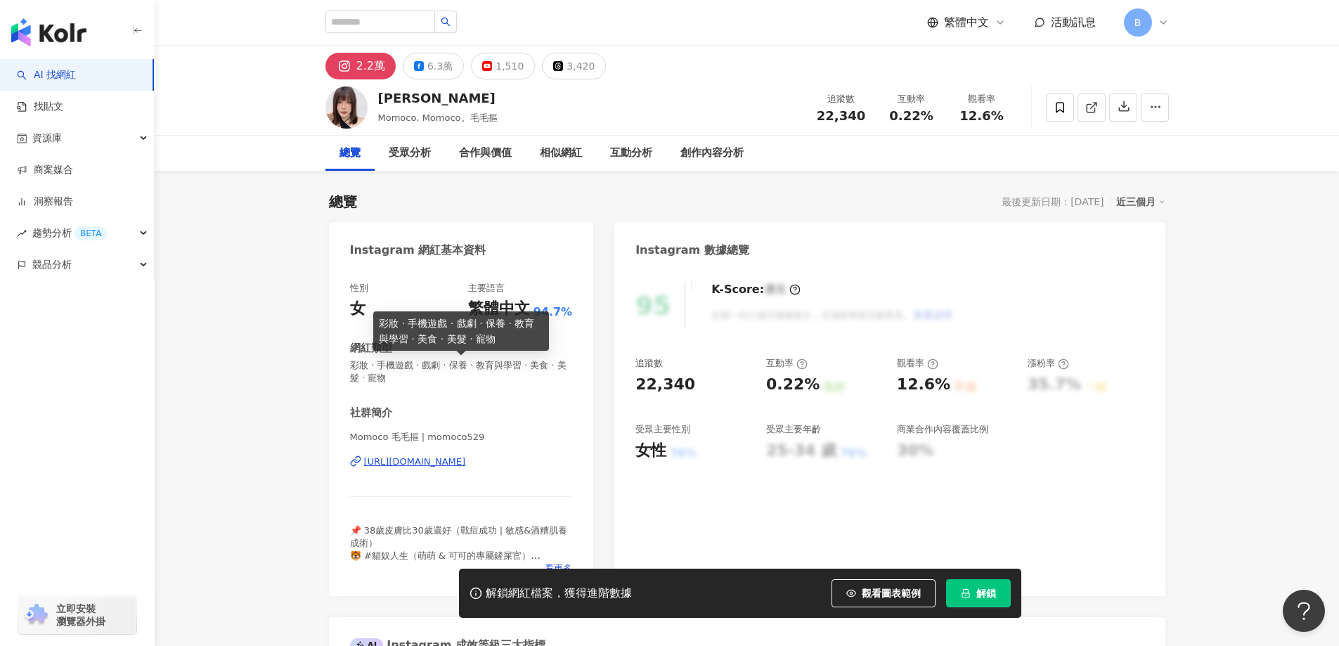
click at [508, 368] on span "彩妝 · 手機遊戲 · 戲劇 · 保養 · 教育與學習 · 美食 · 美髮 · 寵物" at bounding box center [461, 371] width 223 height 25
copy span "彩妝 · 手機遊戲 · 戲劇 · 保養 · 教育與學習 · 美食 · 美髮 · 寵物"
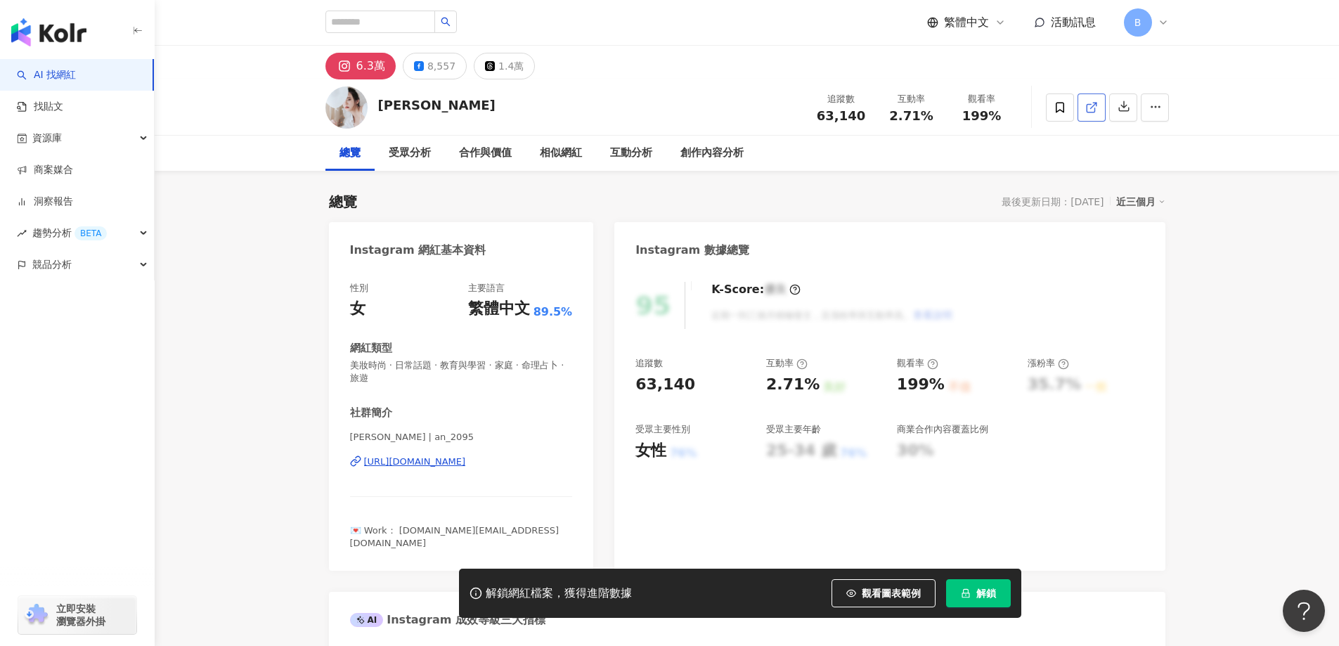
click at [1090, 108] on line at bounding box center [1093, 106] width 6 height 6
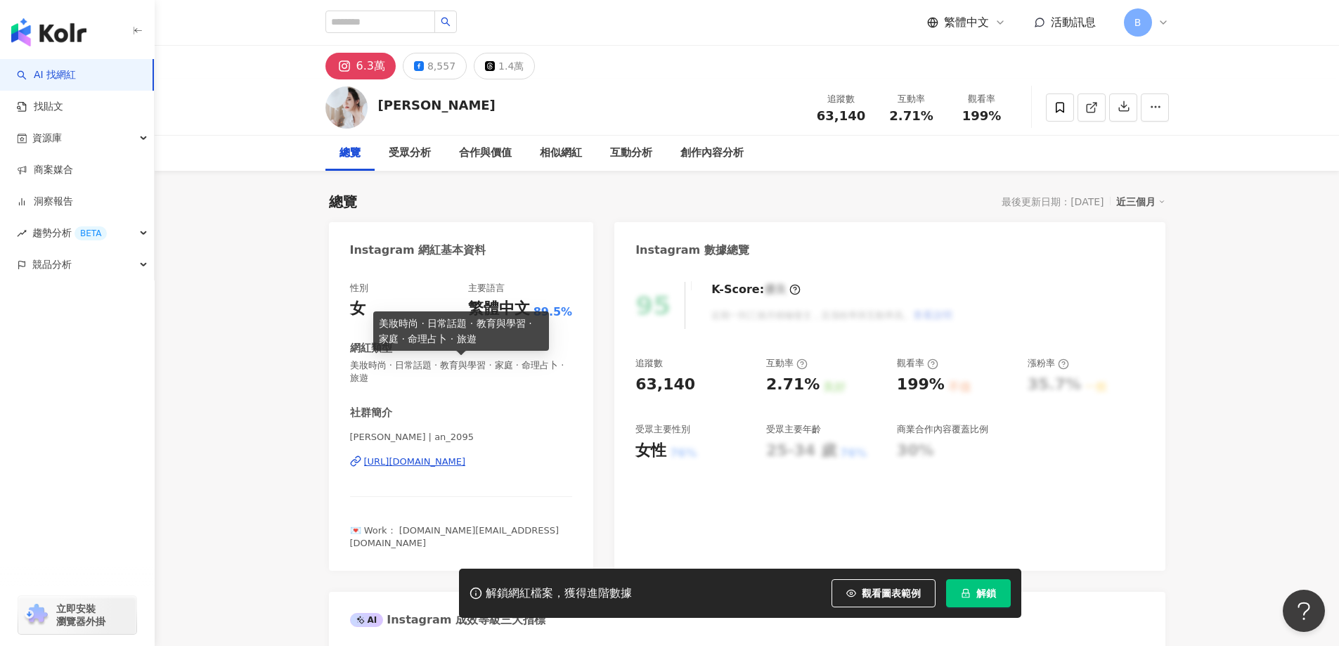
click at [481, 365] on span "美妝時尚 · 日常話題 · 教育與學習 · 家庭 · 命理占卜 · 旅遊" at bounding box center [461, 371] width 223 height 25
copy span "美妝時尚 · 日常話題 · 教育與學習 · 家庭 · 命理占卜 · 旅遊"
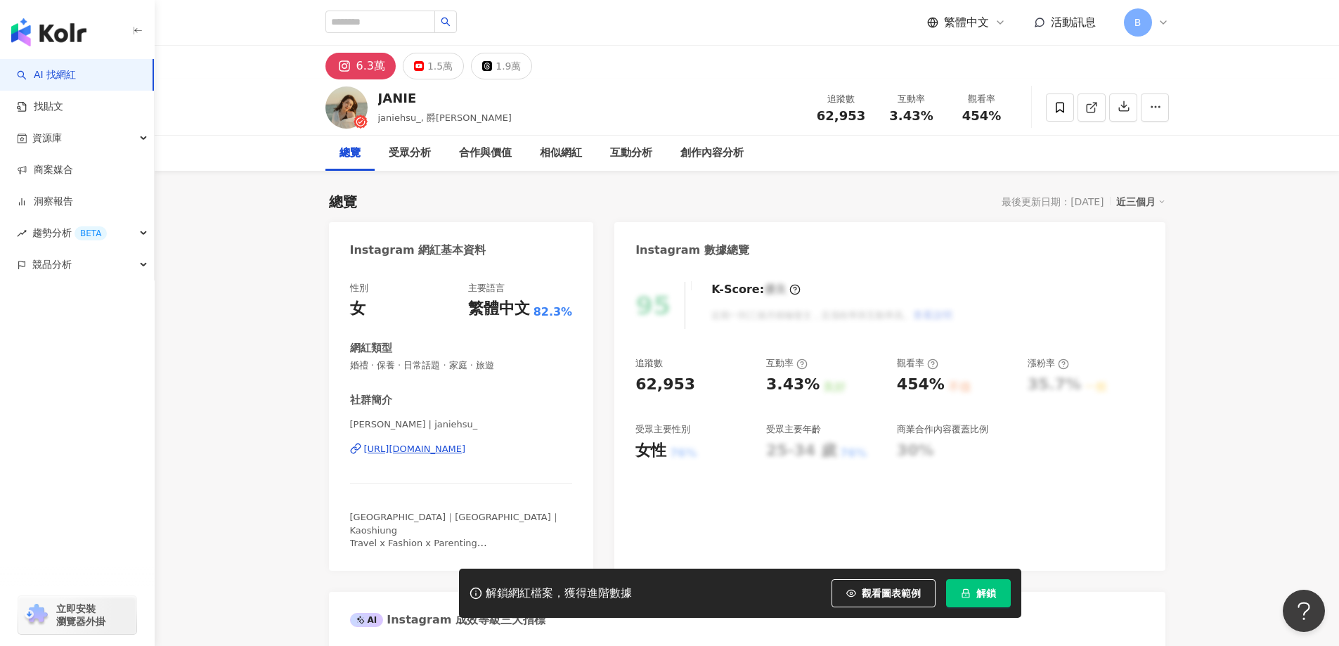
click at [1094, 105] on icon at bounding box center [1091, 107] width 13 height 13
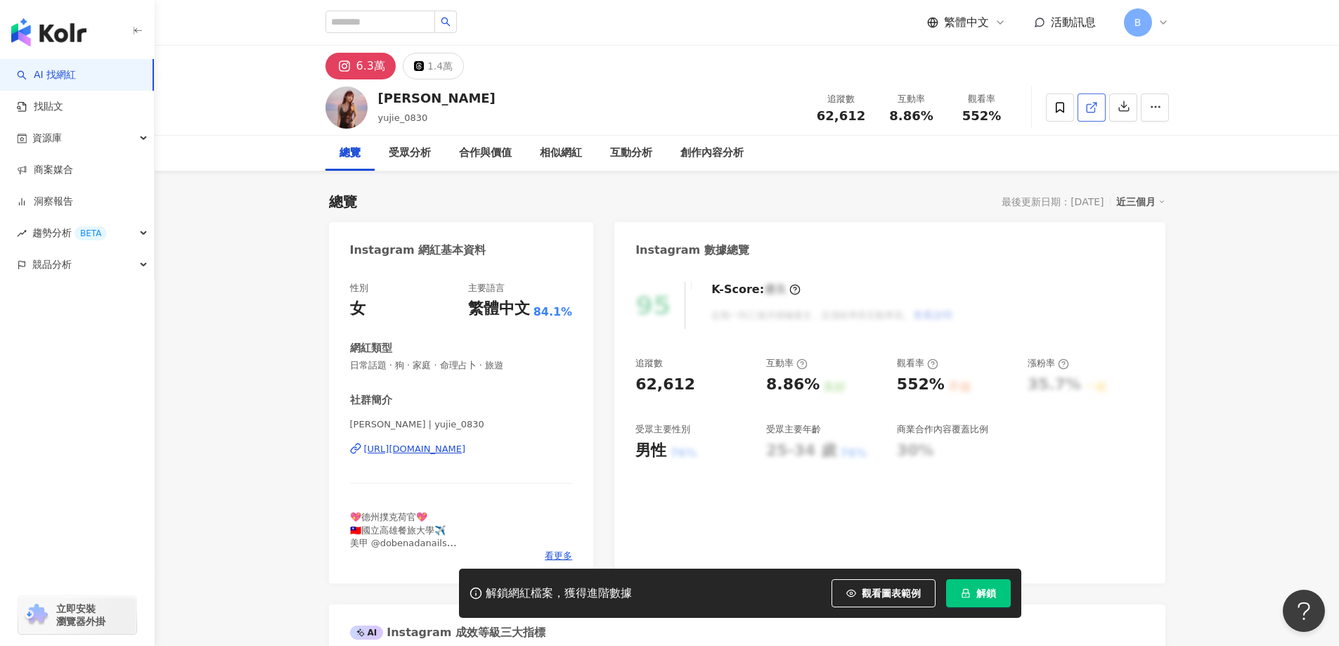
click at [1088, 105] on icon at bounding box center [1091, 107] width 13 height 13
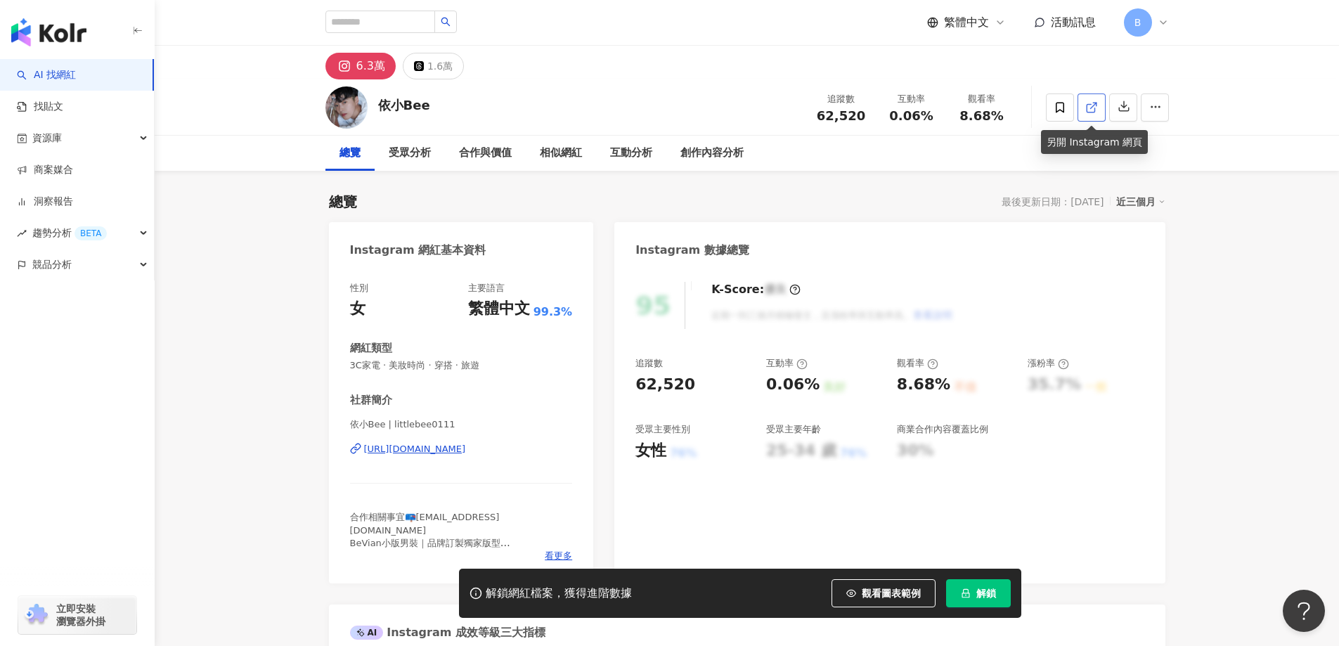
click at [1100, 107] on link at bounding box center [1092, 107] width 28 height 28
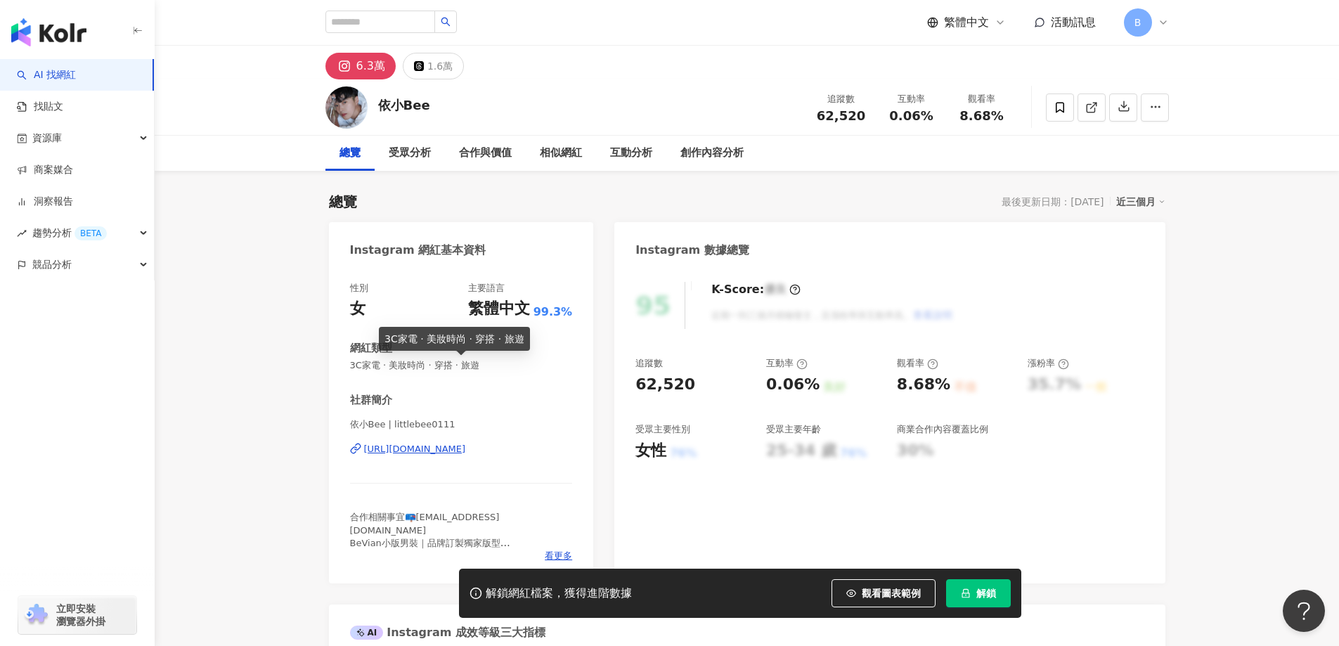
click at [453, 366] on span "3C家電 · 美妝時尚 · 穿搭 · 旅遊" at bounding box center [461, 365] width 223 height 13
copy span "3C家電 · 美妝時尚 · 穿搭 · 旅遊"
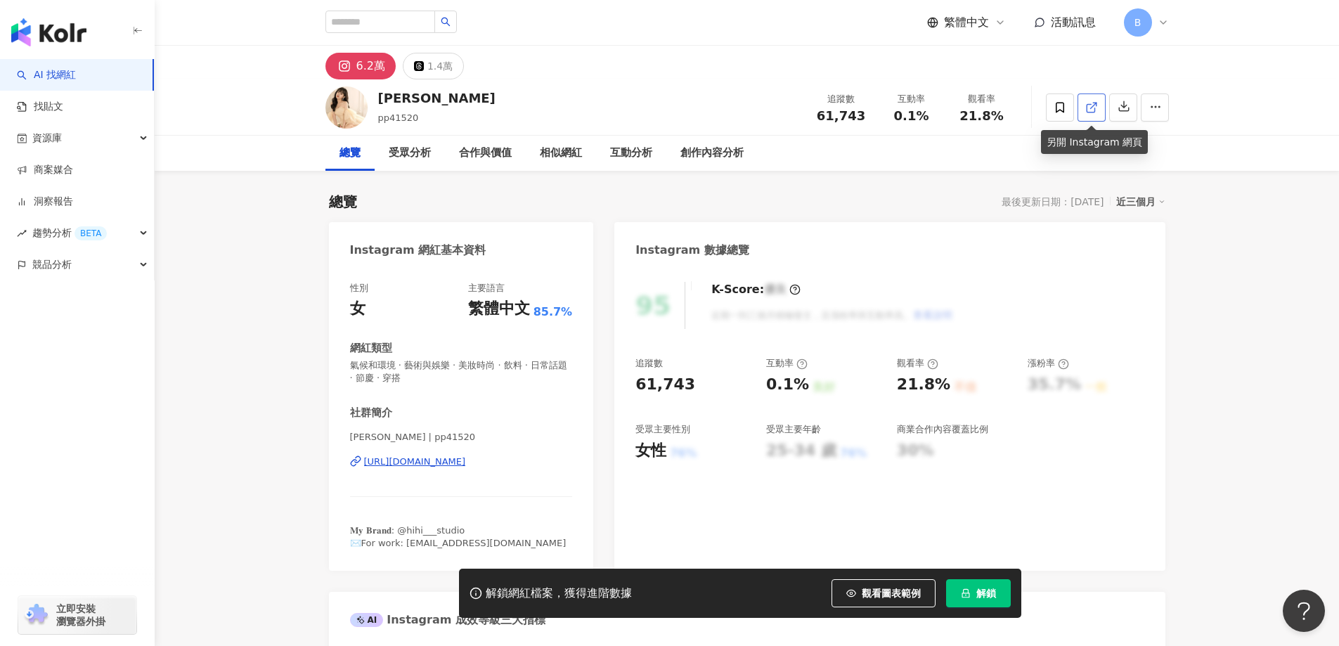
click at [1097, 104] on icon at bounding box center [1091, 107] width 13 height 13
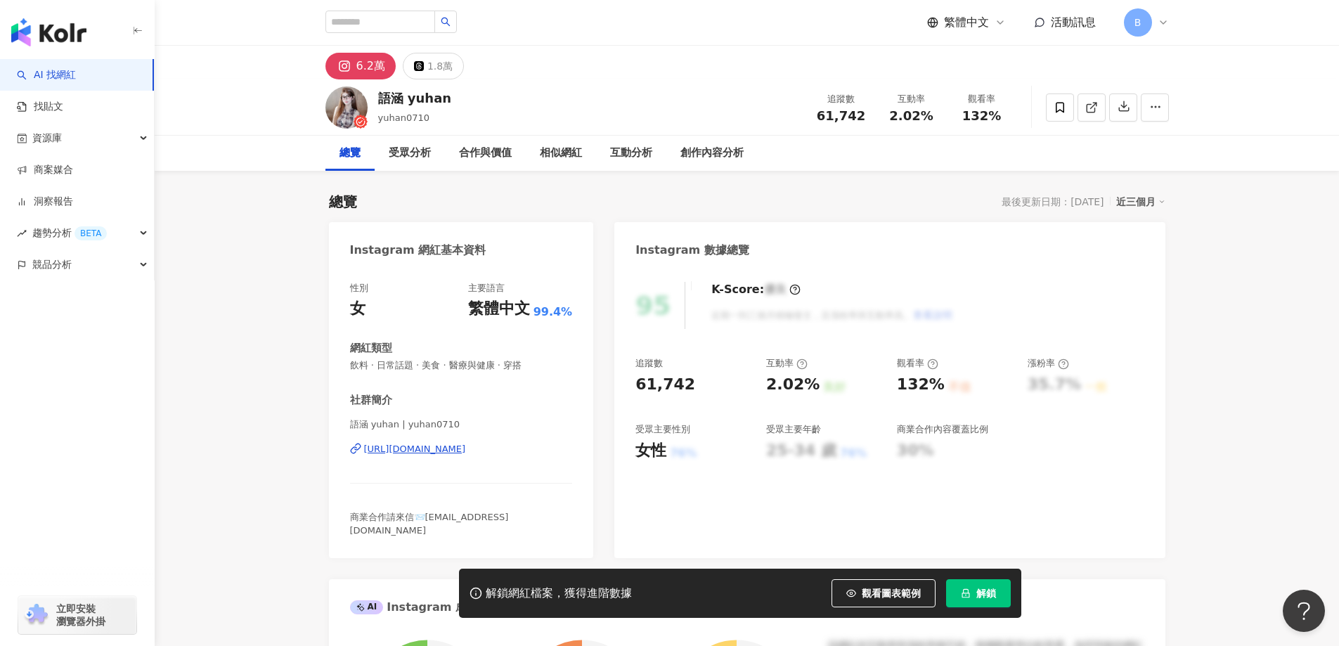
click at [1093, 108] on icon at bounding box center [1091, 107] width 13 height 13
